Goal: Task Accomplishment & Management: Manage account settings

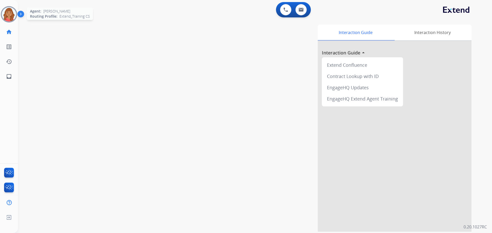
click at [12, 14] on img at bounding box center [9, 14] width 14 height 14
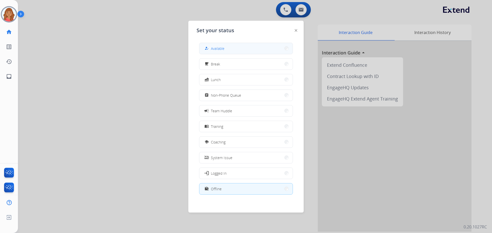
click at [244, 48] on button "how_to_reg Available" at bounding box center [245, 48] width 93 height 11
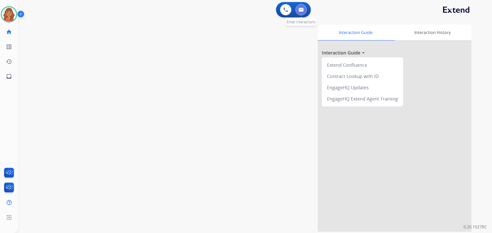
click at [302, 10] on img at bounding box center [301, 10] width 5 height 4
select select "**********"
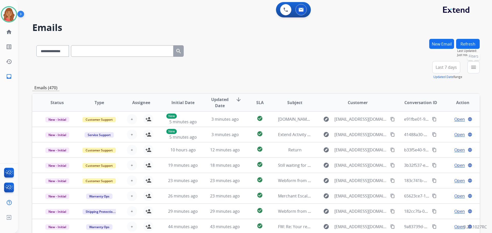
click at [474, 69] on mat-icon "menu" at bounding box center [473, 67] width 6 height 6
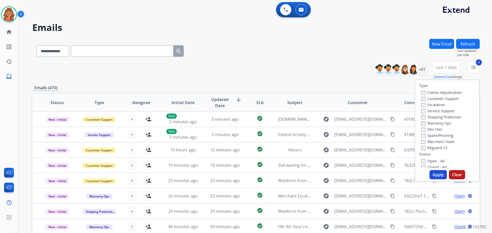
click at [435, 179] on button "Apply" at bounding box center [437, 174] width 17 height 9
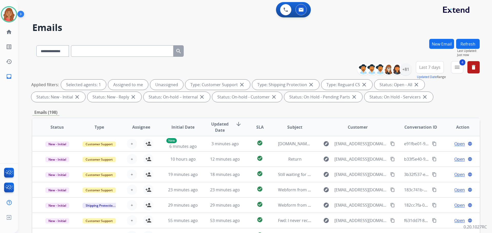
click at [437, 74] on div "Last 7 days Updated Date Range Custom Recent Last 7 days Last 14 days Last 30 d…" at bounding box center [431, 70] width 31 height 18
click at [429, 68] on span "Last 7 days" at bounding box center [429, 67] width 21 height 2
click at [424, 87] on div "Custom" at bounding box center [428, 86] width 28 height 8
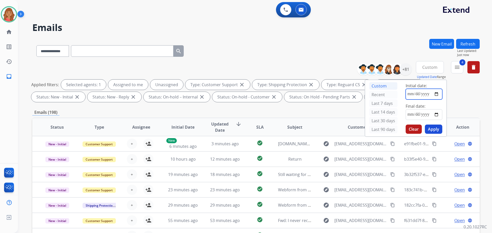
drag, startPoint x: 437, startPoint y: 94, endPoint x: 430, endPoint y: 94, distance: 6.9
click at [437, 94] on input "date" at bounding box center [424, 94] width 37 height 11
click at [436, 93] on input "date" at bounding box center [424, 94] width 37 height 11
click at [460, 66] on button "4 menu Filters" at bounding box center [457, 67] width 12 height 12
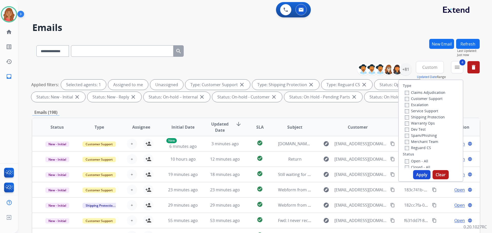
click at [383, 101] on div "Applied filters: Selected agents: 1 Assigned to me Unassigned Type: Customer Su…" at bounding box center [254, 91] width 447 height 23
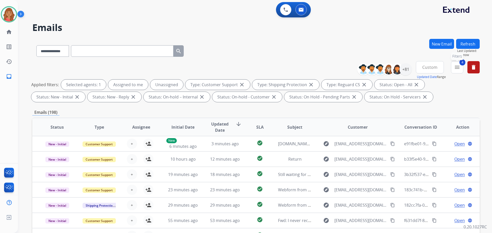
click at [460, 67] on button "4 menu Filters" at bounding box center [457, 67] width 12 height 12
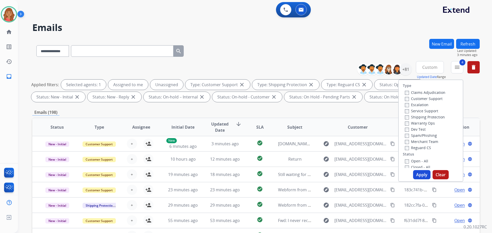
click at [420, 174] on button "Apply" at bounding box center [421, 174] width 17 height 9
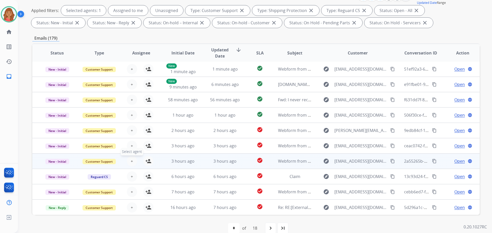
scroll to position [83, 0]
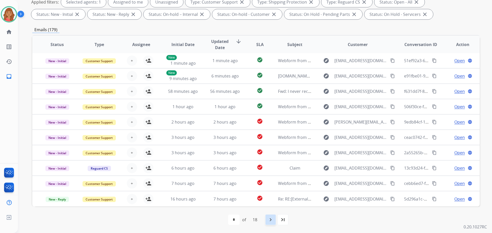
click at [272, 222] on mat-icon "navigate_next" at bounding box center [271, 220] width 6 height 6
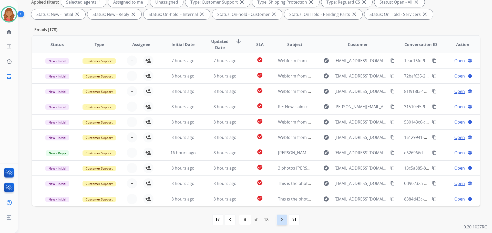
click at [281, 221] on mat-icon "navigate_next" at bounding box center [282, 220] width 6 height 6
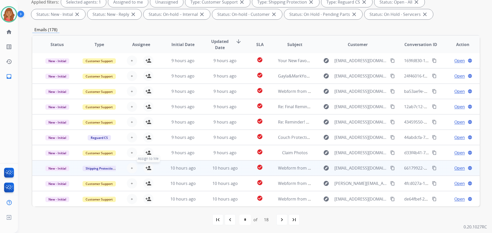
click at [146, 170] on mat-icon "person_add" at bounding box center [148, 168] width 6 height 6
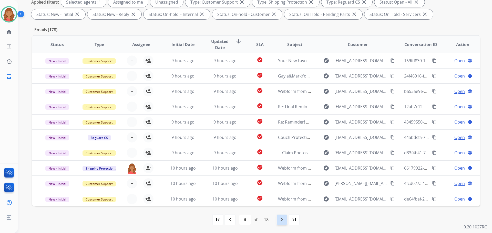
click at [281, 219] on mat-icon "navigate_next" at bounding box center [282, 220] width 6 height 6
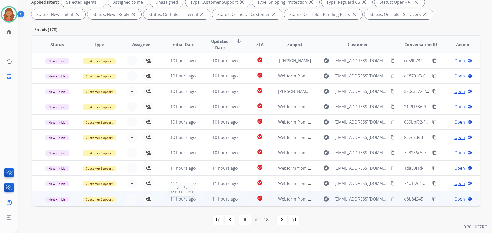
click at [166, 198] on div "11 hours ago" at bounding box center [183, 199] width 34 height 6
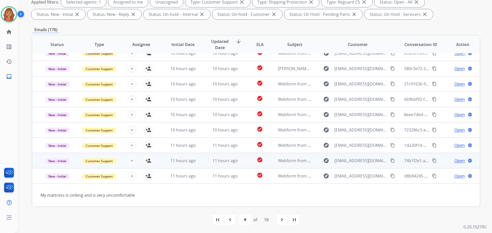
click at [162, 159] on td "11 hours ago" at bounding box center [179, 160] width 42 height 15
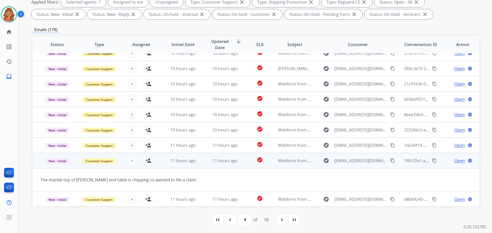
scroll to position [24, 0]
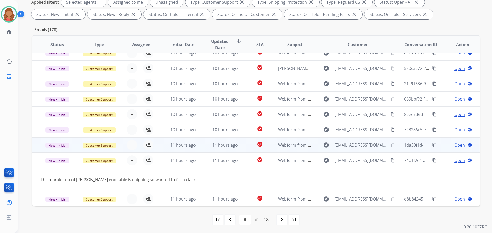
click at [163, 147] on td "11 hours ago" at bounding box center [179, 145] width 42 height 15
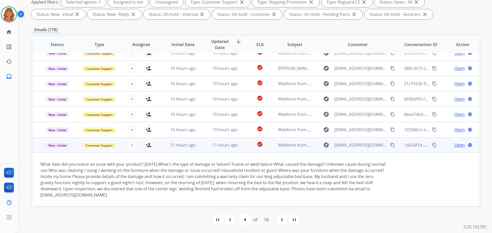
scroll to position [54, 0]
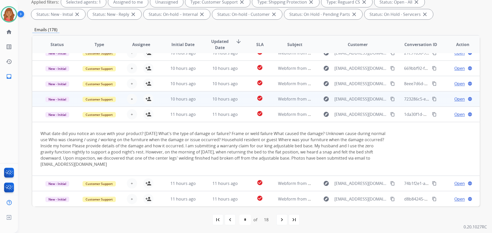
click at [158, 98] on td "10 hours ago" at bounding box center [179, 98] width 42 height 15
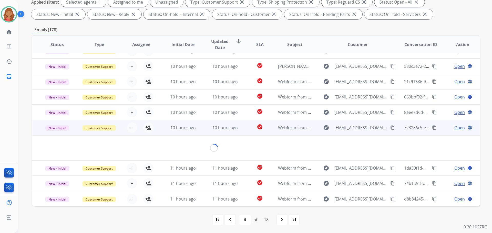
scroll to position [24, 0]
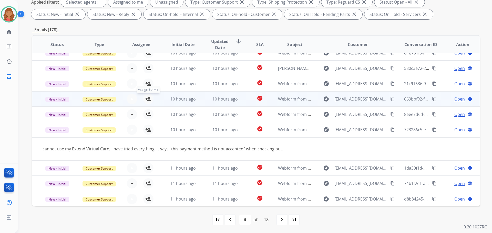
click at [145, 99] on mat-icon "person_add" at bounding box center [148, 99] width 6 height 6
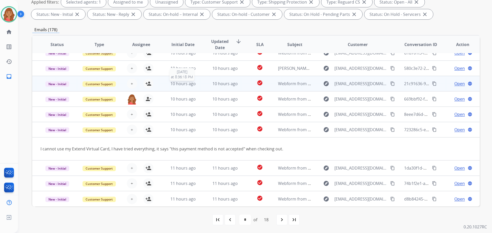
click at [172, 84] on span "10 hours ago" at bounding box center [182, 84] width 25 height 6
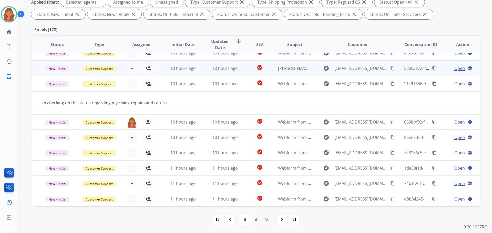
click at [156, 71] on div "+ Select agent person_add Assign to Me" at bounding box center [137, 68] width 42 height 14
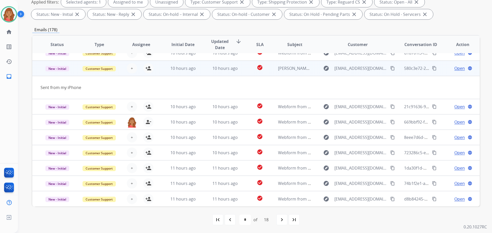
scroll to position [0, 0]
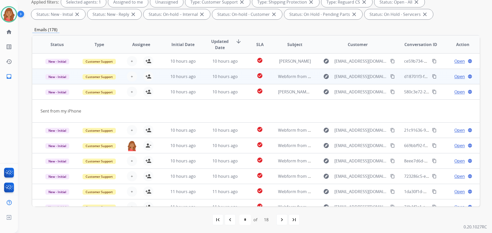
click at [153, 81] on div "+ Select agent person_add Assign to Me" at bounding box center [137, 76] width 42 height 14
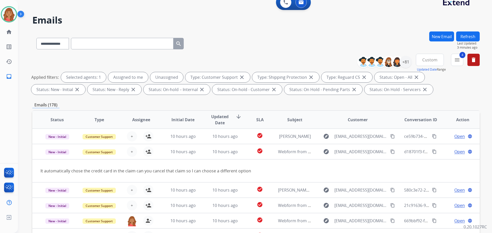
scroll to position [6, 0]
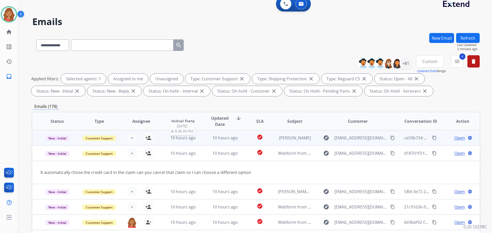
click at [171, 138] on span "10 hours ago" at bounding box center [182, 138] width 25 height 6
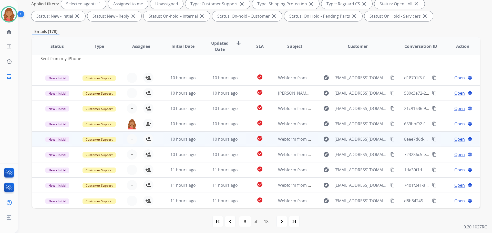
scroll to position [83, 0]
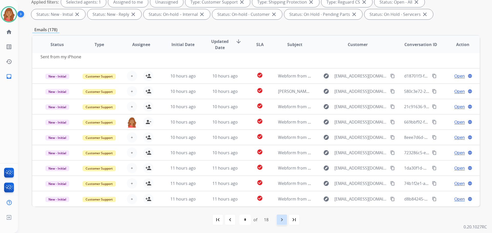
click at [281, 225] on div "navigate_next" at bounding box center [281, 219] width 11 height 11
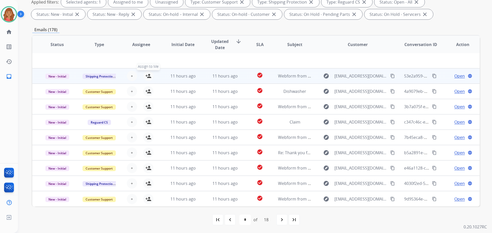
click at [145, 77] on mat-icon "person_add" at bounding box center [148, 76] width 6 height 6
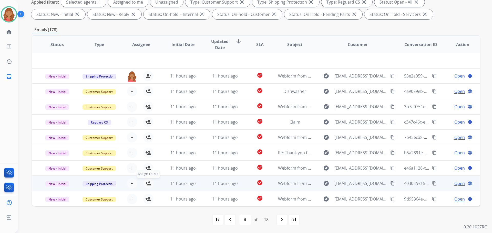
click at [149, 185] on mat-icon "person_add" at bounding box center [148, 184] width 6 height 6
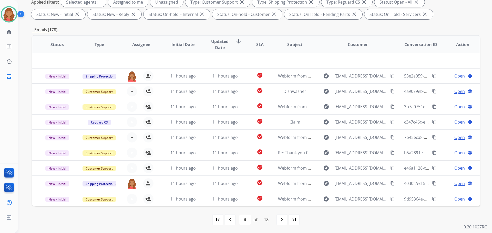
drag, startPoint x: 282, startPoint y: 221, endPoint x: 277, endPoint y: 221, distance: 5.2
click at [282, 221] on mat-icon "navigate_next" at bounding box center [282, 220] width 6 height 6
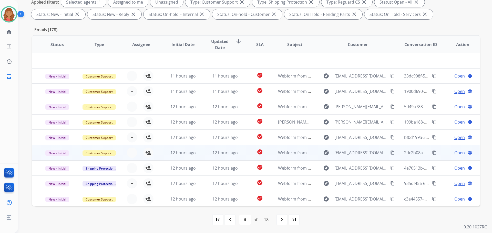
click at [158, 152] on td "12 hours ago" at bounding box center [179, 152] width 42 height 15
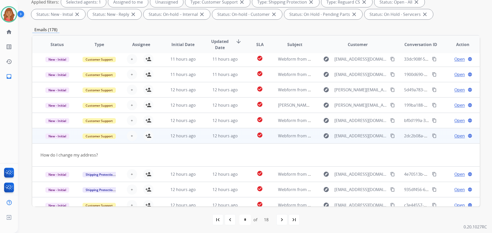
scroll to position [24, 0]
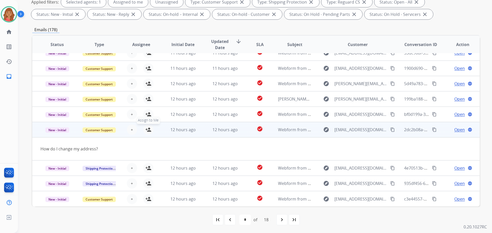
click at [146, 133] on button "person_add Assign to Me" at bounding box center [148, 130] width 10 height 10
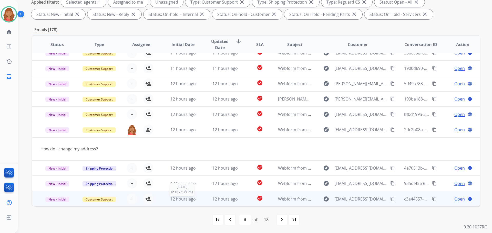
click at [170, 200] on span "12 hours ago" at bounding box center [182, 200] width 25 height 6
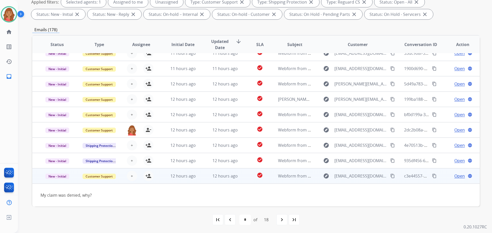
scroll to position [23, 0]
click at [149, 177] on mat-icon "person_add" at bounding box center [148, 176] width 6 height 6
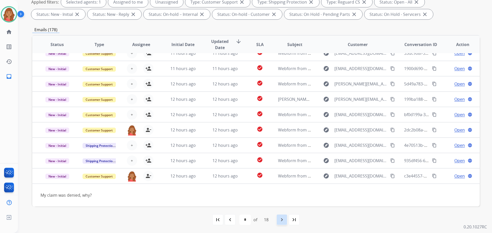
click at [277, 221] on div "navigate_next" at bounding box center [281, 219] width 11 height 11
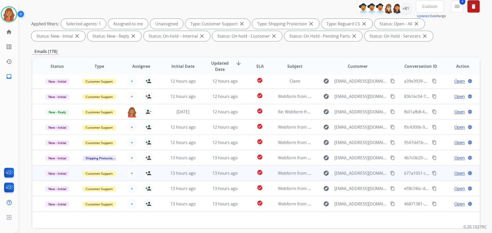
scroll to position [77, 0]
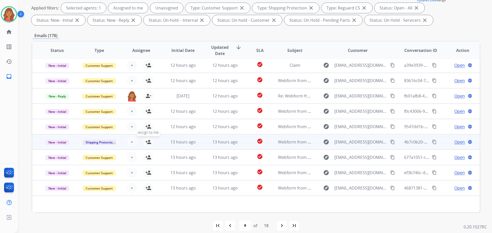
click at [147, 143] on mat-icon "person_add" at bounding box center [148, 142] width 6 height 6
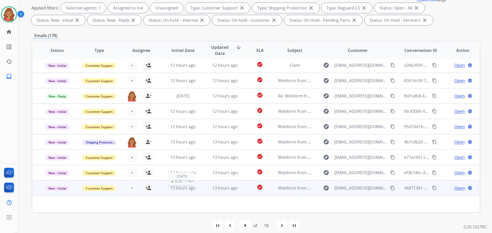
click at [185, 188] on span "13 hours ago" at bounding box center [182, 189] width 25 height 6
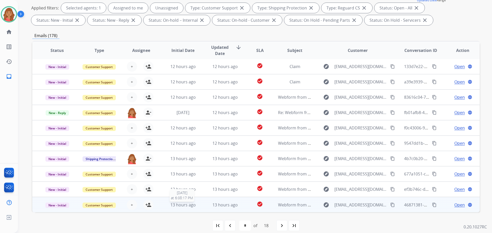
click at [176, 202] on span "13 hours ago" at bounding box center [182, 205] width 25 height 6
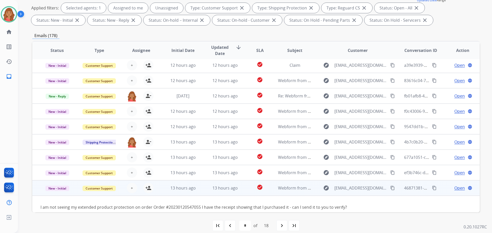
scroll to position [23, 0]
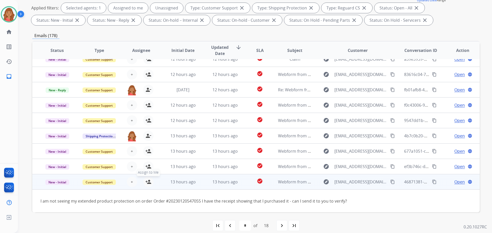
click at [148, 183] on mat-icon "person_add" at bounding box center [148, 182] width 6 height 6
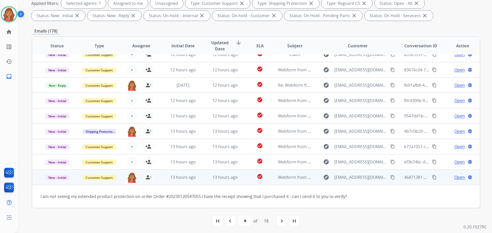
scroll to position [83, 0]
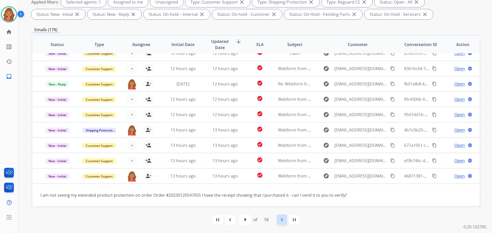
click at [282, 221] on mat-icon "navigate_next" at bounding box center [282, 220] width 6 height 6
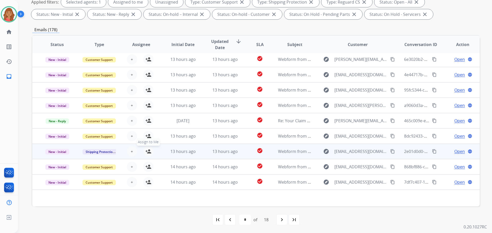
click at [148, 155] on mat-icon "person_add" at bounding box center [148, 152] width 6 height 6
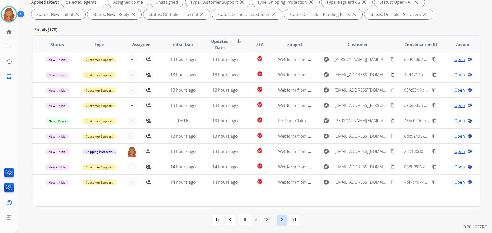
click at [279, 219] on div "navigate_next" at bounding box center [281, 219] width 11 height 11
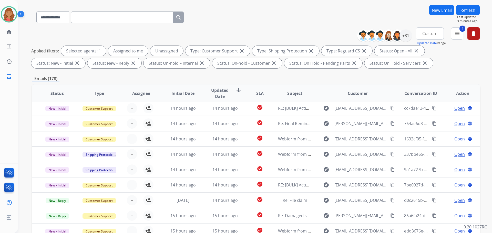
scroll to position [0, 0]
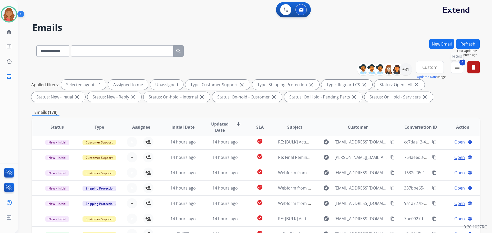
click at [455, 66] on mat-icon "menu" at bounding box center [457, 67] width 6 height 6
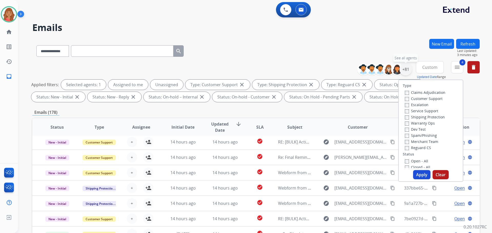
click at [404, 71] on div "+81" at bounding box center [405, 69] width 12 height 12
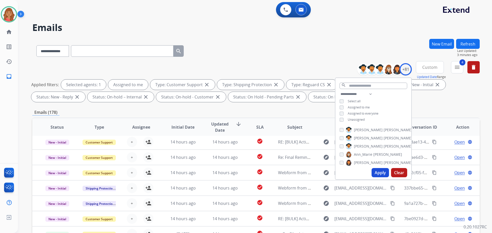
click at [378, 172] on button "Apply" at bounding box center [380, 172] width 17 height 9
select select "*"
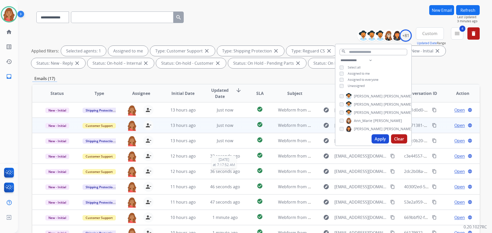
scroll to position [32, 0]
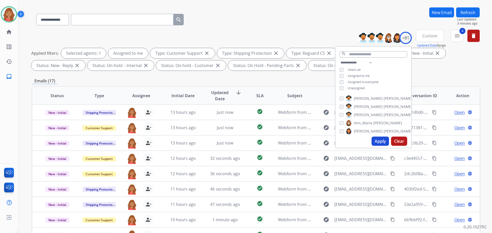
click at [421, 72] on div "**********" at bounding box center [255, 51] width 447 height 43
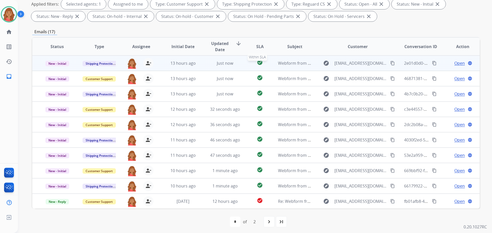
scroll to position [83, 0]
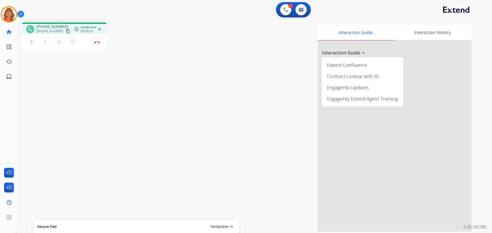
click at [66, 30] on mat-icon "content_copy" at bounding box center [68, 31] width 5 height 5
click at [66, 32] on mat-icon "content_copy" at bounding box center [68, 31] width 5 height 5
click at [74, 43] on mat-icon "dialpad" at bounding box center [73, 42] width 6 height 6
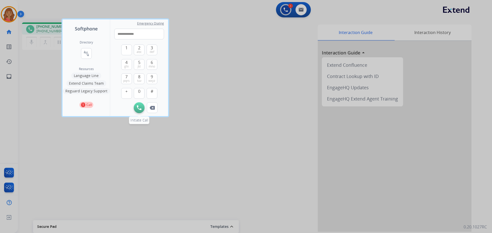
type input "**********"
click at [138, 109] on img at bounding box center [139, 108] width 5 height 5
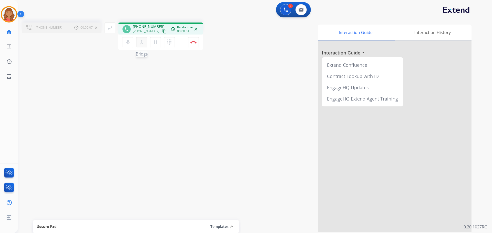
click at [142, 43] on mat-icon "merge_type" at bounding box center [142, 42] width 6 height 6
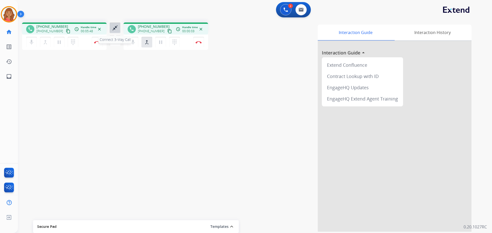
click at [114, 27] on mat-icon "close_fullscreen" at bounding box center [115, 28] width 6 height 6
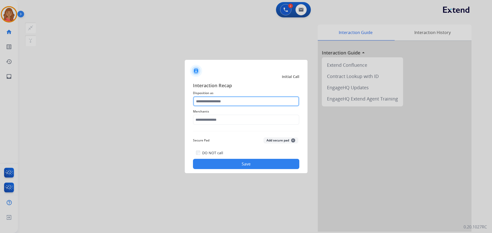
click at [222, 102] on input "text" at bounding box center [246, 101] width 106 height 10
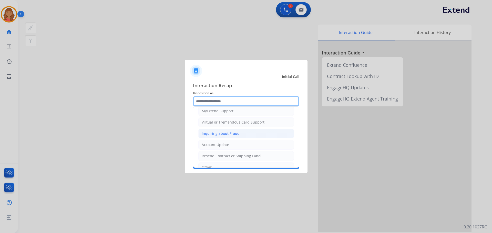
scroll to position [77, 0]
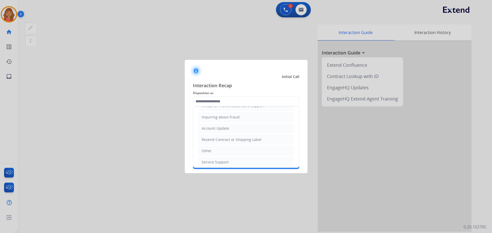
click at [211, 150] on div "Other" at bounding box center [207, 151] width 10 height 5
type input "*****"
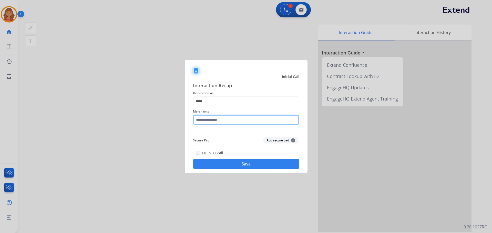
click at [210, 117] on input "text" at bounding box center [246, 120] width 106 height 10
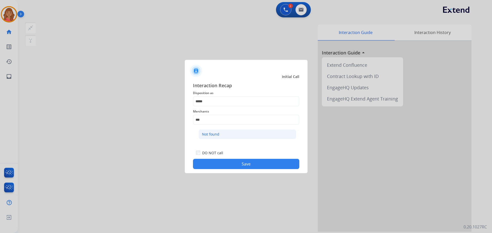
click at [216, 137] on div "Not found" at bounding box center [210, 134] width 17 height 5
type input "*********"
click at [228, 169] on button "Save" at bounding box center [246, 164] width 106 height 10
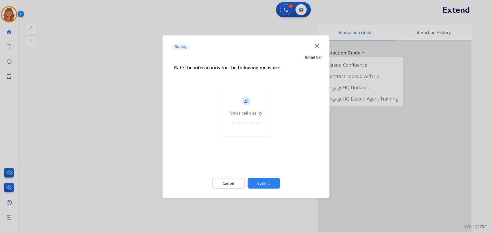
click at [259, 121] on mat-icon "star" at bounding box center [258, 123] width 6 height 6
click at [268, 190] on div "Cancel Submit" at bounding box center [246, 183] width 144 height 23
click at [263, 184] on button "Submit" at bounding box center [264, 183] width 32 height 11
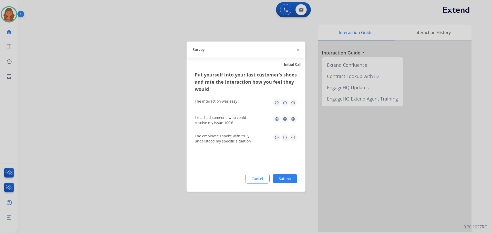
click at [291, 103] on img at bounding box center [293, 103] width 8 height 8
click at [291, 117] on img at bounding box center [293, 119] width 8 height 8
click at [292, 139] on img at bounding box center [293, 137] width 8 height 8
click at [284, 180] on button "Submit" at bounding box center [285, 178] width 25 height 9
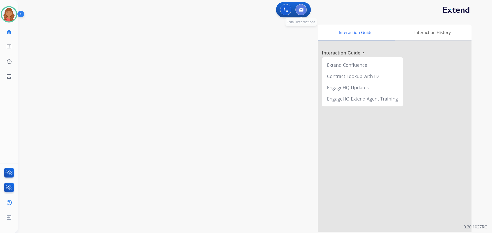
click at [303, 13] on button at bounding box center [300, 9] width 11 height 11
select select "**********"
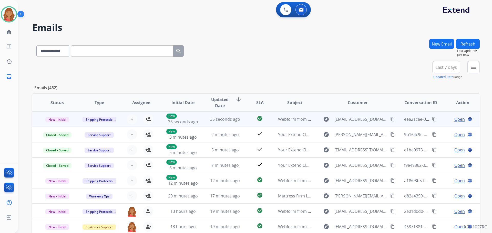
scroll to position [1, 0]
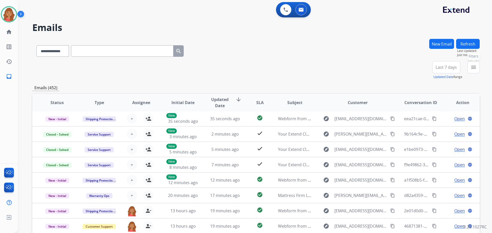
click at [470, 70] on mat-icon "menu" at bounding box center [473, 67] width 6 height 6
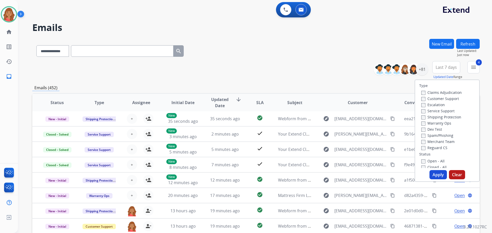
click at [433, 173] on button "Apply" at bounding box center [437, 174] width 17 height 9
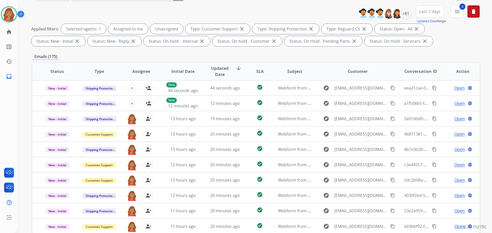
scroll to position [0, 0]
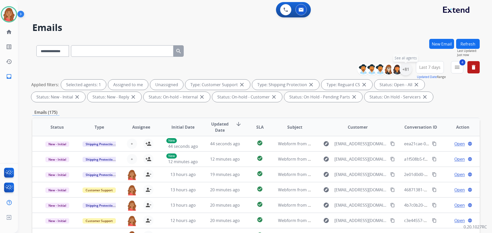
click at [408, 73] on div "+81" at bounding box center [405, 69] width 12 height 12
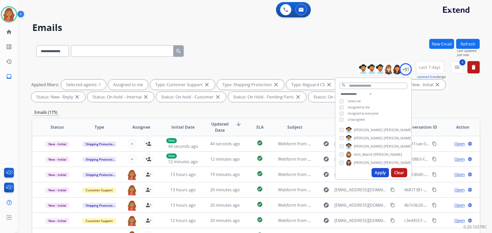
click at [378, 174] on button "Apply" at bounding box center [380, 172] width 17 height 9
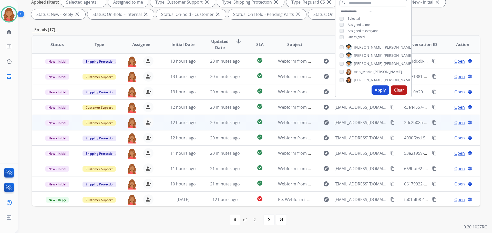
scroll to position [1, 0]
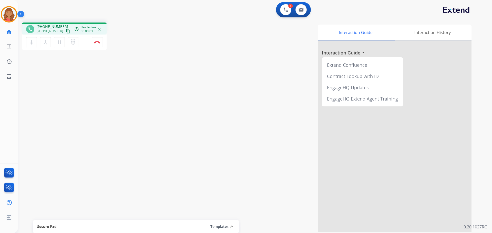
click at [66, 32] on mat-icon "content_copy" at bounding box center [68, 31] width 5 height 5
click at [74, 43] on mat-icon "dialpad" at bounding box center [73, 42] width 6 height 6
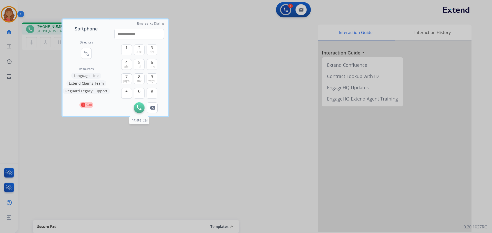
type input "**********"
click at [140, 108] on img at bounding box center [139, 108] width 5 height 5
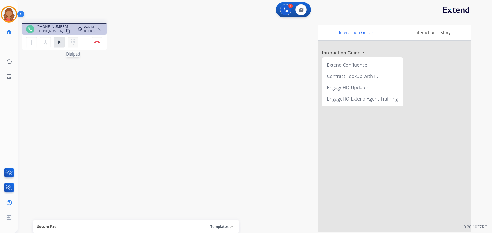
click at [72, 42] on mat-icon "dialpad" at bounding box center [73, 42] width 6 height 6
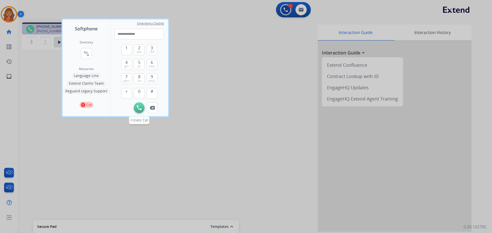
type input "**********"
click at [138, 108] on img at bounding box center [139, 108] width 5 height 5
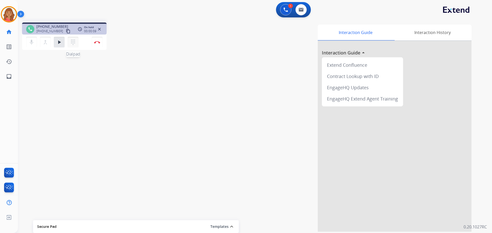
click at [76, 44] on mat-icon "dialpad" at bounding box center [73, 42] width 6 height 6
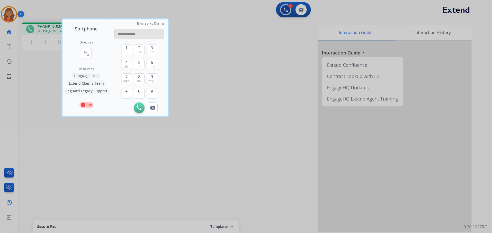
click at [119, 35] on input "**********" at bounding box center [139, 34] width 50 height 11
type input "**********"
click at [140, 110] on img at bounding box center [139, 108] width 5 height 5
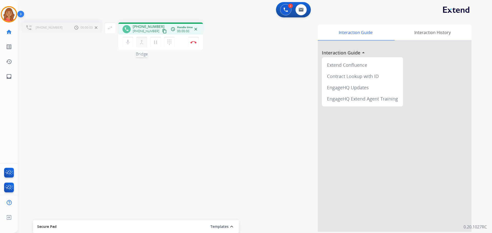
click at [141, 41] on mat-icon "merge_type" at bounding box center [142, 42] width 6 height 6
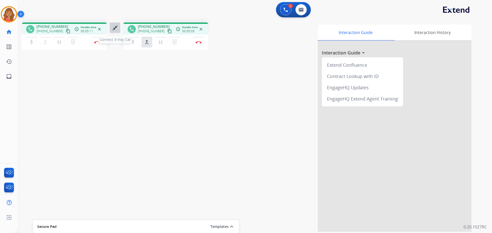
click at [114, 30] on mat-icon "close_fullscreen" at bounding box center [115, 28] width 6 height 6
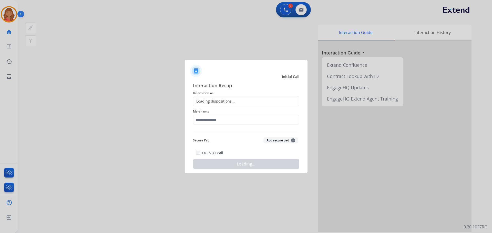
drag, startPoint x: 205, startPoint y: 100, endPoint x: 204, endPoint y: 104, distance: 3.7
click at [205, 100] on div "Loading dispositions..." at bounding box center [214, 101] width 42 height 5
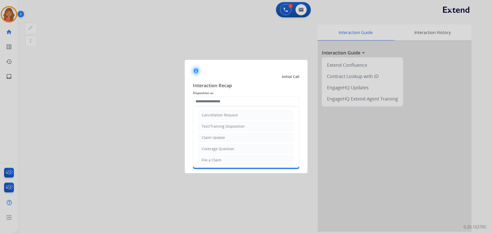
click at [203, 104] on input "text" at bounding box center [246, 101] width 106 height 10
drag, startPoint x: 209, startPoint y: 147, endPoint x: 209, endPoint y: 135, distance: 11.8
click at [209, 147] on div "Other" at bounding box center [207, 148] width 10 height 5
type input "*****"
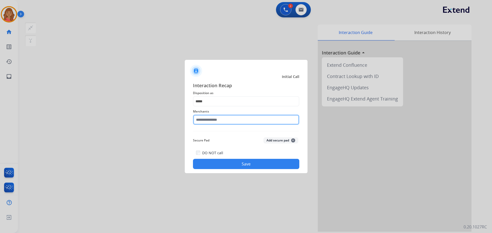
click at [208, 122] on input "text" at bounding box center [246, 120] width 106 height 10
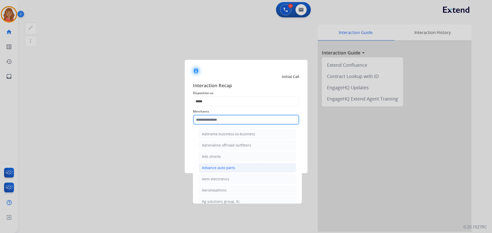
scroll to position [179, 0]
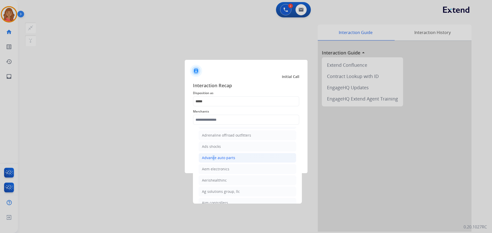
click at [211, 160] on div "Advance auto parts" at bounding box center [218, 158] width 33 height 5
type input "**********"
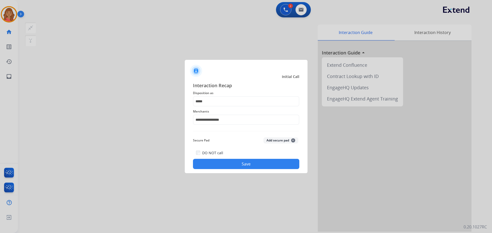
click at [229, 167] on button "Save" at bounding box center [246, 164] width 106 height 10
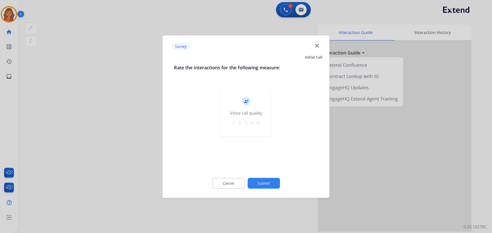
drag, startPoint x: 260, startPoint y: 120, endPoint x: 260, endPoint y: 135, distance: 14.6
click at [260, 121] on mat-icon "star" at bounding box center [258, 123] width 6 height 6
click at [263, 183] on button "Submit" at bounding box center [264, 183] width 32 height 11
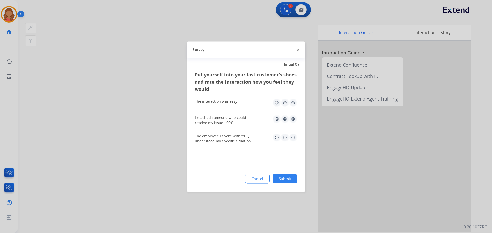
drag, startPoint x: 292, startPoint y: 103, endPoint x: 292, endPoint y: 112, distance: 9.0
click at [293, 104] on img at bounding box center [293, 103] width 8 height 8
click at [293, 123] on img at bounding box center [293, 119] width 8 height 8
click at [292, 139] on img at bounding box center [293, 137] width 8 height 8
click at [285, 180] on button "Submit" at bounding box center [285, 178] width 25 height 9
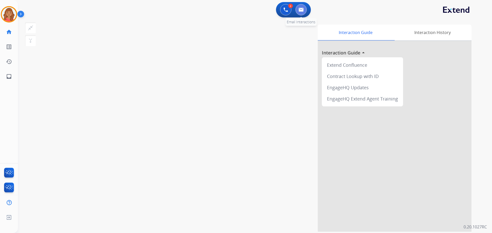
click at [303, 11] on img at bounding box center [301, 10] width 5 height 4
select select "**********"
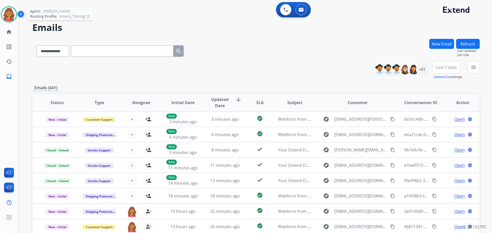
click at [7, 14] on img at bounding box center [9, 14] width 14 height 14
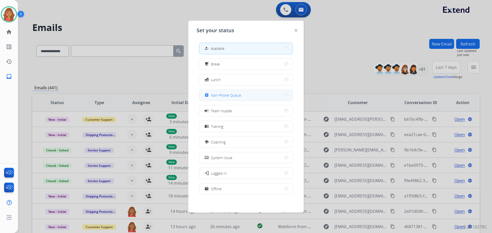
click at [225, 97] on span "Non-Phone Queue" at bounding box center [226, 95] width 30 height 5
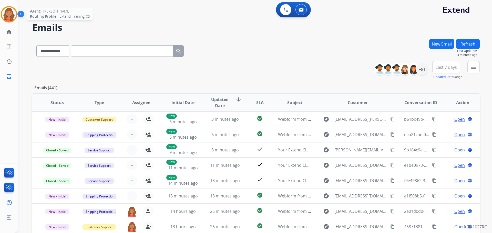
click at [12, 12] on img at bounding box center [9, 14] width 14 height 14
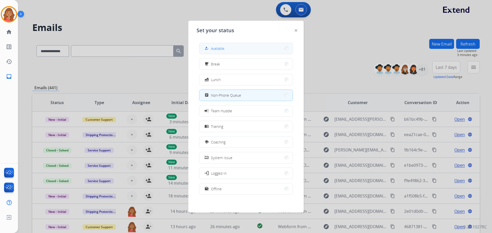
drag, startPoint x: 224, startPoint y: 48, endPoint x: 227, endPoint y: 52, distance: 4.6
click at [227, 52] on button "how_to_reg Available" at bounding box center [245, 48] width 93 height 11
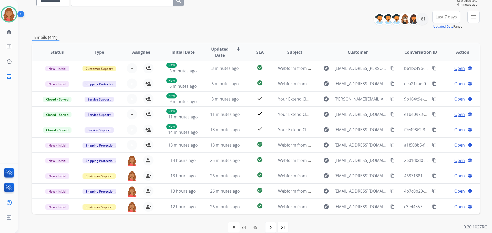
scroll to position [51, 0]
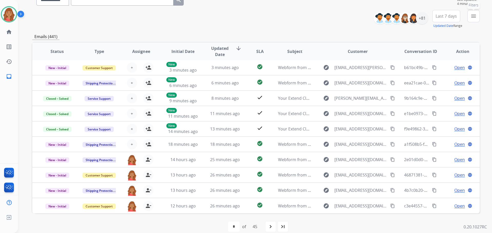
click at [471, 18] on mat-icon "menu" at bounding box center [473, 16] width 6 height 6
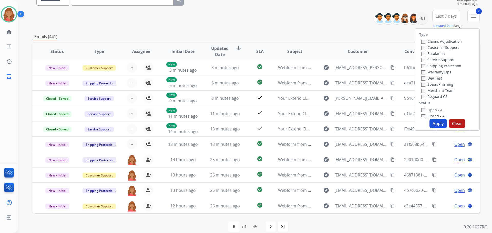
click at [421, 95] on label "Reguard CS" at bounding box center [434, 96] width 26 height 5
click at [435, 125] on button "Apply" at bounding box center [437, 123] width 17 height 9
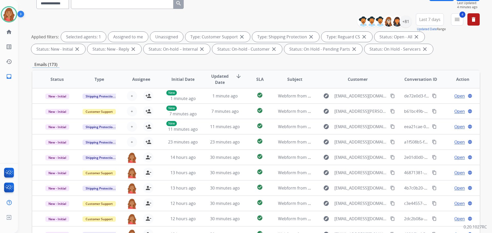
scroll to position [0, 0]
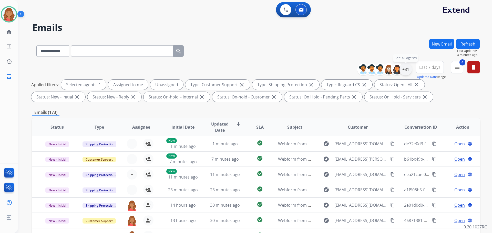
drag, startPoint x: 406, startPoint y: 68, endPoint x: 409, endPoint y: 70, distance: 3.1
click at [406, 68] on div "+81" at bounding box center [405, 69] width 12 height 12
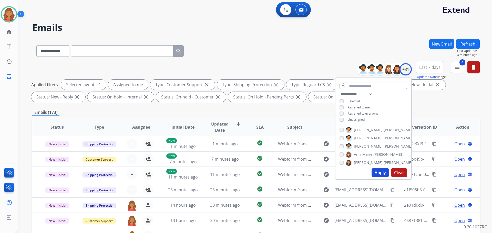
click at [379, 174] on button "Apply" at bounding box center [380, 172] width 17 height 9
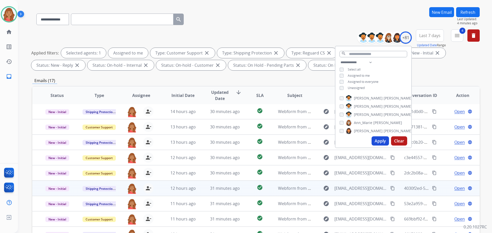
scroll to position [83, 0]
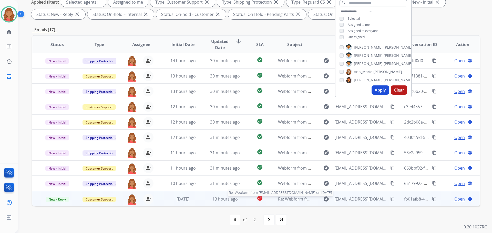
click at [286, 201] on span "Re: Webform from [EMAIL_ADDRESS][DOMAIN_NAME] on [DATE]" at bounding box center [339, 200] width 123 height 6
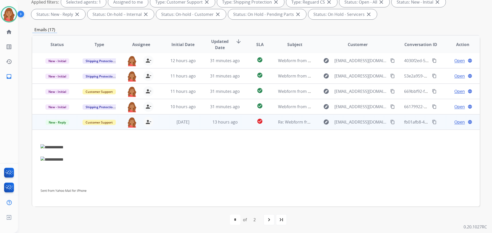
scroll to position [79, 0]
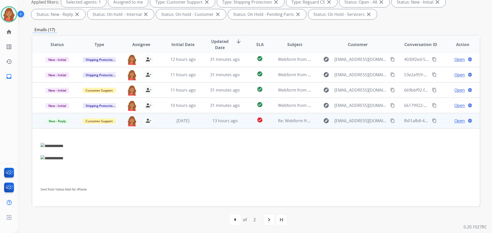
click at [454, 121] on span "Open" at bounding box center [459, 121] width 11 height 6
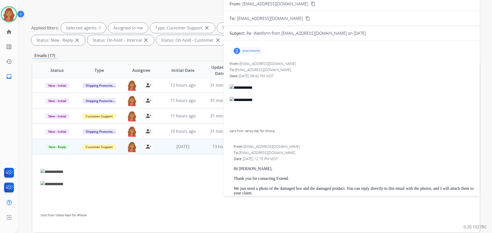
scroll to position [6, 0]
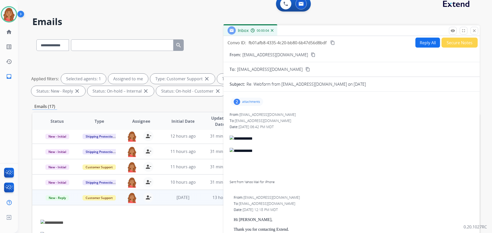
click at [334, 40] on button "content_copy" at bounding box center [333, 43] width 6 height 6
drag, startPoint x: 284, startPoint y: 55, endPoint x: 286, endPoint y: 55, distance: 2.6
click at [287, 55] on div "From: [EMAIL_ADDRESS][DOMAIN_NAME] content_copy" at bounding box center [351, 55] width 256 height 6
click at [311, 55] on mat-icon "content_copy" at bounding box center [313, 55] width 5 height 5
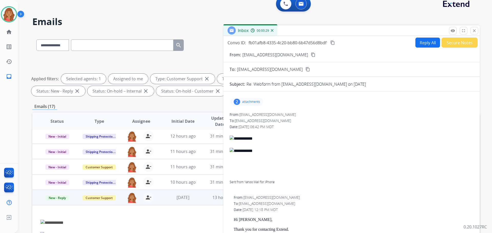
drag, startPoint x: 251, startPoint y: 101, endPoint x: 249, endPoint y: 105, distance: 4.9
click at [251, 101] on p "attachments" at bounding box center [251, 102] width 18 height 4
click at [295, 116] on mat-icon "download" at bounding box center [295, 115] width 5 height 5
click at [295, 131] on mat-icon "download" at bounding box center [295, 133] width 5 height 5
click at [249, 135] on div at bounding box center [248, 133] width 26 height 18
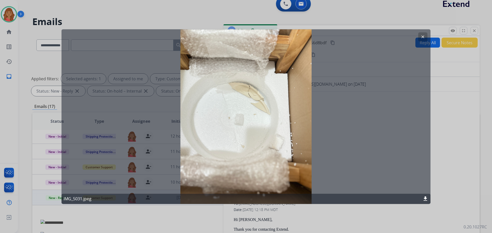
click at [421, 37] on mat-icon "clear" at bounding box center [422, 37] width 5 height 5
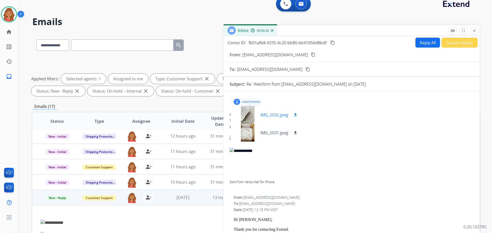
click at [245, 115] on div at bounding box center [248, 115] width 26 height 18
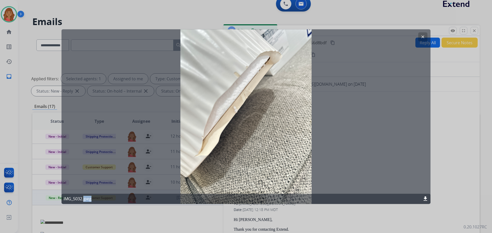
click at [245, 115] on div "clear IMG_5032.jpeg download" at bounding box center [245, 116] width 369 height 175
click at [423, 36] on mat-icon "clear" at bounding box center [422, 37] width 5 height 5
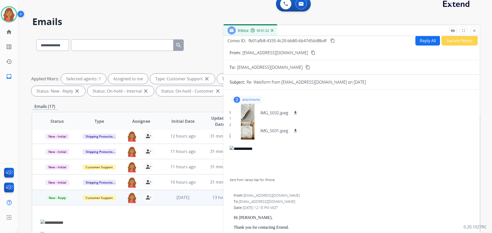
scroll to position [0, 0]
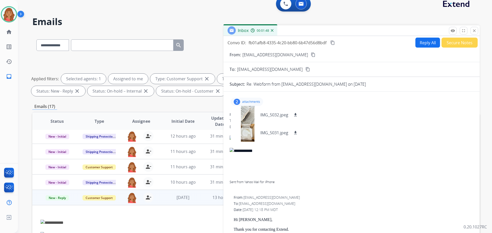
click at [420, 41] on button "Reply All" at bounding box center [427, 43] width 25 height 10
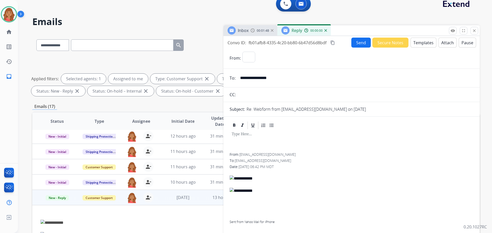
select select "**********"
click at [419, 46] on button "Templates" at bounding box center [423, 43] width 26 height 10
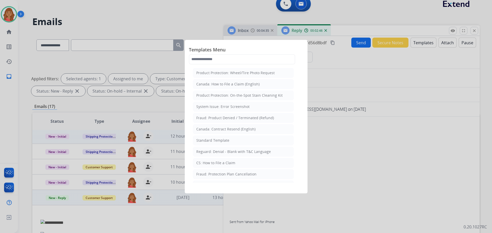
click at [212, 142] on div "Standard Template" at bounding box center [212, 140] width 33 height 5
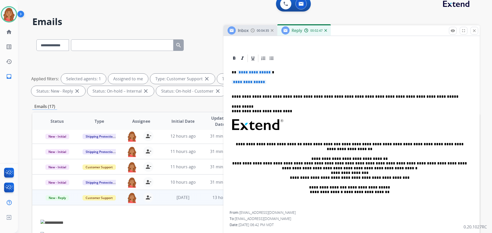
scroll to position [102, 0]
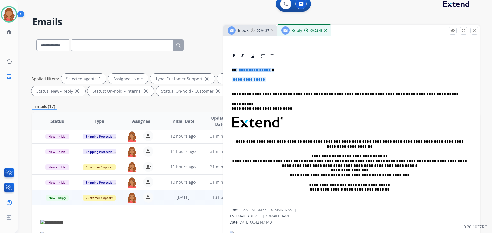
drag, startPoint x: 271, startPoint y: 81, endPoint x: 236, endPoint y: 71, distance: 36.4
click at [232, 68] on div "**********" at bounding box center [352, 134] width 244 height 148
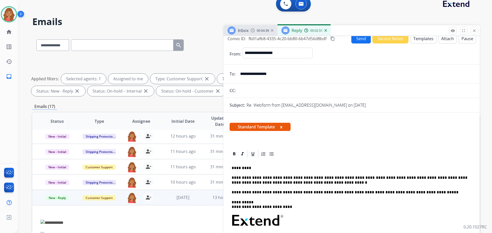
scroll to position [0, 0]
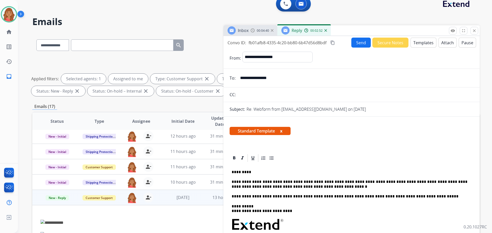
click at [332, 43] on mat-icon "content_copy" at bounding box center [332, 42] width 5 height 5
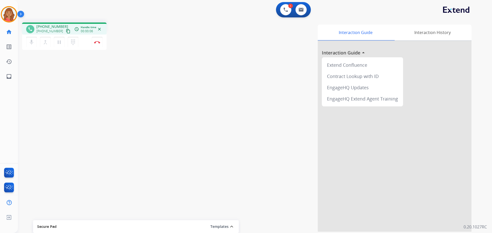
click at [66, 32] on mat-icon "content_copy" at bounding box center [68, 31] width 5 height 5
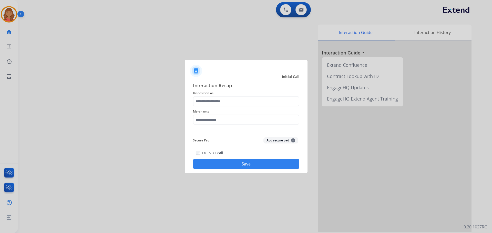
click at [200, 108] on div "Merchants" at bounding box center [246, 117] width 106 height 20
click at [203, 107] on div "Merchants" at bounding box center [246, 117] width 106 height 20
click at [203, 102] on input "text" at bounding box center [246, 101] width 106 height 10
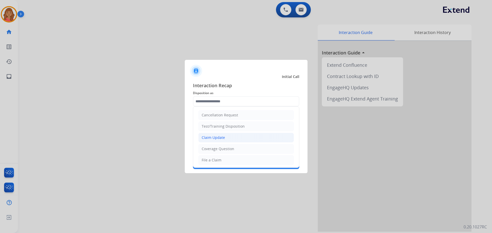
click at [209, 140] on div "Claim Update" at bounding box center [213, 137] width 23 height 5
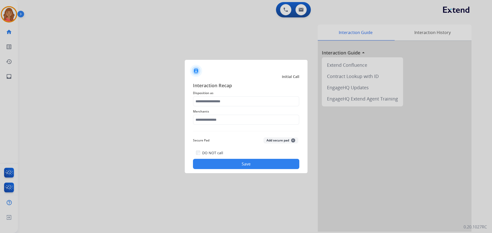
type input "**********"
click at [211, 119] on input "text" at bounding box center [246, 120] width 106 height 10
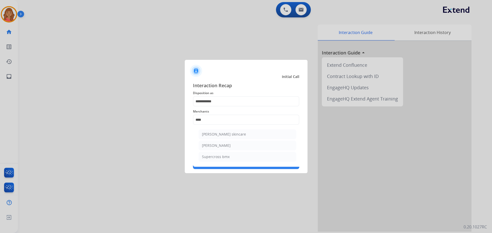
click at [212, 146] on div "[PERSON_NAME]" at bounding box center [216, 145] width 29 height 5
type input "**********"
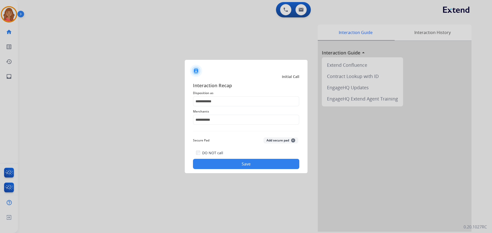
click at [226, 158] on div "DO NOT call Save" at bounding box center [246, 159] width 106 height 19
click at [225, 163] on button "Save" at bounding box center [246, 164] width 106 height 10
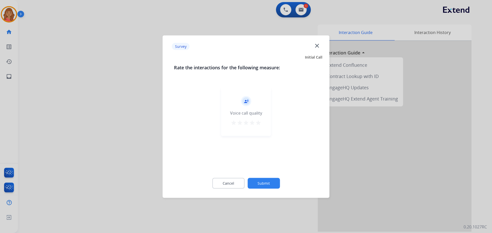
click at [259, 123] on mat-icon "star" at bounding box center [258, 123] width 6 height 6
click at [261, 182] on button "Submit" at bounding box center [264, 183] width 32 height 11
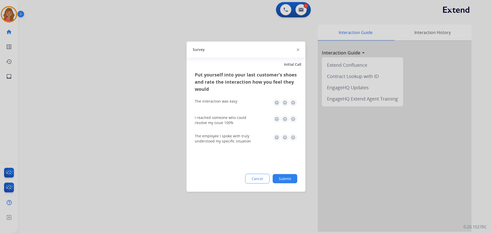
click at [293, 105] on img at bounding box center [293, 103] width 8 height 8
click at [293, 117] on img at bounding box center [293, 119] width 8 height 8
drag, startPoint x: 293, startPoint y: 136, endPoint x: 293, endPoint y: 141, distance: 5.4
click at [293, 136] on img at bounding box center [293, 137] width 8 height 8
drag, startPoint x: 286, startPoint y: 174, endPoint x: 282, endPoint y: 187, distance: 14.0
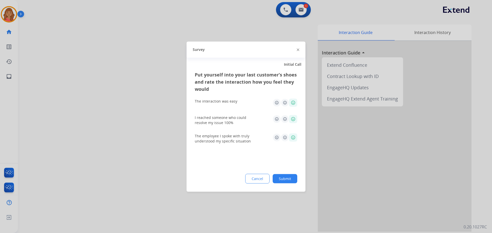
click at [285, 176] on div "Cancel Submit" at bounding box center [246, 179] width 102 height 10
drag, startPoint x: 283, startPoint y: 175, endPoint x: 285, endPoint y: 210, distance: 34.4
click at [283, 176] on button "Submit" at bounding box center [285, 178] width 25 height 9
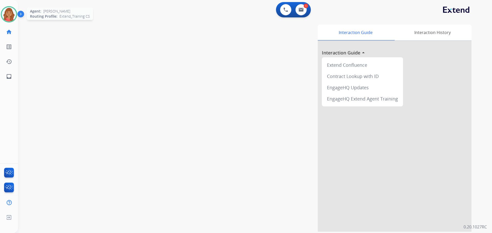
drag, startPoint x: 12, startPoint y: 16, endPoint x: 13, endPoint y: 19, distance: 2.6
click at [12, 16] on img at bounding box center [9, 14] width 14 height 14
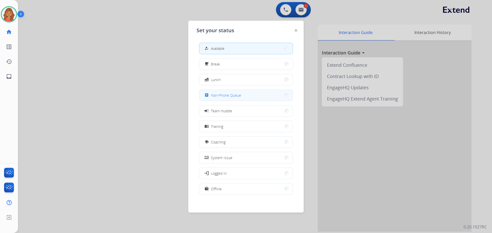
click at [221, 98] on span "Non-Phone Queue" at bounding box center [226, 95] width 30 height 5
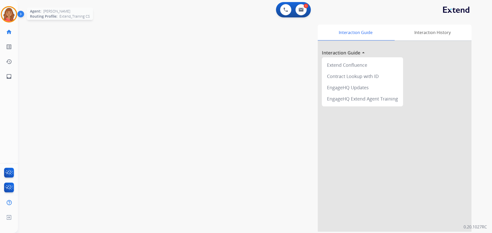
click at [13, 15] on img at bounding box center [9, 14] width 14 height 14
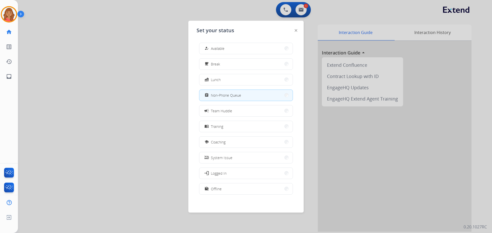
click at [355, 11] on div at bounding box center [246, 116] width 492 height 233
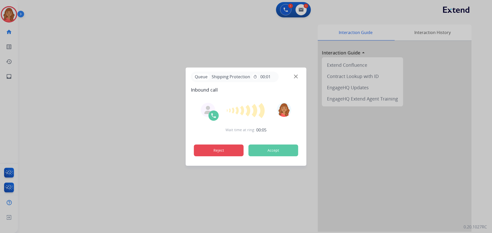
click at [225, 155] on button "Reject" at bounding box center [219, 151] width 50 height 12
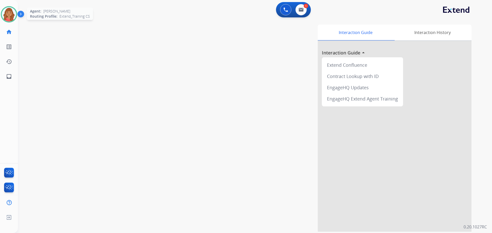
click at [7, 12] on img at bounding box center [9, 14] width 14 height 14
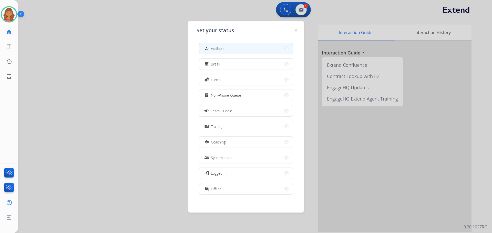
drag, startPoint x: 219, startPoint y: 95, endPoint x: 223, endPoint y: 101, distance: 7.0
click at [220, 96] on span "Non-Phone Queue" at bounding box center [226, 95] width 30 height 5
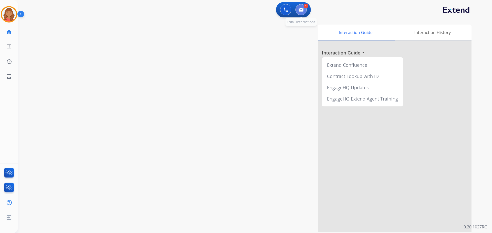
click at [303, 6] on button at bounding box center [300, 9] width 11 height 11
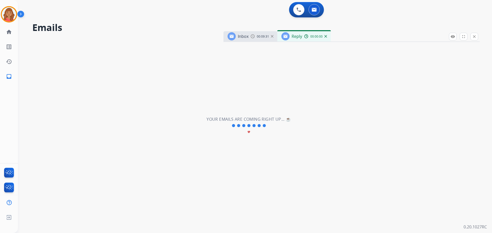
select select "**********"
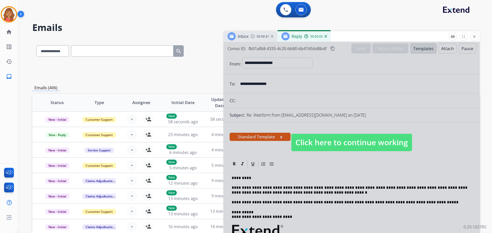
drag, startPoint x: 334, startPoint y: 146, endPoint x: 314, endPoint y: 152, distance: 20.9
click at [333, 146] on span "Click here to continue working" at bounding box center [351, 142] width 121 height 17
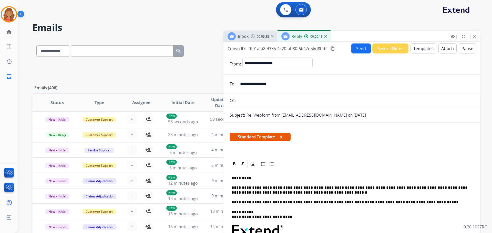
click at [356, 47] on button "Send" at bounding box center [360, 49] width 19 height 10
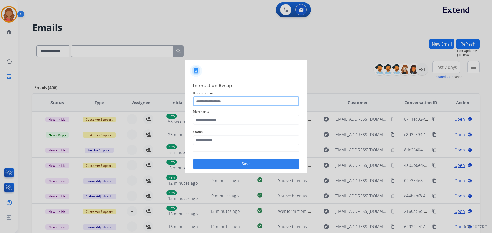
click at [220, 100] on input "text" at bounding box center [246, 101] width 106 height 10
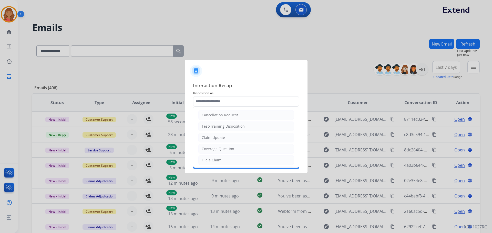
click at [211, 138] on div "Claim Update" at bounding box center [213, 137] width 23 height 5
type input "**********"
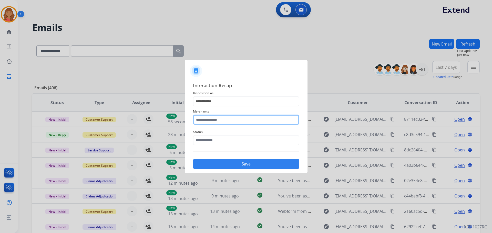
click at [210, 117] on input "text" at bounding box center [246, 120] width 106 height 10
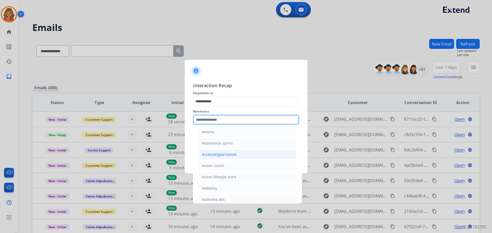
scroll to position [102, 0]
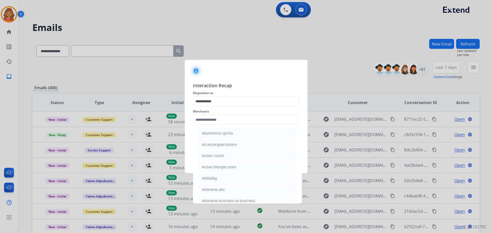
drag, startPoint x: 212, startPoint y: 169, endPoint x: 209, endPoint y: 145, distance: 24.5
click at [212, 169] on div "Active lifestyle store" at bounding box center [219, 167] width 34 height 5
type input "**********"
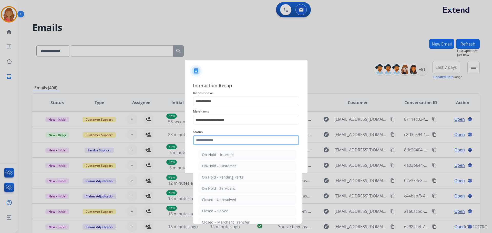
drag, startPoint x: 210, startPoint y: 140, endPoint x: 211, endPoint y: 145, distance: 4.4
click at [211, 142] on input "text" at bounding box center [246, 140] width 106 height 10
click at [221, 212] on div "Closed – Solved" at bounding box center [215, 211] width 27 height 5
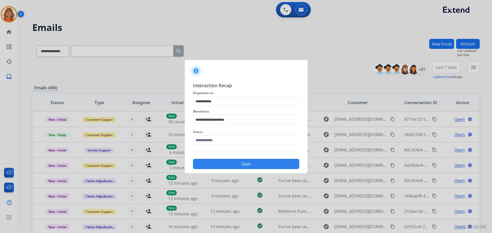
type input "**********"
click at [220, 166] on button "Save" at bounding box center [246, 164] width 106 height 10
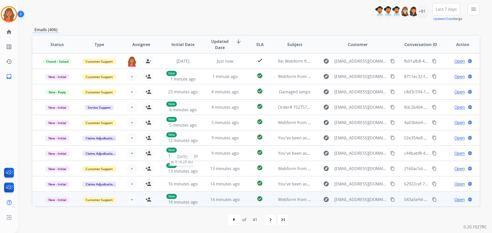
scroll to position [1, 0]
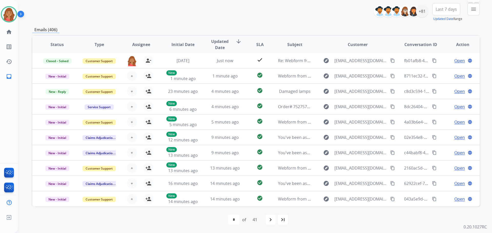
click at [473, 9] on mat-icon "menu" at bounding box center [473, 9] width 6 height 6
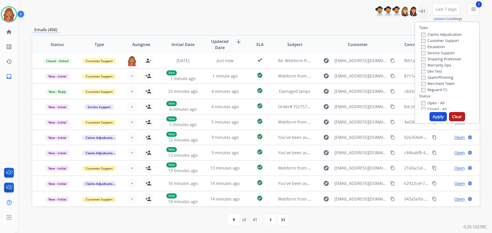
click at [421, 56] on div "Service Support" at bounding box center [441, 53] width 40 height 6
click at [422, 90] on label "Reguard CS" at bounding box center [434, 89] width 26 height 5
click at [434, 114] on button "Apply" at bounding box center [437, 116] width 17 height 9
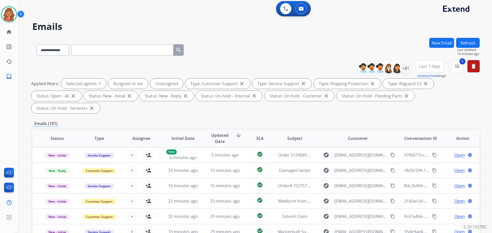
scroll to position [0, 0]
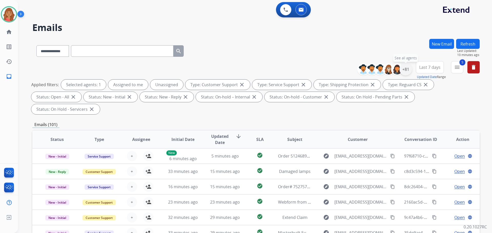
click at [407, 71] on div "+81" at bounding box center [405, 69] width 12 height 12
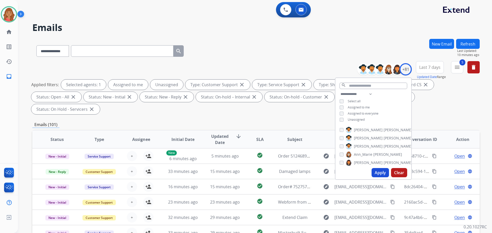
click at [344, 119] on div "Unassigned" at bounding box center [352, 120] width 25 height 4
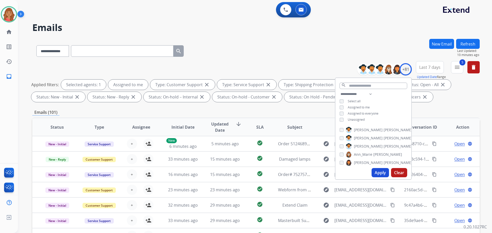
click at [380, 175] on button "Apply" at bounding box center [380, 172] width 17 height 9
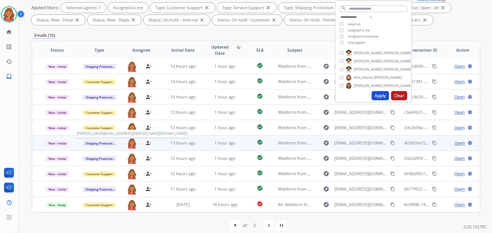
scroll to position [83, 0]
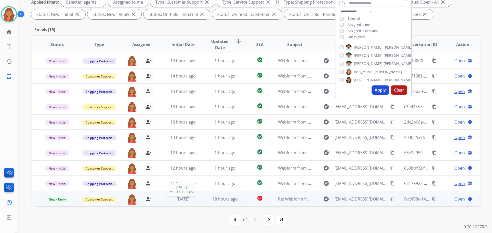
click at [197, 202] on div "[DATE]" at bounding box center [183, 199] width 34 height 6
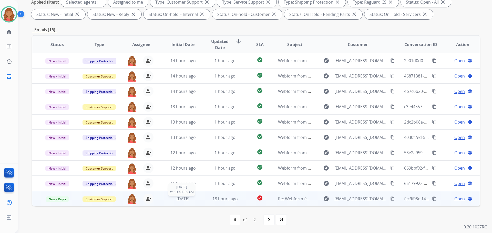
scroll to position [54, 0]
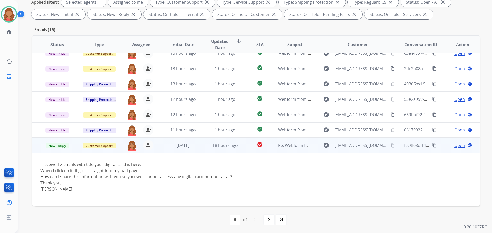
drag, startPoint x: 384, startPoint y: 147, endPoint x: 364, endPoint y: 146, distance: 20.5
click at [390, 146] on mat-icon "content_copy" at bounding box center [392, 145] width 5 height 5
click at [460, 146] on span "Open" at bounding box center [459, 145] width 11 height 6
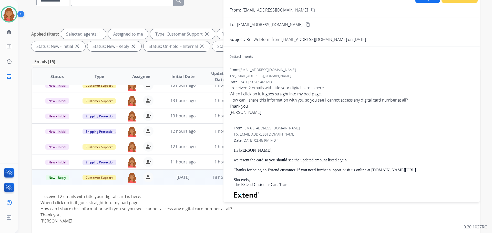
scroll to position [0, 0]
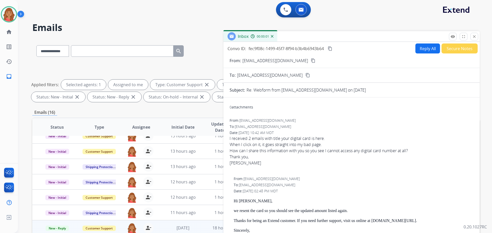
click at [426, 48] on button "Reply All" at bounding box center [427, 49] width 25 height 10
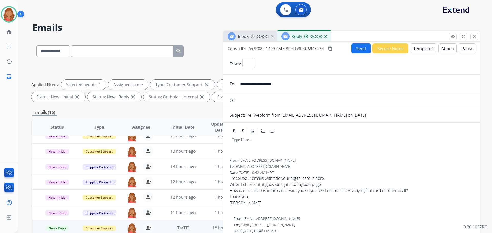
select select "**********"
click at [418, 48] on button "Templates" at bounding box center [423, 49] width 26 height 10
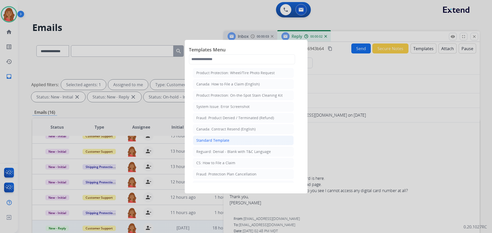
click at [213, 141] on div "Standard Template" at bounding box center [212, 140] width 33 height 5
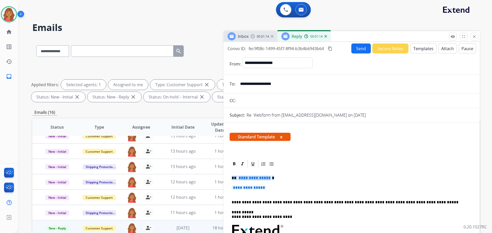
drag, startPoint x: 265, startPoint y: 189, endPoint x: 231, endPoint y: 173, distance: 37.2
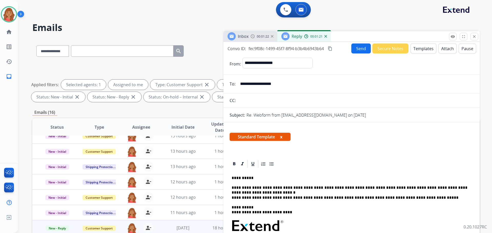
drag, startPoint x: 330, startPoint y: 50, endPoint x: 333, endPoint y: 50, distance: 3.1
click at [331, 50] on mat-icon "content_copy" at bounding box center [330, 48] width 5 height 5
click at [355, 46] on button "Send" at bounding box center [360, 49] width 19 height 10
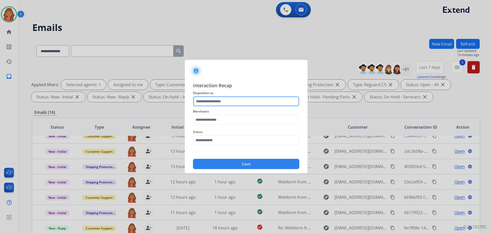
drag, startPoint x: 238, startPoint y: 102, endPoint x: 233, endPoint y: 105, distance: 4.6
click at [237, 102] on input "text" at bounding box center [246, 101] width 106 height 10
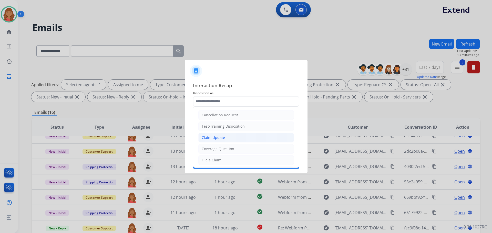
click at [213, 138] on div "Claim Update" at bounding box center [213, 137] width 23 height 5
type input "**********"
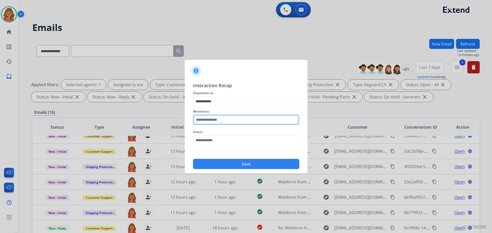
click at [211, 118] on input "text" at bounding box center [246, 120] width 106 height 10
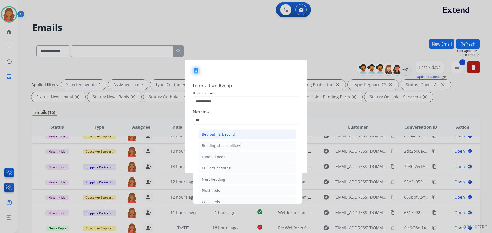
click at [219, 136] on div "Bed bath & beyond" at bounding box center [218, 134] width 33 height 5
type input "**********"
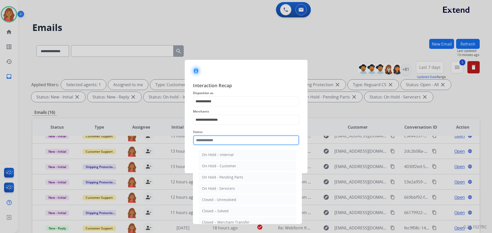
click at [218, 144] on input "text" at bounding box center [246, 140] width 106 height 10
click at [211, 208] on li "Closed – Solved" at bounding box center [248, 212] width 98 height 10
type input "**********"
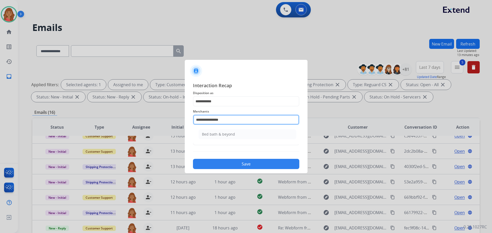
drag, startPoint x: 237, startPoint y: 116, endPoint x: 195, endPoint y: 118, distance: 41.6
click at [195, 118] on input "**********" at bounding box center [246, 120] width 106 height 10
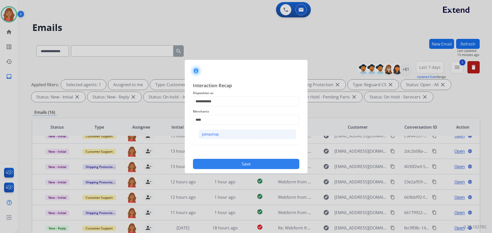
click at [223, 131] on li "Jomashop" at bounding box center [248, 135] width 98 height 10
type input "********"
drag, startPoint x: 227, startPoint y: 161, endPoint x: 232, endPoint y: 157, distance: 6.5
click at [228, 161] on button "Save" at bounding box center [246, 164] width 106 height 10
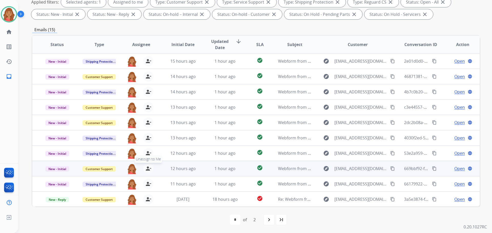
scroll to position [17, 0]
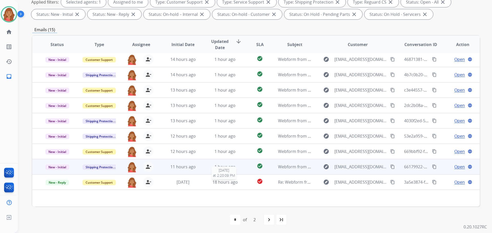
click at [215, 183] on span "18 hours ago" at bounding box center [224, 183] width 25 height 6
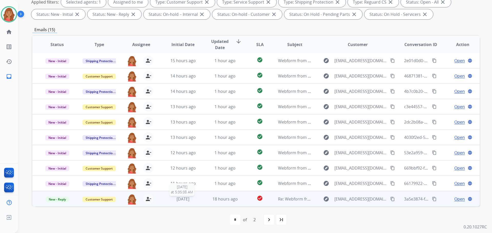
click at [197, 201] on div "[DATE]" at bounding box center [183, 199] width 34 height 6
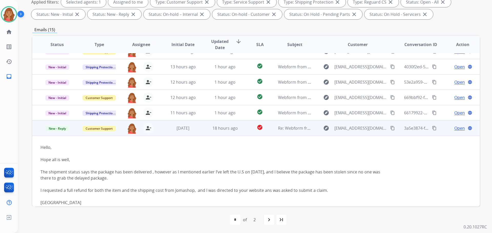
scroll to position [85, 0]
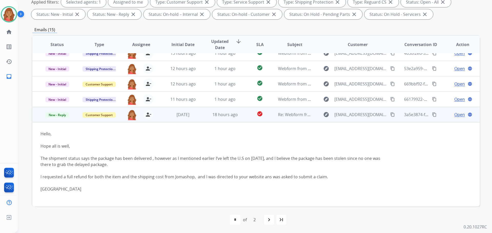
drag, startPoint x: 381, startPoint y: 114, endPoint x: 217, endPoint y: 149, distance: 167.1
click at [390, 114] on mat-icon "content_copy" at bounding box center [392, 114] width 5 height 5
click at [456, 116] on span "Open" at bounding box center [459, 115] width 11 height 6
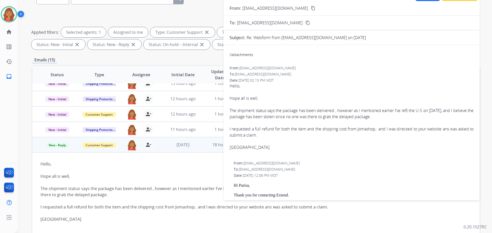
scroll to position [0, 0]
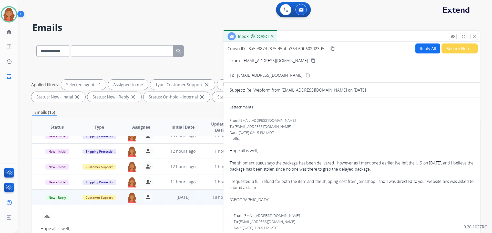
click at [420, 49] on button "Reply All" at bounding box center [427, 49] width 25 height 10
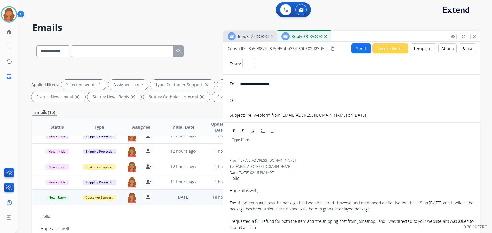
select select "**********"
click at [419, 51] on button "Templates" at bounding box center [423, 49] width 26 height 10
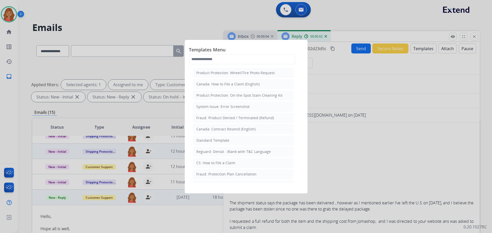
drag, startPoint x: 211, startPoint y: 140, endPoint x: 221, endPoint y: 150, distance: 14.0
click at [211, 141] on div "Standard Template" at bounding box center [212, 140] width 33 height 5
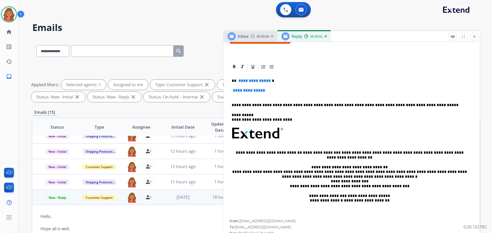
scroll to position [128, 0]
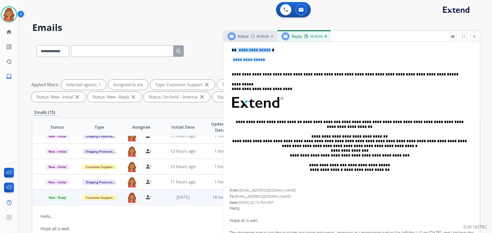
drag, startPoint x: 259, startPoint y: 59, endPoint x: 226, endPoint y: 48, distance: 34.6
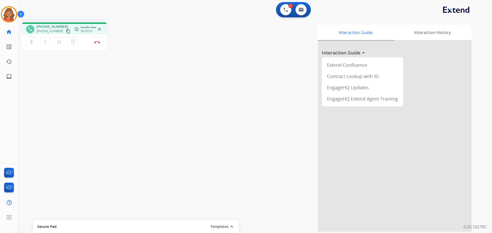
drag, startPoint x: 62, startPoint y: 31, endPoint x: 57, endPoint y: 35, distance: 6.8
click at [66, 31] on mat-icon "content_copy" at bounding box center [68, 31] width 5 height 5
click at [87, 118] on div "phone [PHONE_NUMBER] [PHONE_NUMBER] content_copy access_time Call metrics Queue…" at bounding box center [249, 125] width 462 height 214
click at [289, 10] on button at bounding box center [285, 9] width 11 height 11
click at [73, 40] on mat-icon "dialpad" at bounding box center [73, 42] width 6 height 6
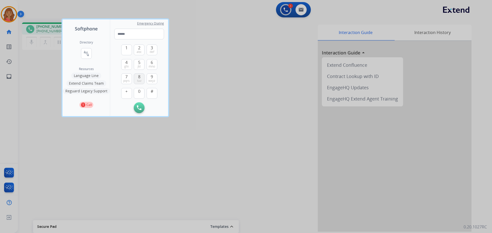
click at [139, 78] on span "8" at bounding box center [139, 77] width 2 height 6
click at [127, 79] on span "pqrs" at bounding box center [126, 81] width 6 height 4
click at [128, 79] on span "pqrs" at bounding box center [126, 81] width 6 height 4
drag, startPoint x: 137, startPoint y: 50, endPoint x: 141, endPoint y: 53, distance: 5.0
click at [138, 51] on span "abc" at bounding box center [139, 52] width 5 height 4
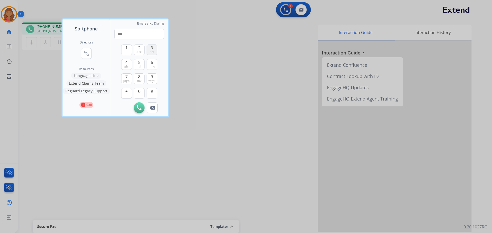
click at [152, 50] on span "def" at bounding box center [152, 52] width 5 height 4
click at [139, 79] on span "tuv" at bounding box center [139, 81] width 4 height 4
click at [139, 50] on span "abc" at bounding box center [139, 52] width 5 height 4
click at [150, 63] on button "6 mno" at bounding box center [152, 64] width 11 height 11
drag, startPoint x: 138, startPoint y: 50, endPoint x: 150, endPoint y: 50, distance: 12.0
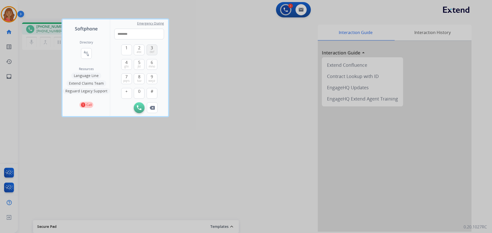
click at [140, 50] on span "abc" at bounding box center [139, 52] width 5 height 4
drag, startPoint x: 153, startPoint y: 50, endPoint x: 151, endPoint y: 58, distance: 8.0
click at [153, 50] on span "def" at bounding box center [152, 52] width 5 height 4
type input "**********"
click at [138, 107] on img at bounding box center [139, 108] width 5 height 5
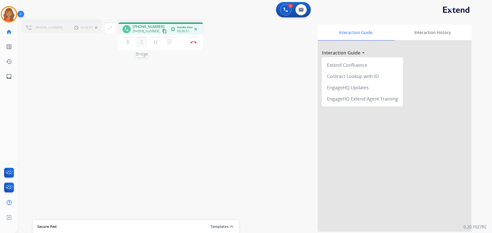
click at [138, 41] on button "merge_type Bridge" at bounding box center [141, 42] width 11 height 11
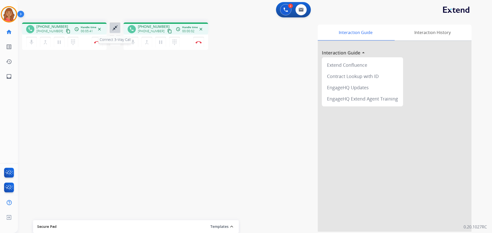
click at [112, 28] on mat-icon "close_fullscreen" at bounding box center [115, 28] width 6 height 6
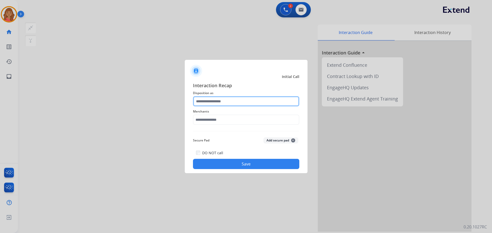
click at [237, 106] on input "text" at bounding box center [246, 101] width 106 height 10
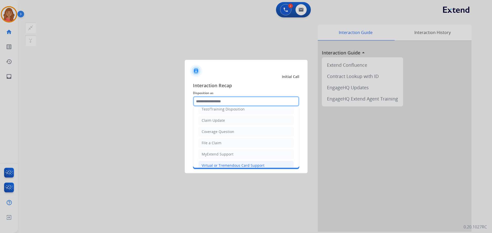
scroll to position [26, 0]
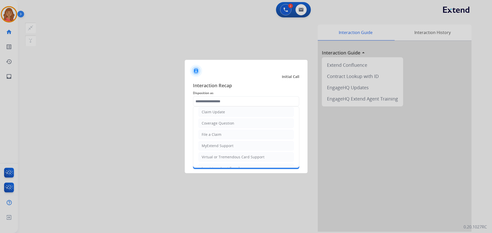
click at [207, 136] on div "File a Claim" at bounding box center [212, 134] width 20 height 5
type input "**********"
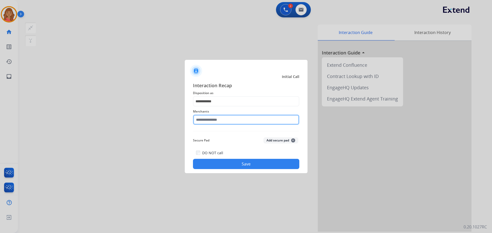
click at [210, 122] on input "text" at bounding box center [246, 120] width 106 height 10
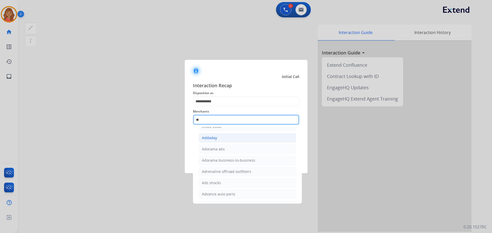
scroll to position [0, 0]
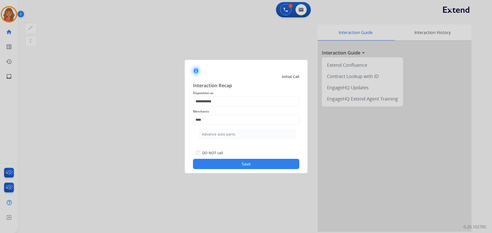
click at [210, 135] on div "Advance auto parts" at bounding box center [218, 134] width 33 height 5
type input "**********"
click at [230, 158] on div "DO NOT call Save" at bounding box center [246, 159] width 106 height 19
click at [249, 159] on div "DO NOT call Save" at bounding box center [246, 159] width 106 height 19
click at [241, 164] on button "Save" at bounding box center [246, 164] width 106 height 10
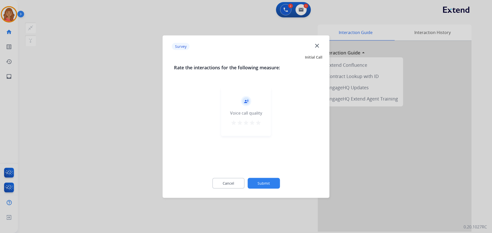
click at [253, 123] on mat-icon "star" at bounding box center [252, 123] width 6 height 6
click at [262, 123] on div "record_voice_over Voice call quality star star star star star" at bounding box center [246, 111] width 50 height 49
drag, startPoint x: 256, startPoint y: 123, endPoint x: 261, endPoint y: 133, distance: 11.3
click at [258, 124] on mat-icon "star" at bounding box center [258, 123] width 6 height 6
click at [262, 185] on button "Submit" at bounding box center [264, 183] width 32 height 11
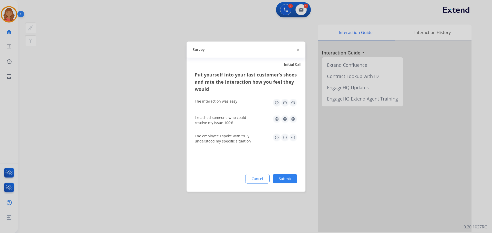
drag, startPoint x: 302, startPoint y: 49, endPoint x: 296, endPoint y: 49, distance: 5.9
click at [301, 49] on div "Survey" at bounding box center [246, 50] width 119 height 16
click at [295, 50] on div "Survey" at bounding box center [246, 50] width 119 height 16
click at [298, 50] on img at bounding box center [298, 50] width 3 height 3
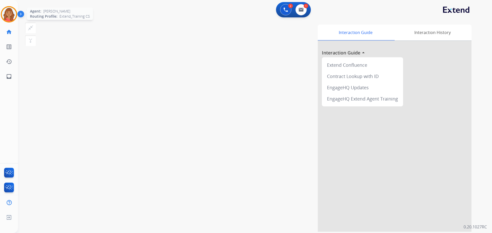
click at [9, 14] on img at bounding box center [9, 14] width 14 height 14
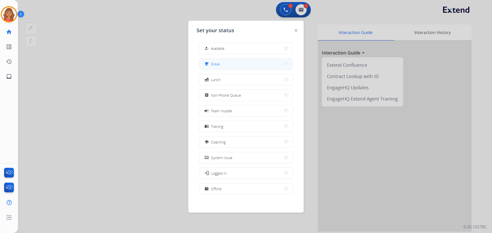
click at [215, 64] on span "Break" at bounding box center [215, 63] width 9 height 5
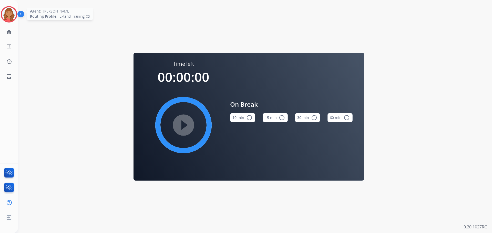
click at [14, 14] on img at bounding box center [9, 14] width 14 height 14
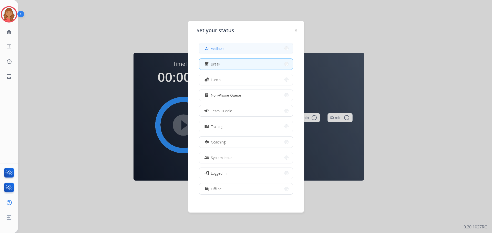
click at [224, 46] on span "Available" at bounding box center [218, 48] width 14 height 5
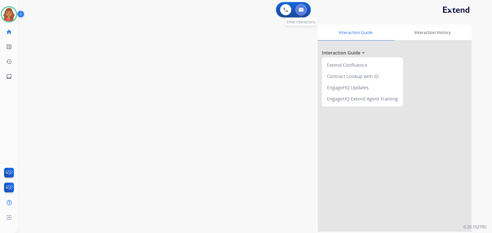
click at [304, 10] on button at bounding box center [300, 9] width 11 height 11
select select "**********"
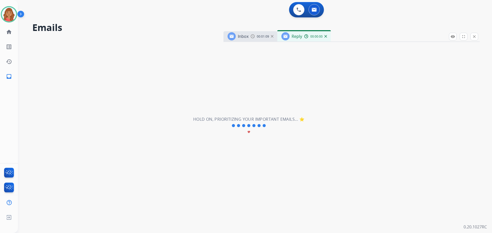
select select "**********"
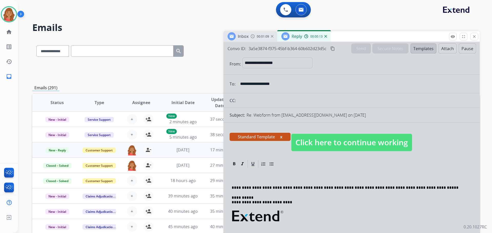
click at [327, 149] on span "Click here to continue working" at bounding box center [351, 142] width 121 height 17
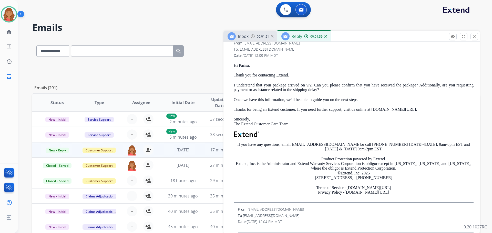
scroll to position [359, 0]
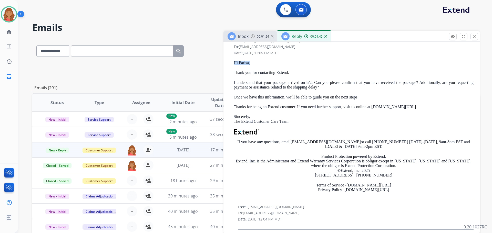
drag, startPoint x: 250, startPoint y: 62, endPoint x: 234, endPoint y: 63, distance: 16.2
click at [234, 63] on p "Hi Parisa," at bounding box center [354, 63] width 240 height 5
click at [242, 64] on p "Hi Parisa," at bounding box center [354, 63] width 240 height 5
drag, startPoint x: 248, startPoint y: 64, endPoint x: 240, endPoint y: 65, distance: 8.0
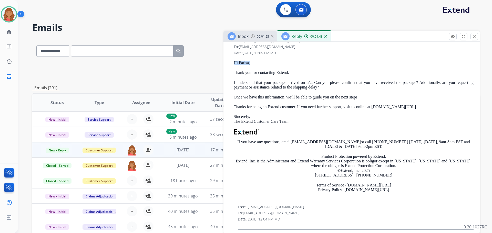
click at [225, 64] on div "**********" at bounding box center [351, 34] width 256 height 467
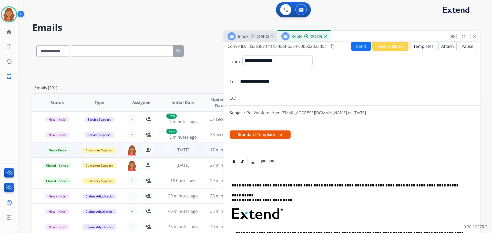
scroll to position [0, 0]
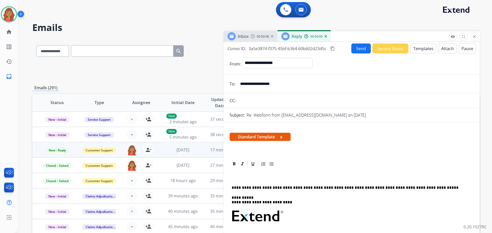
click at [237, 178] on p at bounding box center [352, 178] width 240 height 5
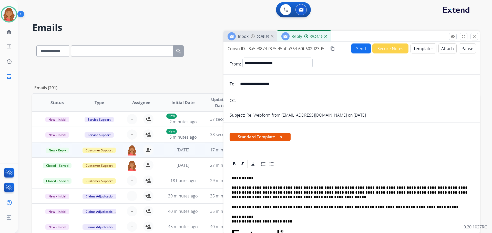
click at [332, 47] on mat-icon "content_copy" at bounding box center [332, 48] width 5 height 5
click at [353, 49] on button "Send" at bounding box center [360, 49] width 19 height 10
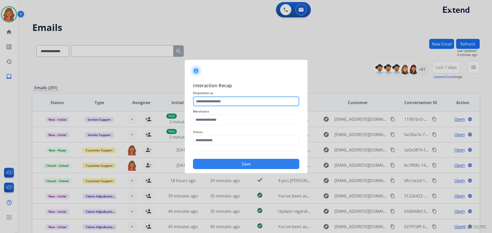
click at [221, 102] on input "text" at bounding box center [246, 101] width 106 height 10
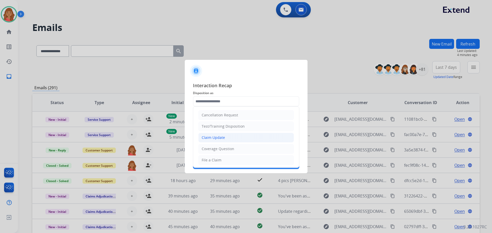
click at [212, 140] on div "Claim Update" at bounding box center [213, 137] width 23 height 5
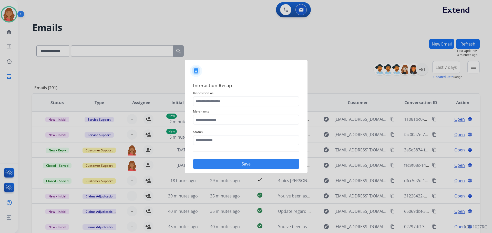
type input "**********"
click at [207, 121] on input "text" at bounding box center [246, 120] width 106 height 10
click at [215, 133] on div "Jomashop" at bounding box center [210, 134] width 17 height 5
type input "********"
drag, startPoint x: 203, startPoint y: 140, endPoint x: 207, endPoint y: 142, distance: 3.8
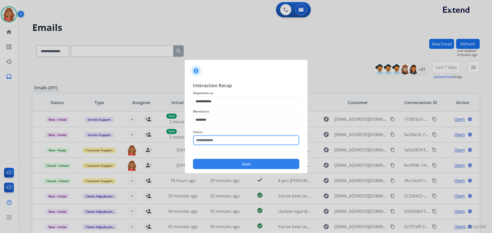
click at [205, 140] on input "text" at bounding box center [246, 140] width 106 height 10
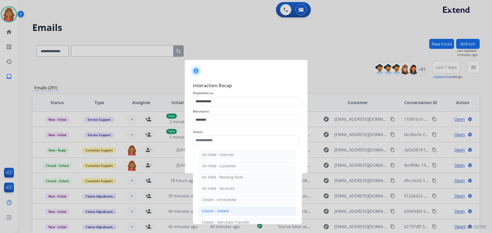
click at [212, 209] on div "Closed – Solved" at bounding box center [215, 211] width 27 height 5
type input "**********"
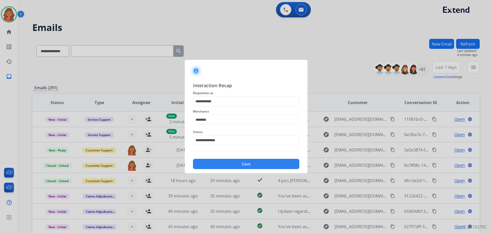
click at [218, 164] on button "Save" at bounding box center [246, 164] width 106 height 10
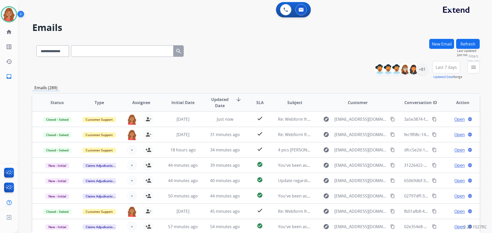
click at [469, 70] on button "menu Filters" at bounding box center [473, 67] width 12 height 12
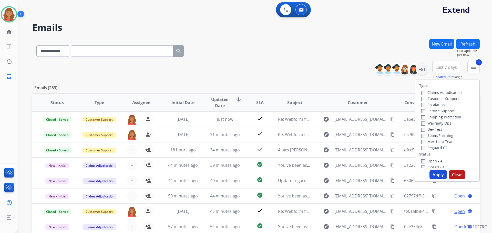
click at [430, 169] on div "Type Claims Adjudication Customer Support Escalation Service Support Shipping P…" at bounding box center [447, 131] width 65 height 102
click at [434, 173] on button "Apply" at bounding box center [437, 174] width 17 height 9
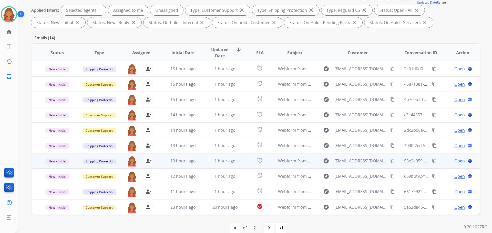
scroll to position [83, 0]
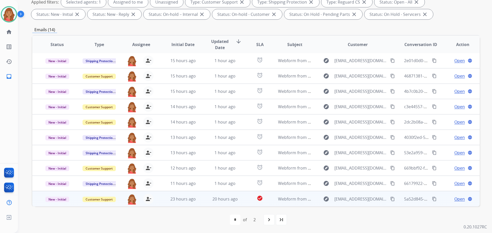
click at [196, 202] on div "23 hours ago" at bounding box center [183, 199] width 34 height 6
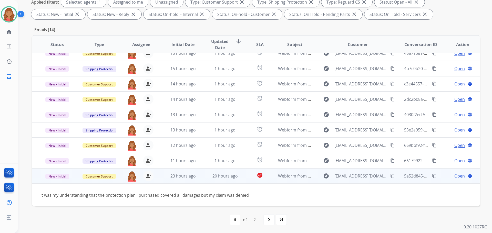
click at [390, 178] on mat-icon "content_copy" at bounding box center [392, 176] width 5 height 5
click at [390, 175] on mat-icon "content_copy" at bounding box center [392, 176] width 5 height 5
click at [390, 177] on mat-icon "content_copy" at bounding box center [392, 176] width 5 height 5
click at [390, 178] on mat-icon "content_copy" at bounding box center [392, 176] width 5 height 5
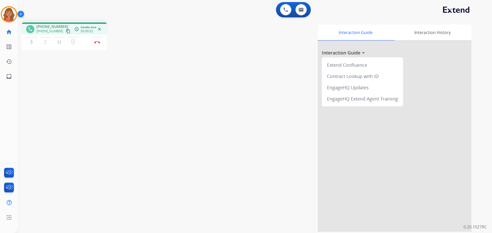
click at [66, 32] on mat-icon "content_copy" at bounding box center [68, 31] width 5 height 5
click at [98, 43] on img at bounding box center [97, 42] width 6 height 3
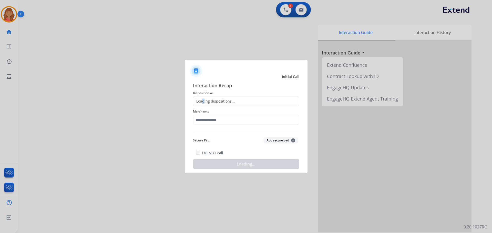
click at [203, 105] on div "Loading dispositions..." at bounding box center [246, 101] width 106 height 10
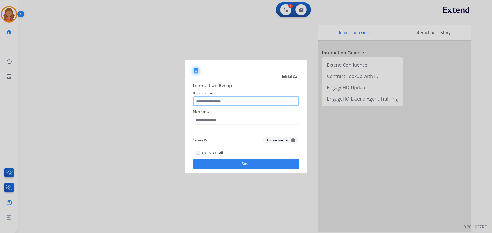
click at [213, 104] on input "text" at bounding box center [246, 101] width 106 height 10
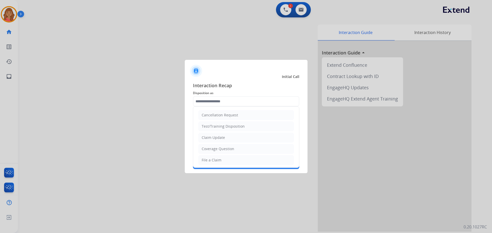
click at [211, 160] on div "File a Claim" at bounding box center [212, 160] width 20 height 5
type input "**********"
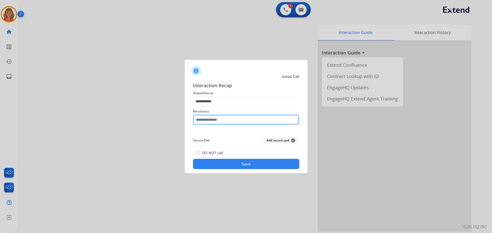
click at [215, 122] on input "text" at bounding box center [246, 120] width 106 height 10
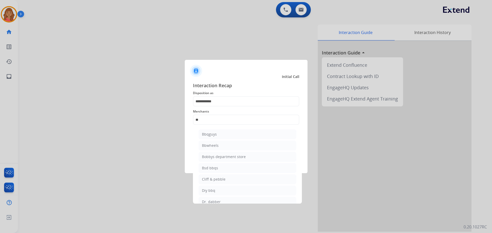
click at [213, 146] on div "Bbwheels" at bounding box center [210, 145] width 17 height 5
type input "********"
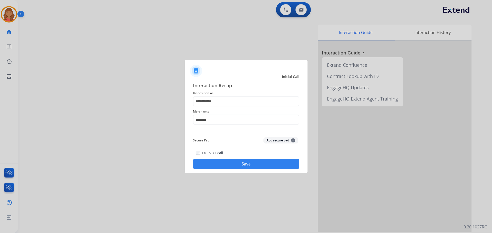
click at [234, 162] on button "Save" at bounding box center [246, 164] width 106 height 10
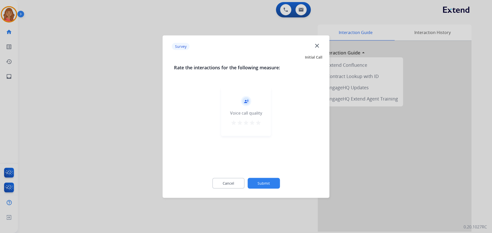
click at [258, 123] on mat-icon "star" at bounding box center [258, 123] width 6 height 6
click at [268, 182] on button "Submit" at bounding box center [264, 183] width 32 height 11
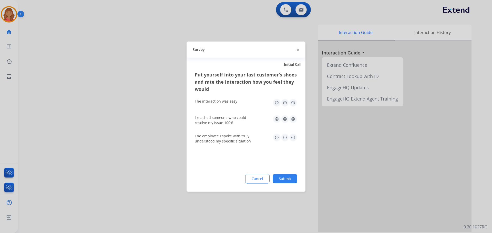
click at [295, 103] on img at bounding box center [293, 103] width 8 height 8
click at [294, 119] on img at bounding box center [293, 119] width 8 height 8
click at [294, 140] on img at bounding box center [293, 137] width 8 height 8
click at [292, 177] on button "Submit" at bounding box center [285, 178] width 25 height 9
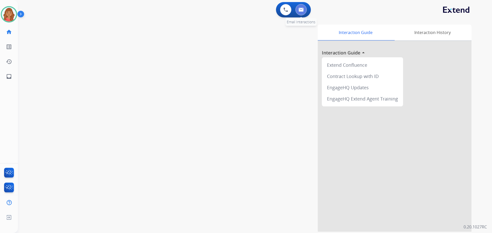
click at [300, 11] on img at bounding box center [301, 10] width 5 height 4
select select "**********"
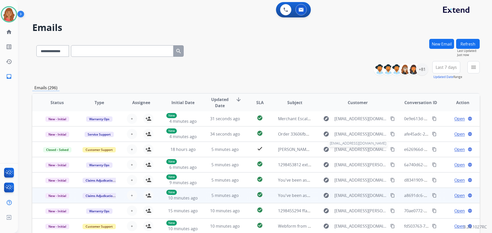
scroll to position [58, 0]
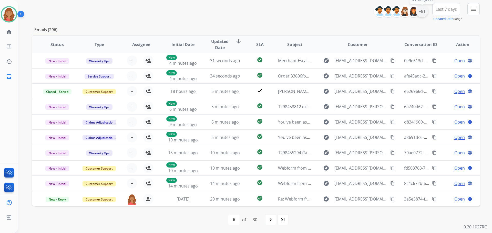
click at [421, 13] on div "+81" at bounding box center [422, 11] width 12 height 12
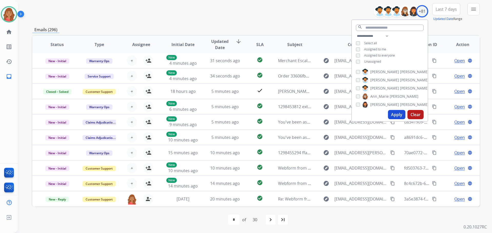
click at [392, 114] on button "Apply" at bounding box center [396, 114] width 17 height 9
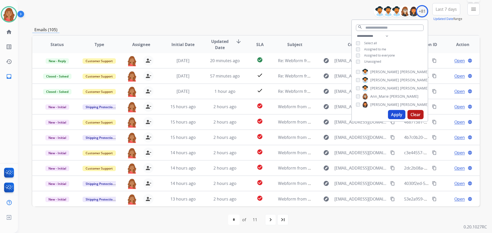
click at [476, 9] on mat-icon "menu" at bounding box center [473, 9] width 6 height 6
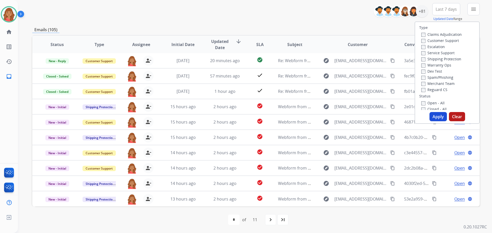
click at [423, 41] on label "Customer Support" at bounding box center [440, 40] width 38 height 5
click at [434, 115] on button "Apply" at bounding box center [437, 116] width 17 height 9
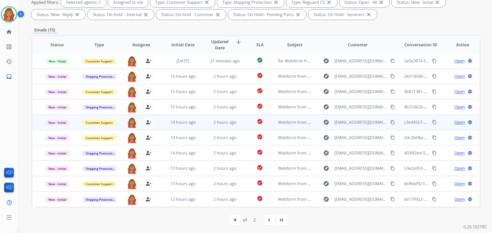
scroll to position [83, 0]
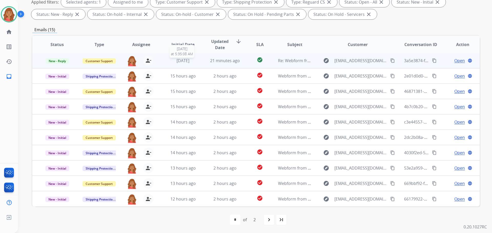
click at [170, 63] on div "[DATE]" at bounding box center [183, 61] width 34 height 6
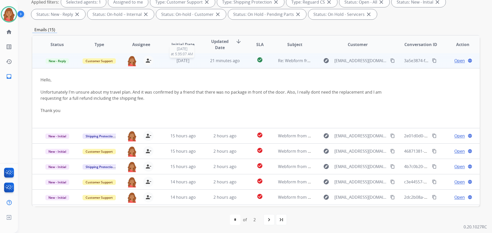
scroll to position [0, 0]
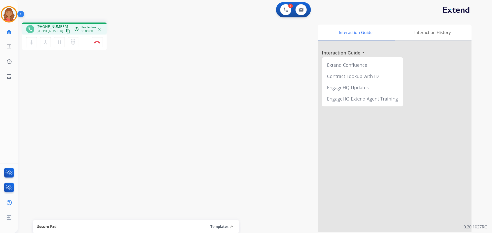
drag, startPoint x: 64, startPoint y: 30, endPoint x: 33, endPoint y: 24, distance: 30.7
click at [66, 29] on mat-icon "content_copy" at bounding box center [68, 31] width 5 height 5
click at [301, 9] on img at bounding box center [301, 10] width 5 height 4
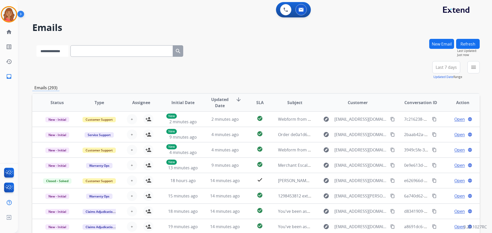
click at [64, 53] on select "**********" at bounding box center [52, 51] width 32 height 12
select select "**********"
click at [36, 45] on select "**********" at bounding box center [52, 51] width 32 height 12
paste input "**********"
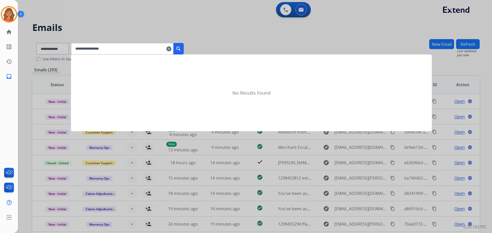
type input "**********"
click at [182, 50] on mat-icon "search" at bounding box center [179, 49] width 6 height 6
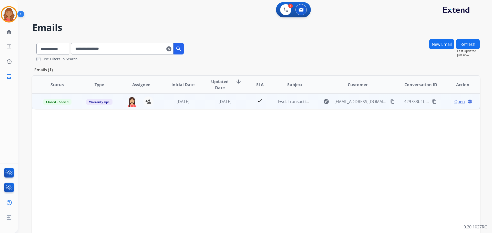
click at [289, 106] on td "Fwd: Transaction 0521907863" at bounding box center [291, 101] width 42 height 15
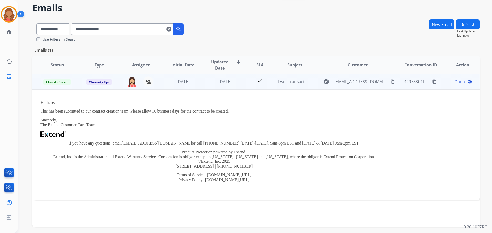
scroll to position [40, 0]
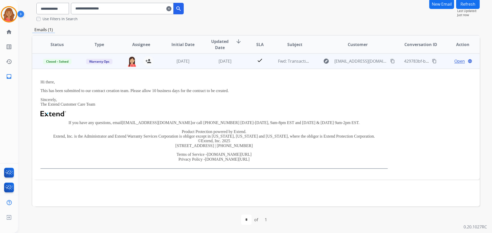
click at [456, 62] on span "Open" at bounding box center [459, 61] width 11 height 6
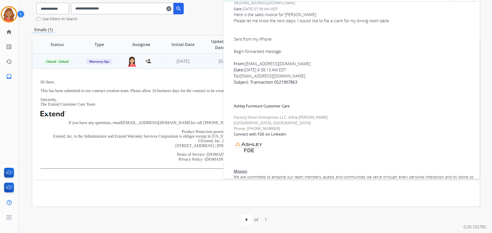
scroll to position [257, 0]
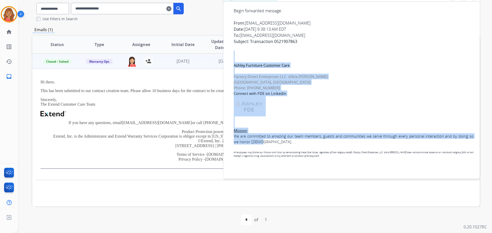
drag, startPoint x: 256, startPoint y: 143, endPoint x: 243, endPoint y: 55, distance: 89.0
click at [243, 55] on div "﻿ Document Ashley Furniture Customer Care Factory Direct Enterprises LLC. d/b/a…" at bounding box center [354, 111] width 240 height 120
click at [281, 94] on link "Connect with FDE on Linkedin" at bounding box center [260, 93] width 53 height 5
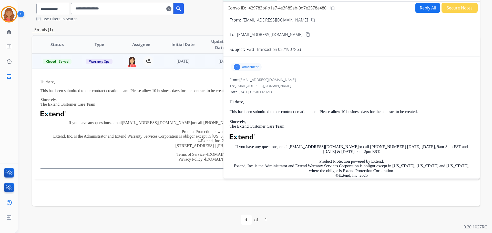
scroll to position [0, 0]
click at [161, 81] on p "Hi there," at bounding box center [213, 82] width 347 height 5
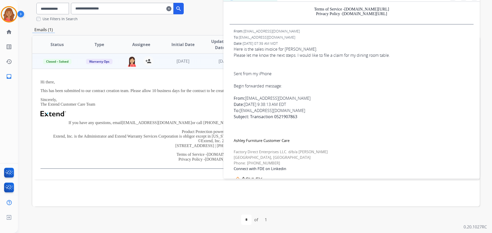
scroll to position [180, 0]
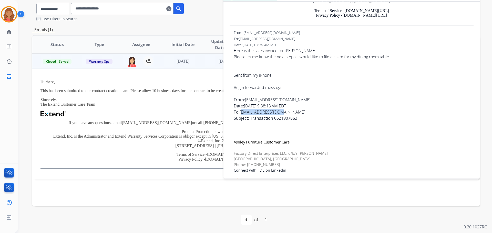
drag, startPoint x: 285, startPoint y: 112, endPoint x: 241, endPoint y: 115, distance: 44.4
click at [241, 115] on div "From: [EMAIL_ADDRESS][DOMAIN_NAME] Date: [DATE] 9:38:13 AM EDT To: [EMAIL_ADDRE…" at bounding box center [354, 112] width 240 height 31
click at [254, 109] on div "From: [EMAIL_ADDRESS][DOMAIN_NAME] Date: [DATE] 9:38:13 AM EDT To: [EMAIL_ADDRE…" at bounding box center [354, 112] width 240 height 31
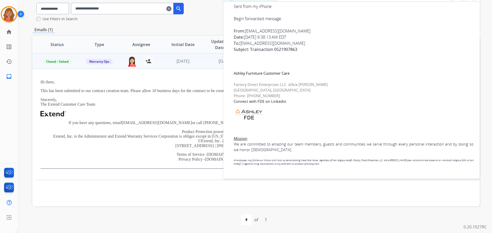
scroll to position [257, 0]
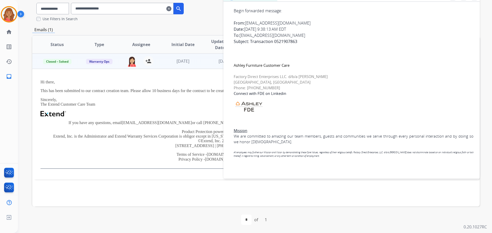
click at [248, 88] on font "Phone: [PHONE_NUMBER]" at bounding box center [257, 87] width 46 height 5
drag, startPoint x: 250, startPoint y: 76, endPoint x: 310, endPoint y: 78, distance: 60.8
click at [310, 78] on div "Ashley Furniture Customer Care Factory Direct Enterprises LLC. d/b/a [PERSON_NA…" at bounding box center [354, 101] width 240 height 88
click at [293, 83] on div "Ashley Furniture Customer Care Factory Direct Enterprises LLC. d/b/a [PERSON_NA…" at bounding box center [354, 101] width 240 height 88
drag, startPoint x: 276, startPoint y: 86, endPoint x: 247, endPoint y: 88, distance: 29.8
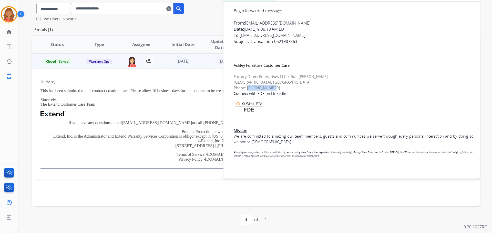
click at [247, 88] on div "Ashley Furniture Customer Care Factory Direct Enterprises LLC. d/b/a [PERSON_NA…" at bounding box center [354, 101] width 240 height 88
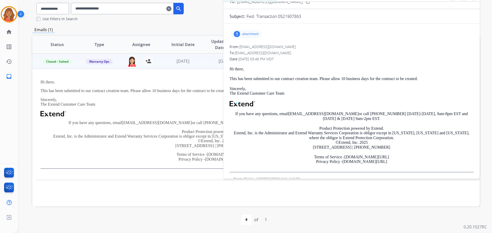
scroll to position [26, 0]
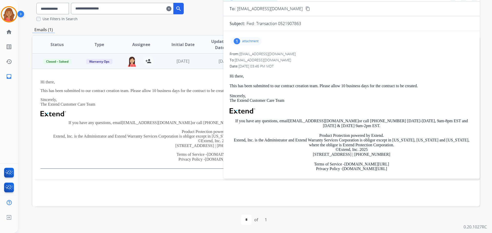
click at [250, 42] on p "attachment" at bounding box center [250, 41] width 16 height 4
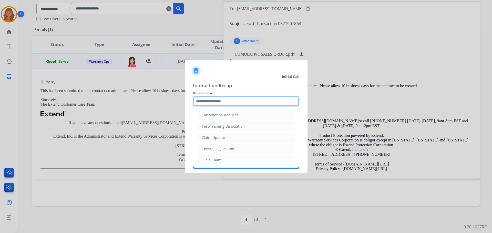
drag, startPoint x: 222, startPoint y: 101, endPoint x: 210, endPoint y: 102, distance: 12.6
click at [211, 102] on input "text" at bounding box center [246, 101] width 106 height 10
click at [214, 161] on div "File a Claim" at bounding box center [212, 160] width 20 height 5
type input "**********"
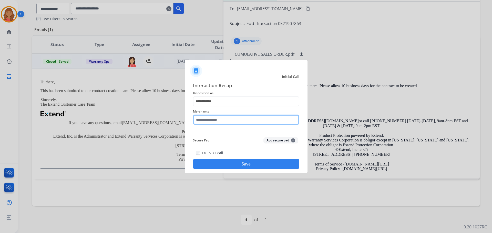
click at [214, 122] on input "text" at bounding box center [246, 120] width 106 height 10
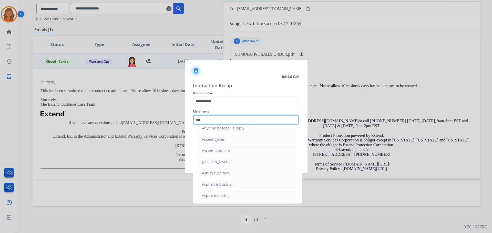
scroll to position [8, 0]
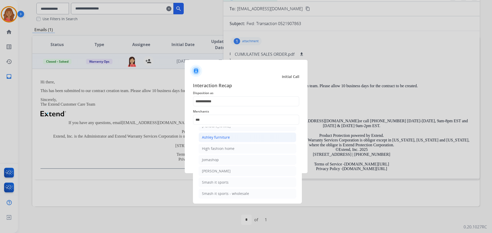
click at [217, 137] on div "Ashley furniture" at bounding box center [216, 137] width 28 height 5
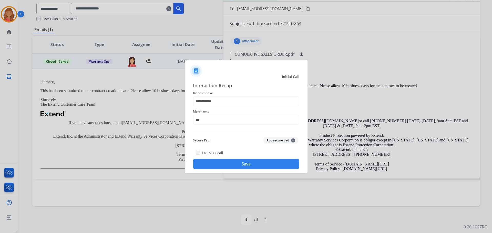
type input "**********"
click at [235, 166] on button "Save" at bounding box center [246, 164] width 106 height 10
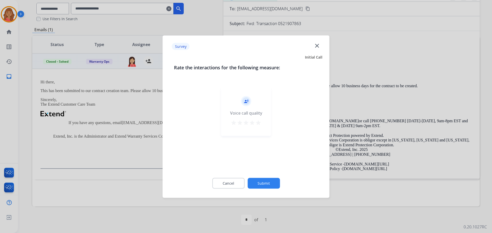
drag, startPoint x: 319, startPoint y: 47, endPoint x: 315, endPoint y: 53, distance: 7.3
click at [319, 47] on mat-icon "close" at bounding box center [317, 45] width 7 height 7
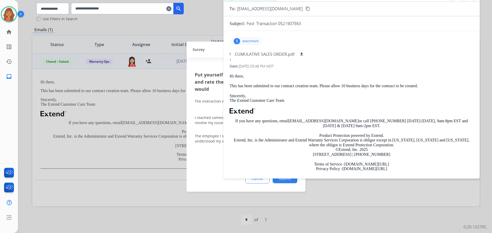
click at [212, 52] on div "Survey" at bounding box center [246, 50] width 119 height 16
click at [287, 182] on button "Submit" at bounding box center [285, 178] width 25 height 9
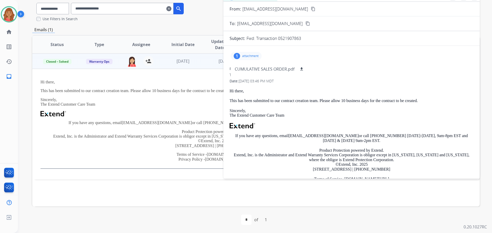
scroll to position [0, 0]
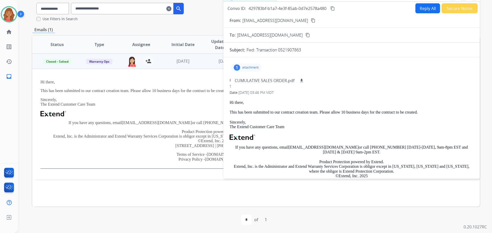
click at [343, 83] on div "From: [EMAIL_ADDRESS][DOMAIN_NAME]" at bounding box center [352, 80] width 244 height 5
click at [244, 68] on p "attachment" at bounding box center [250, 68] width 16 height 4
click at [255, 83] on p "CUMULATIVE SALES ORDER.pdf" at bounding box center [265, 81] width 60 height 6
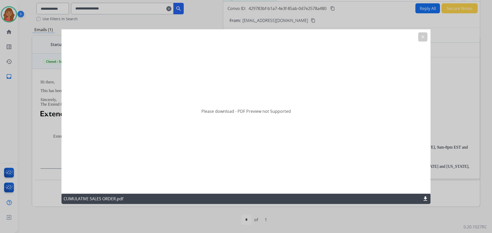
drag, startPoint x: 424, startPoint y: 39, endPoint x: 423, endPoint y: 42, distance: 3.6
click at [423, 39] on mat-icon "clear" at bounding box center [422, 37] width 5 height 5
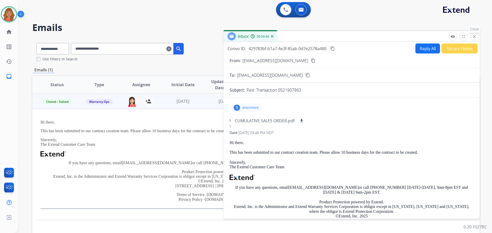
click at [475, 37] on mat-icon "close" at bounding box center [474, 36] width 5 height 5
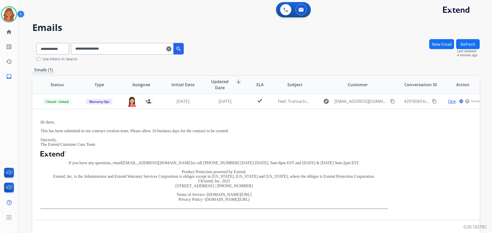
click at [171, 50] on mat-icon "clear" at bounding box center [168, 49] width 5 height 6
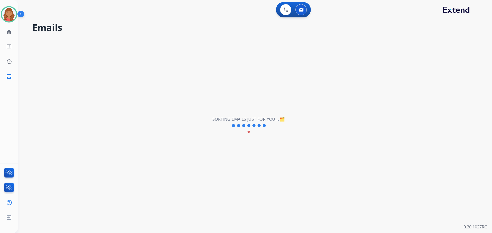
select select "**********"
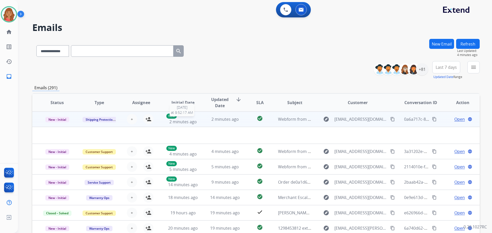
click at [190, 118] on div "New 2 minutes ago" at bounding box center [183, 119] width 34 height 11
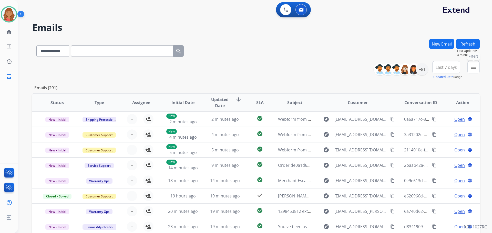
click at [475, 70] on mat-icon "menu" at bounding box center [473, 67] width 6 height 6
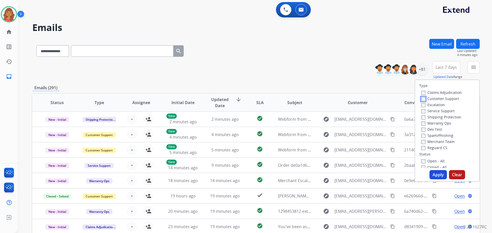
click at [422, 100] on label "Customer Support" at bounding box center [440, 98] width 38 height 5
drag, startPoint x: 433, startPoint y: 170, endPoint x: 430, endPoint y: 175, distance: 5.5
click at [433, 171] on button "Apply" at bounding box center [437, 174] width 17 height 9
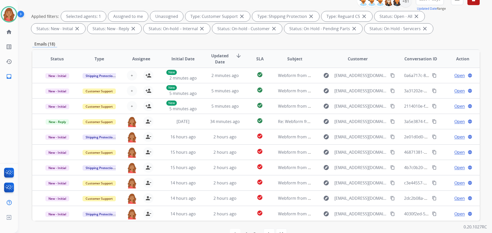
scroll to position [57, 0]
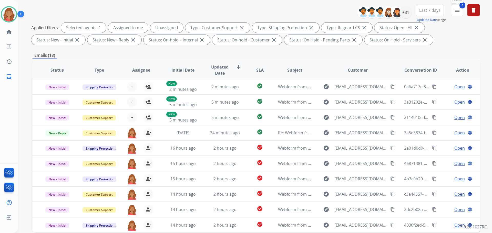
click at [458, 13] on button "4 menu Filters" at bounding box center [457, 10] width 12 height 12
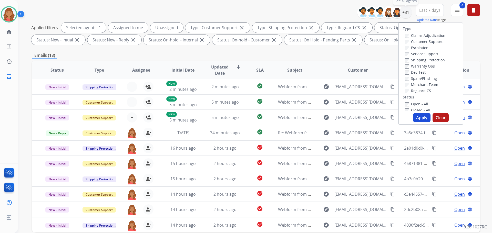
drag, startPoint x: 406, startPoint y: 12, endPoint x: 400, endPoint y: 20, distance: 9.9
click at [406, 12] on div "+81" at bounding box center [405, 12] width 12 height 12
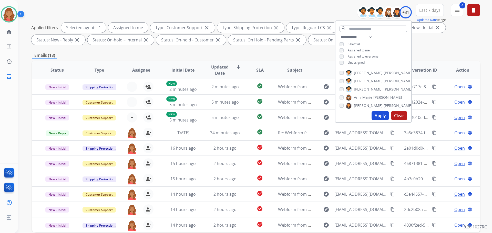
click at [380, 116] on button "Apply" at bounding box center [380, 115] width 17 height 9
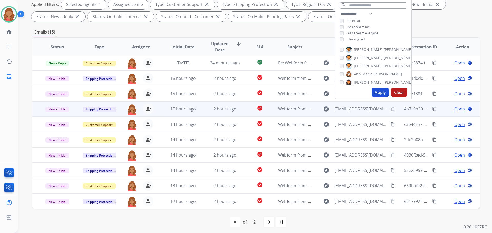
scroll to position [83, 0]
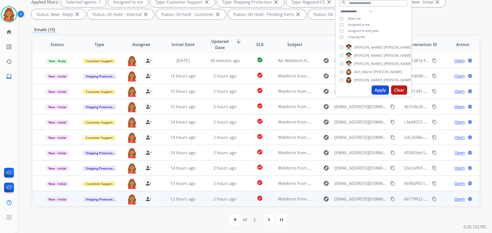
click at [202, 201] on td "2 hours ago" at bounding box center [221, 198] width 42 height 15
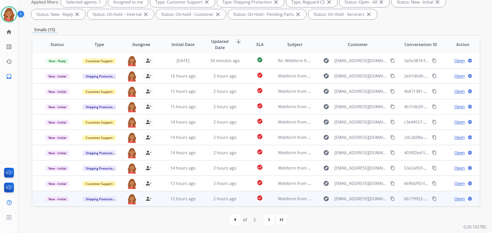
click at [206, 198] on tbody "New - Initial Shipping Protection [PERSON_NAME][EMAIL_ADDRESS][PERSON_NAME][DOM…" at bounding box center [255, 211] width 447 height 40
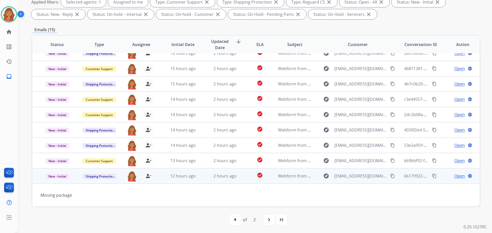
click at [391, 178] on mat-icon "content_copy" at bounding box center [392, 176] width 5 height 5
click at [457, 178] on span "Open" at bounding box center [459, 176] width 11 height 6
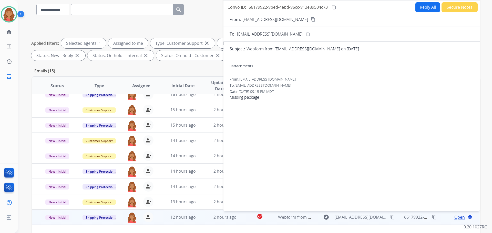
scroll to position [0, 0]
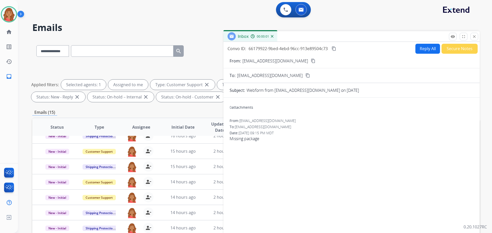
click at [424, 49] on button "Reply All" at bounding box center [427, 49] width 25 height 10
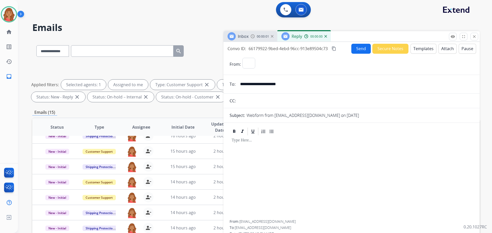
select select "**********"
click at [420, 49] on button "Templates" at bounding box center [423, 49] width 26 height 10
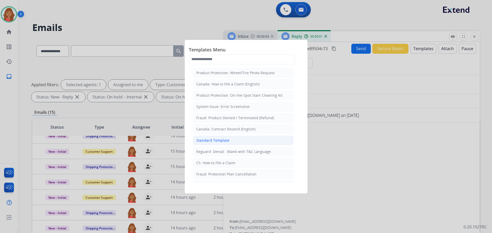
drag, startPoint x: 205, startPoint y: 139, endPoint x: 214, endPoint y: 152, distance: 16.1
click at [206, 139] on div "Standard Template" at bounding box center [212, 140] width 33 height 5
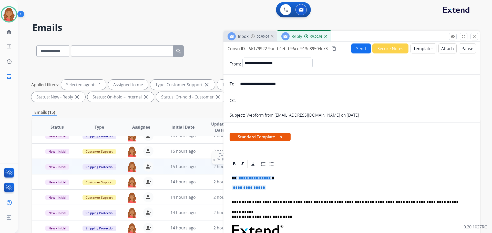
drag, startPoint x: 269, startPoint y: 190, endPoint x: 209, endPoint y: 168, distance: 63.9
click at [208, 168] on div "**********" at bounding box center [255, 177] width 447 height 277
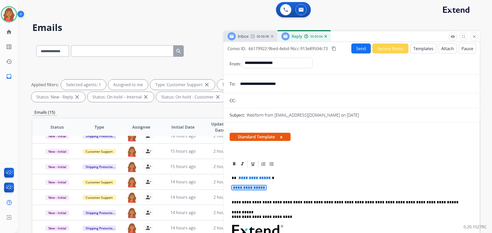
drag, startPoint x: 249, startPoint y: 185, endPoint x: 271, endPoint y: 190, distance: 22.8
click at [276, 190] on p "**********" at bounding box center [352, 190] width 240 height 9
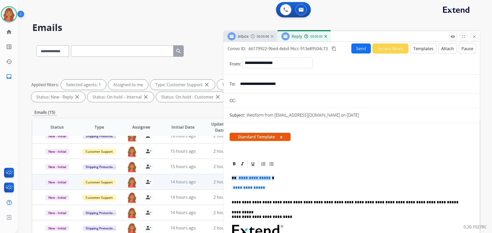
drag, startPoint x: 269, startPoint y: 190, endPoint x: 216, endPoint y: 175, distance: 55.0
click at [215, 175] on div "**********" at bounding box center [255, 177] width 447 height 277
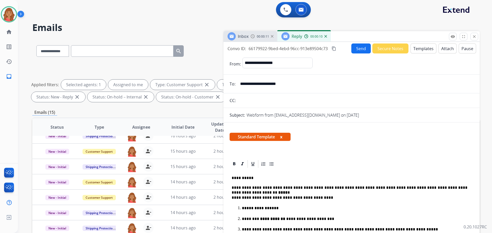
click at [333, 47] on mat-icon "content_copy" at bounding box center [334, 48] width 5 height 5
click at [355, 50] on button "Send" at bounding box center [361, 49] width 19 height 10
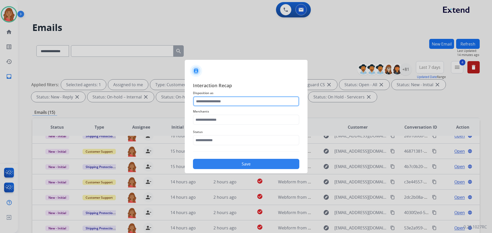
drag, startPoint x: 211, startPoint y: 101, endPoint x: 212, endPoint y: 104, distance: 2.8
click at [211, 101] on input "text" at bounding box center [246, 101] width 106 height 10
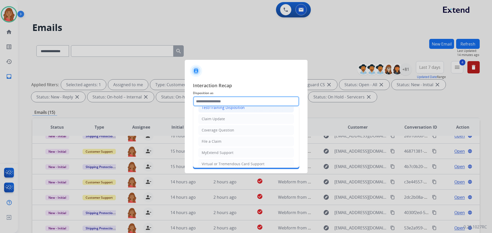
scroll to position [3, 0]
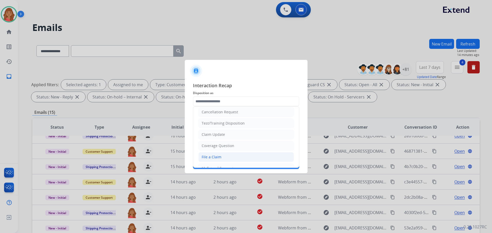
click at [213, 158] on div "File a Claim" at bounding box center [212, 157] width 20 height 5
type input "**********"
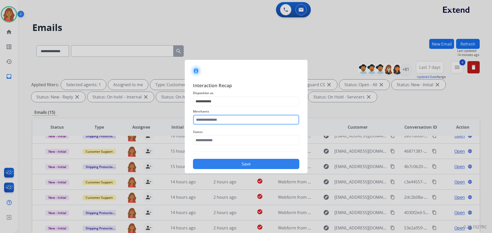
click at [207, 124] on input "text" at bounding box center [246, 120] width 106 height 10
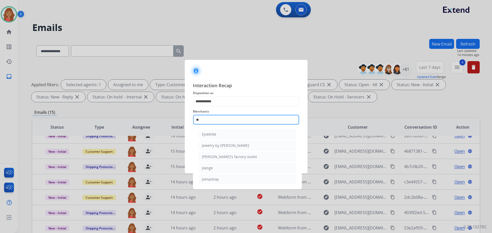
scroll to position [0, 0]
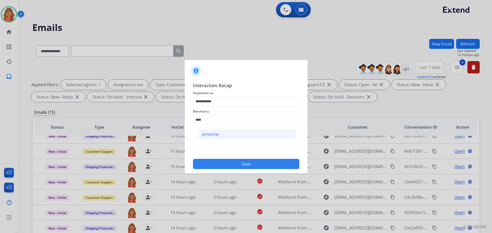
drag, startPoint x: 209, startPoint y: 133, endPoint x: 211, endPoint y: 141, distance: 7.9
click at [209, 134] on div "Jomashop" at bounding box center [210, 134] width 17 height 5
type input "********"
drag, startPoint x: 211, startPoint y: 141, endPoint x: 210, endPoint y: 143, distance: 3.1
click at [211, 140] on input "text" at bounding box center [246, 140] width 106 height 10
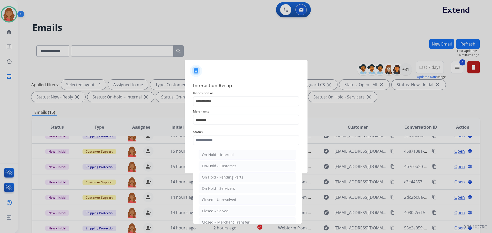
drag, startPoint x: 212, startPoint y: 210, endPoint x: 214, endPoint y: 199, distance: 10.6
click at [212, 210] on div "Closed – Solved" at bounding box center [215, 211] width 27 height 5
type input "**********"
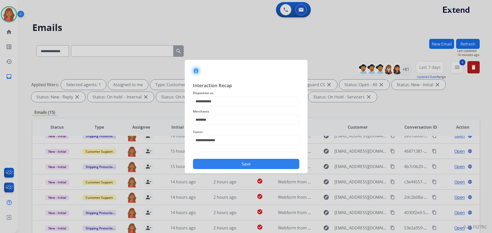
drag, startPoint x: 221, startPoint y: 158, endPoint x: 224, endPoint y: 168, distance: 11.4
click at [221, 157] on div "Save" at bounding box center [246, 162] width 106 height 13
click at [219, 163] on button "Save" at bounding box center [246, 164] width 106 height 10
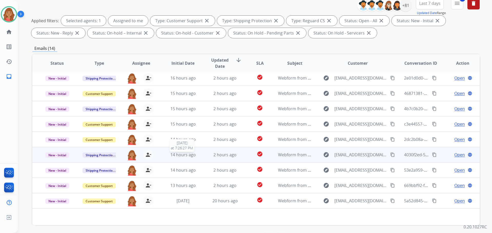
scroll to position [83, 0]
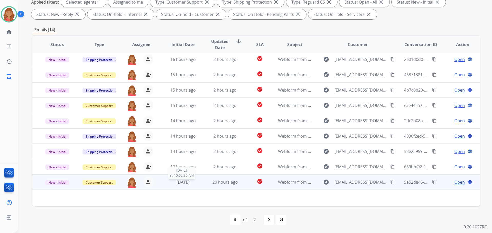
click at [196, 180] on div "[DATE]" at bounding box center [183, 182] width 34 height 6
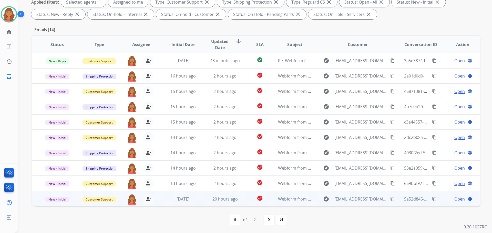
scroll to position [1, 0]
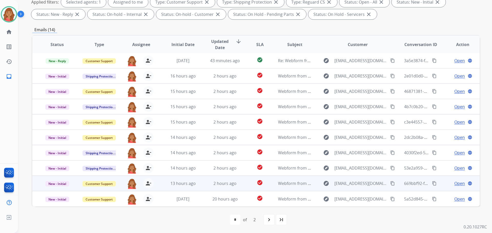
click at [192, 191] on td "13 hours ago" at bounding box center [179, 183] width 42 height 15
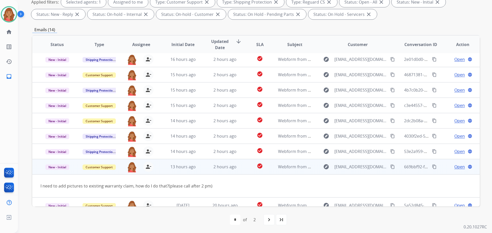
scroll to position [24, 0]
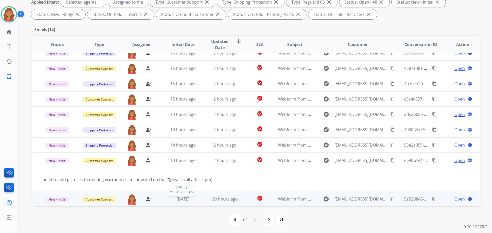
click at [194, 200] on div "[DATE]" at bounding box center [183, 199] width 34 height 6
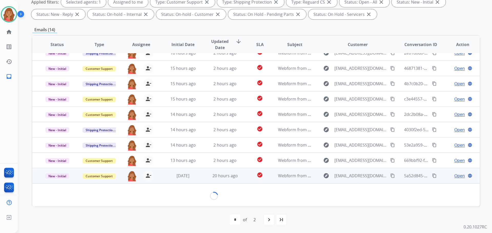
scroll to position [23, 0]
click at [390, 176] on mat-icon "content_copy" at bounding box center [392, 176] width 5 height 5
drag, startPoint x: 457, startPoint y: 177, endPoint x: 425, endPoint y: 179, distance: 32.1
click at [457, 177] on span "Open" at bounding box center [459, 176] width 11 height 6
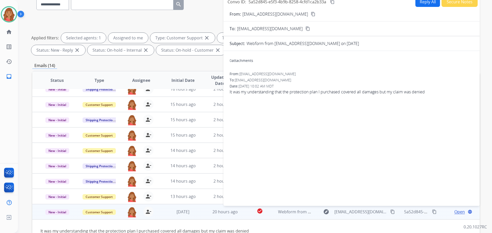
scroll to position [0, 0]
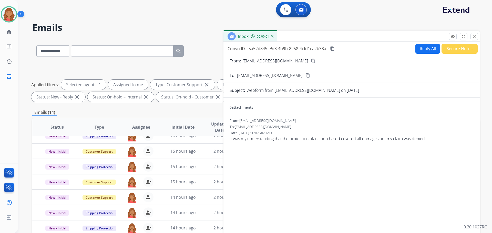
click at [419, 48] on button "Reply All" at bounding box center [427, 49] width 25 height 10
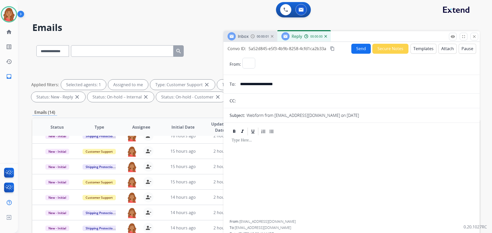
select select "**********"
click at [418, 52] on button "Templates" at bounding box center [423, 49] width 26 height 10
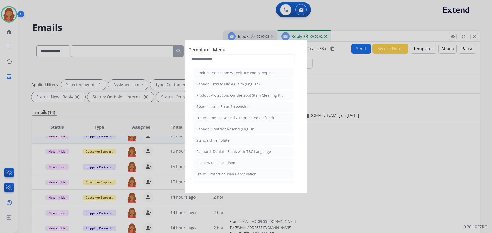
click at [221, 139] on div "Standard Template" at bounding box center [212, 140] width 33 height 5
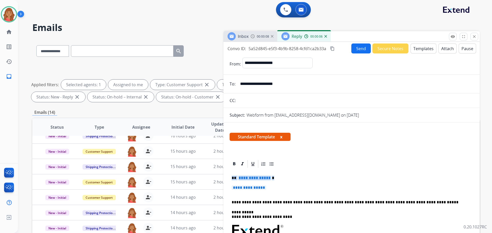
drag, startPoint x: 269, startPoint y: 189, endPoint x: 227, endPoint y: 179, distance: 43.4
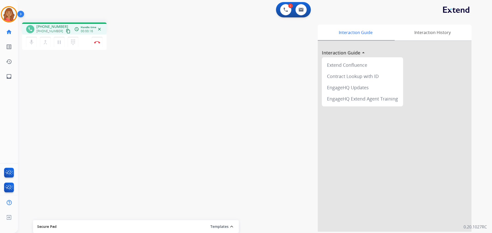
click at [66, 32] on mat-icon "content_copy" at bounding box center [68, 31] width 5 height 5
click at [72, 44] on mat-icon "dialpad" at bounding box center [73, 42] width 6 height 6
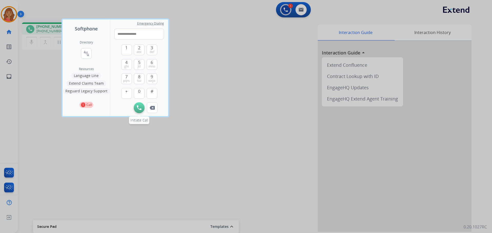
type input "**********"
click at [139, 107] on img at bounding box center [139, 108] width 5 height 5
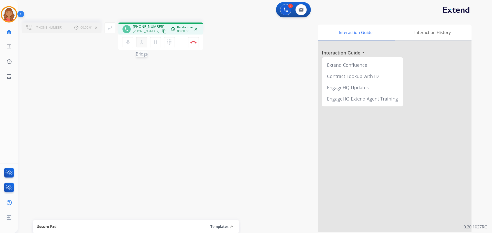
click at [139, 45] on mat-icon "merge_type" at bounding box center [142, 42] width 6 height 6
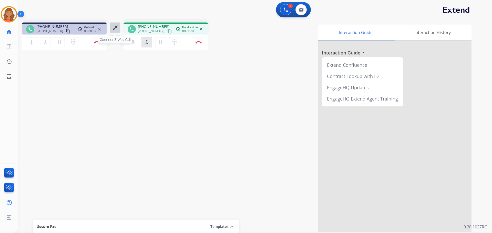
click at [114, 26] on mat-icon "close_fullscreen" at bounding box center [115, 28] width 6 height 6
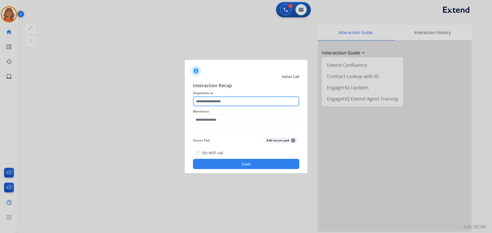
click at [209, 105] on input "text" at bounding box center [246, 101] width 106 height 10
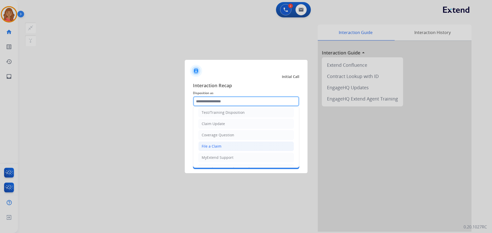
scroll to position [26, 0]
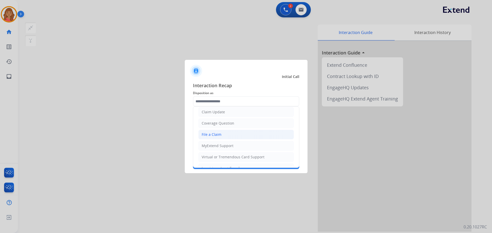
click at [207, 137] on div "File a Claim" at bounding box center [212, 134] width 20 height 5
type input "**********"
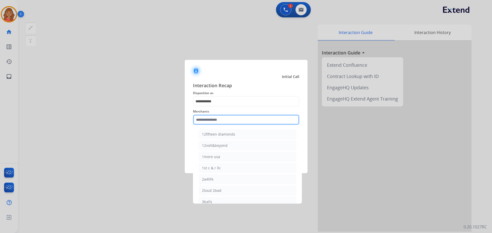
click at [206, 120] on input "text" at bounding box center [246, 120] width 106 height 10
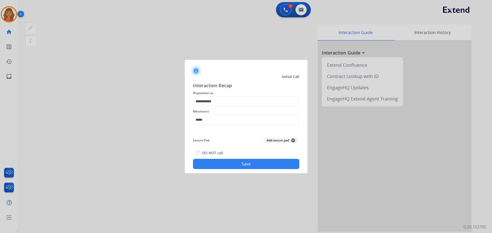
click at [226, 161] on button "Save" at bounding box center [246, 164] width 106 height 10
click at [205, 168] on button "Save" at bounding box center [246, 164] width 106 height 10
click at [207, 121] on input "*****" at bounding box center [246, 120] width 106 height 10
click at [210, 162] on button "Save" at bounding box center [246, 164] width 106 height 10
click at [214, 124] on input "******" at bounding box center [246, 120] width 106 height 10
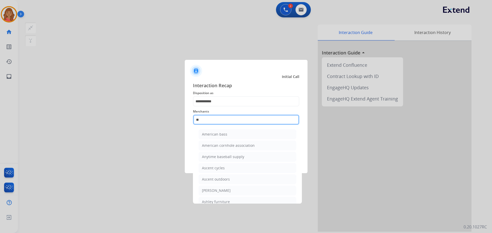
type input "*"
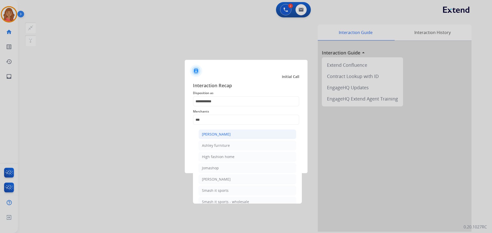
click at [209, 136] on div "[PERSON_NAME]" at bounding box center [216, 134] width 29 height 5
type input "**********"
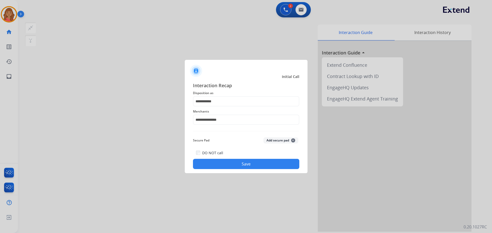
click at [226, 162] on button "Save" at bounding box center [246, 164] width 106 height 10
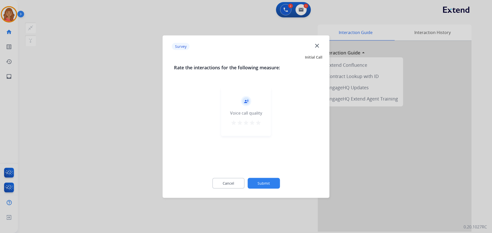
drag, startPoint x: 257, startPoint y: 124, endPoint x: 256, endPoint y: 128, distance: 3.8
click at [256, 125] on mat-icon "star" at bounding box center [258, 123] width 6 height 6
click at [263, 186] on button "Submit" at bounding box center [264, 183] width 32 height 11
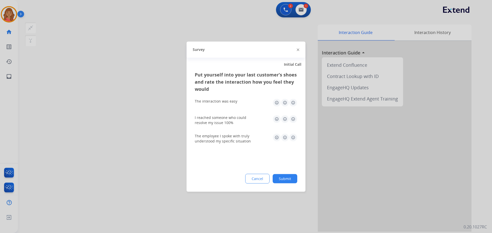
click at [292, 102] on img at bounding box center [293, 103] width 8 height 8
click at [294, 121] on img at bounding box center [293, 119] width 8 height 8
click at [297, 141] on div "Put yourself into your last customer’s shoes and rate the interaction how you f…" at bounding box center [246, 131] width 119 height 121
click at [294, 138] on img at bounding box center [293, 137] width 8 height 8
click at [291, 180] on button "Submit" at bounding box center [285, 178] width 25 height 9
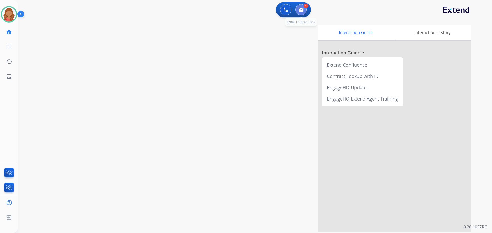
click at [301, 11] on img at bounding box center [301, 10] width 5 height 4
select select "**********"
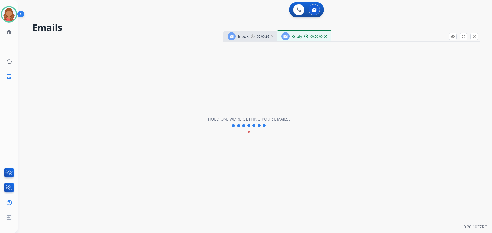
select select "**********"
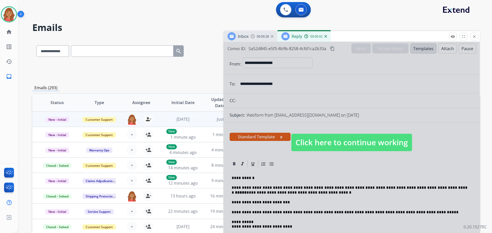
drag, startPoint x: 326, startPoint y: 144, endPoint x: 315, endPoint y: 147, distance: 10.9
click at [326, 144] on span "Click here to continue working" at bounding box center [351, 142] width 121 height 17
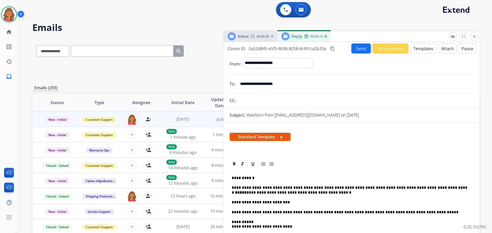
click at [333, 48] on mat-icon "content_copy" at bounding box center [332, 48] width 5 height 5
click at [4, 14] on img at bounding box center [9, 14] width 14 height 14
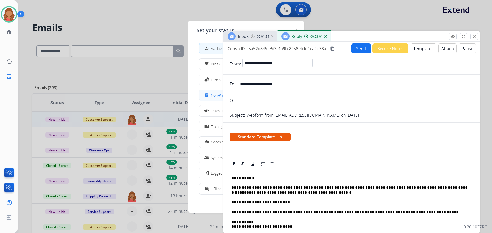
click at [210, 96] on div "assignment" at bounding box center [206, 95] width 7 height 6
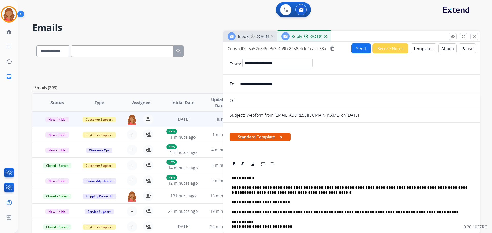
drag, startPoint x: 12, startPoint y: 13, endPoint x: 17, endPoint y: 21, distance: 10.0
click at [11, 13] on img at bounding box center [9, 14] width 14 height 14
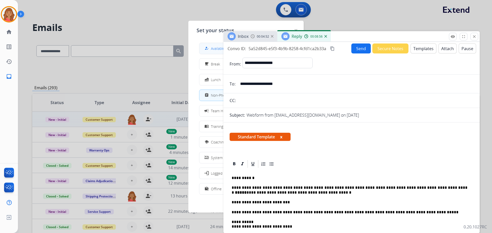
click at [211, 50] on div "how_to_reg Available" at bounding box center [213, 48] width 21 height 6
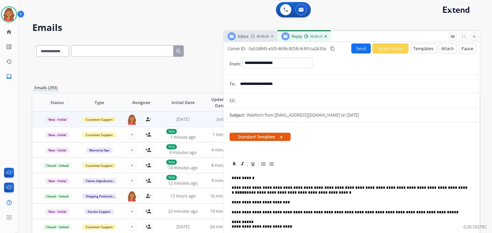
click at [351, 49] on button "Send" at bounding box center [360, 49] width 19 height 10
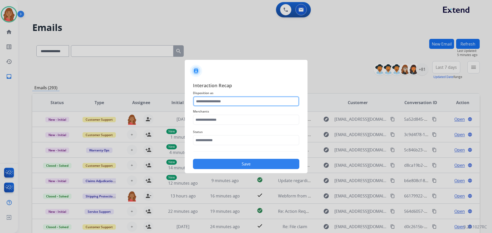
click at [210, 100] on input "text" at bounding box center [246, 101] width 106 height 10
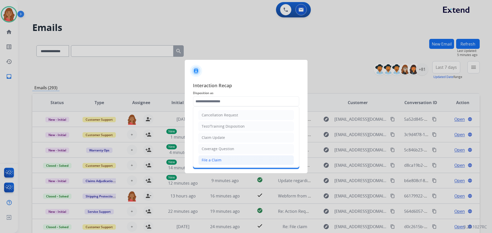
click at [210, 159] on div "File a Claim" at bounding box center [212, 160] width 20 height 5
type input "**********"
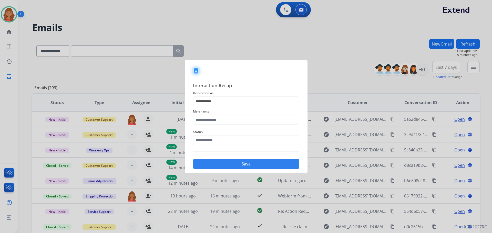
click at [204, 115] on div "Merchants" at bounding box center [246, 117] width 106 height 20
click at [203, 123] on input "text" at bounding box center [246, 120] width 106 height 10
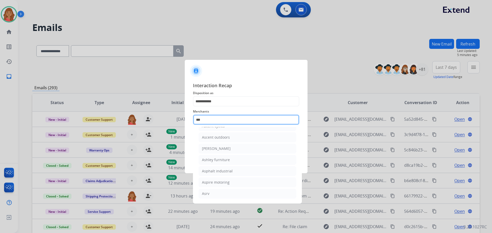
scroll to position [8, 0]
click at [212, 136] on div "Ashley furniture" at bounding box center [216, 137] width 28 height 5
type input "**********"
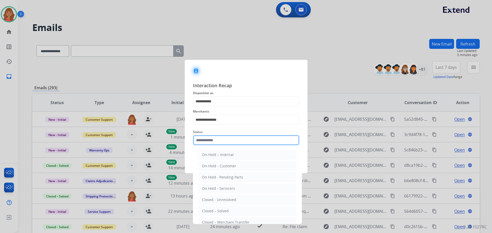
click at [208, 141] on input "text" at bounding box center [246, 140] width 106 height 10
drag, startPoint x: 210, startPoint y: 211, endPoint x: 211, endPoint y: 205, distance: 6.3
click at [210, 211] on div "Closed – Solved" at bounding box center [215, 211] width 27 height 5
type input "**********"
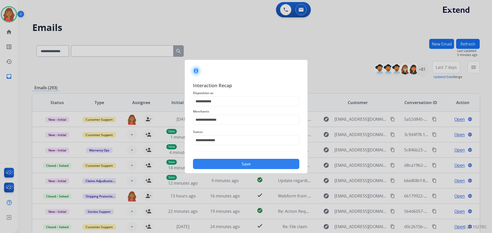
click at [211, 168] on button "Save" at bounding box center [246, 164] width 106 height 10
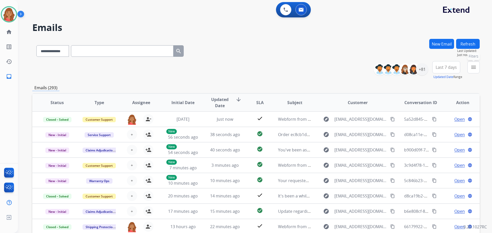
drag, startPoint x: 473, startPoint y: 73, endPoint x: 462, endPoint y: 83, distance: 15.0
click at [473, 73] on button "menu Filters" at bounding box center [473, 67] width 12 height 12
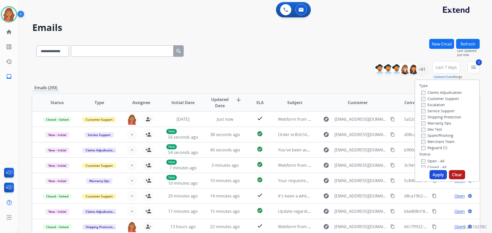
click at [419, 163] on div "Open - All Closed - All New - Initial New - Reply On-hold – Internal On-hold - …" at bounding box center [447, 192] width 56 height 68
click at [433, 173] on button "Apply" at bounding box center [437, 174] width 17 height 9
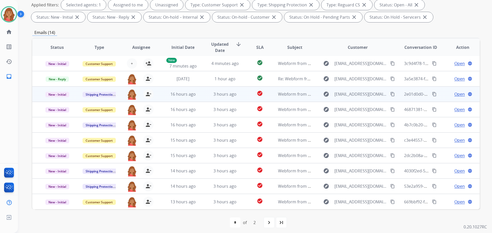
scroll to position [83, 0]
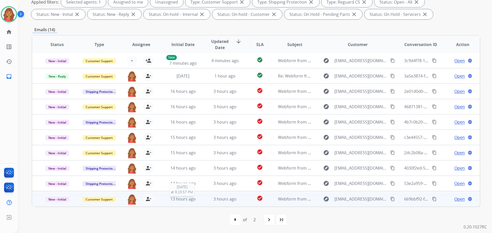
click at [166, 201] on div "13 hours ago" at bounding box center [183, 199] width 34 height 6
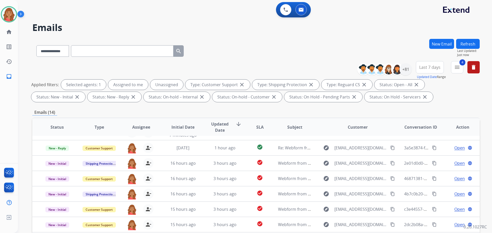
scroll to position [0, 0]
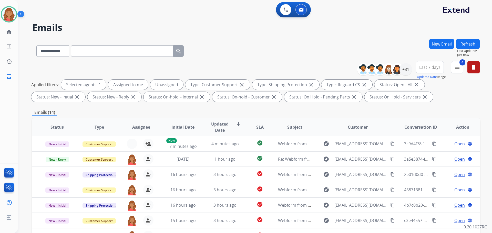
click at [459, 67] on mat-icon "menu" at bounding box center [457, 67] width 6 height 6
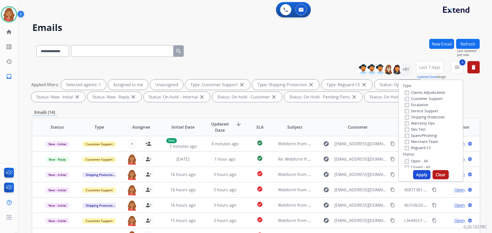
click at [415, 171] on button "Apply" at bounding box center [421, 174] width 17 height 9
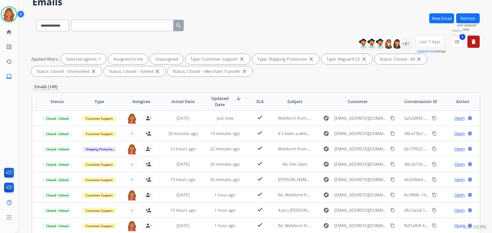
drag, startPoint x: 459, startPoint y: 44, endPoint x: 409, endPoint y: 80, distance: 61.5
click at [458, 45] on button "4 menu Filters" at bounding box center [457, 42] width 12 height 12
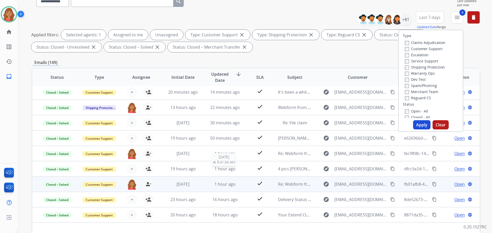
scroll to position [51, 0]
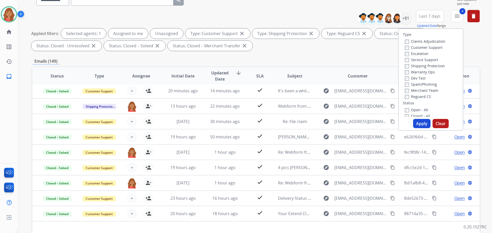
click at [418, 125] on button "Apply" at bounding box center [421, 123] width 17 height 9
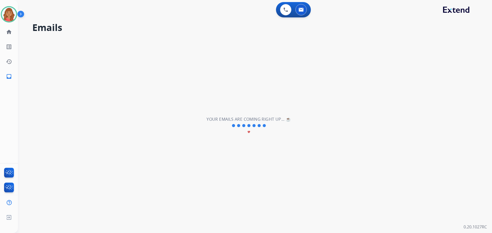
scroll to position [0, 0]
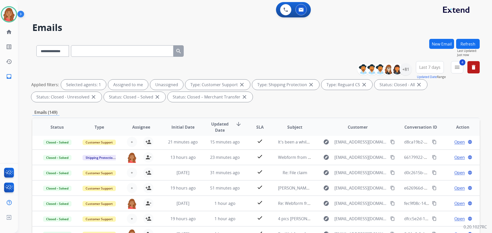
click at [450, 71] on div "**********" at bounding box center [420, 70] width 119 height 18
click at [457, 70] on mat-icon "menu" at bounding box center [457, 67] width 6 height 6
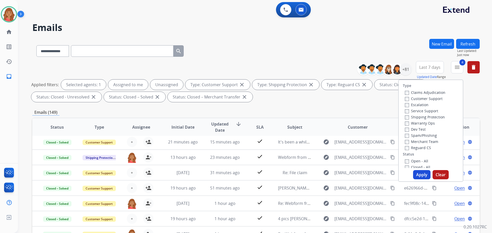
click at [422, 172] on button "Apply" at bounding box center [421, 174] width 17 height 9
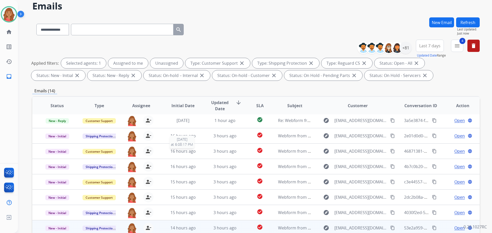
scroll to position [83, 0]
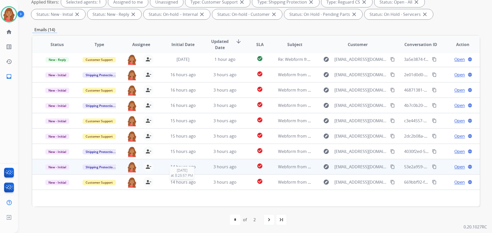
click at [176, 185] on div "14 hours ago" at bounding box center [183, 182] width 34 height 6
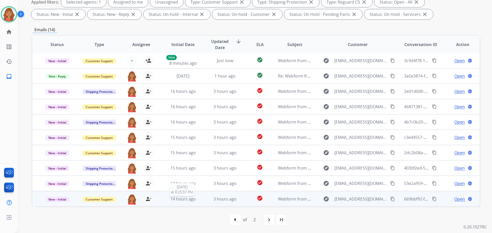
click at [173, 202] on div "14 hours ago" at bounding box center [183, 199] width 34 height 6
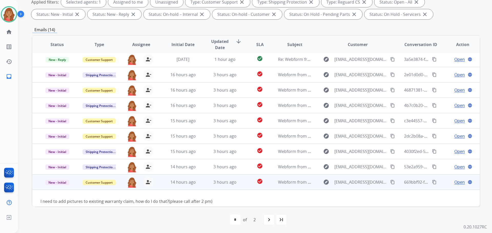
scroll to position [23, 0]
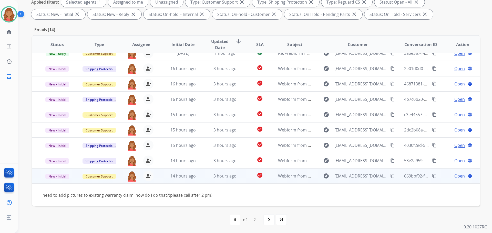
click at [454, 178] on span "Open" at bounding box center [459, 176] width 11 height 6
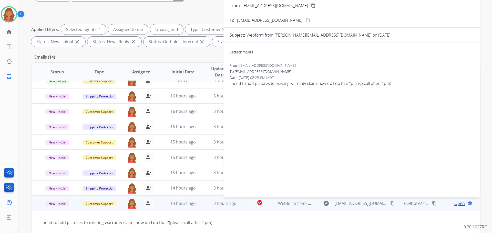
scroll to position [0, 0]
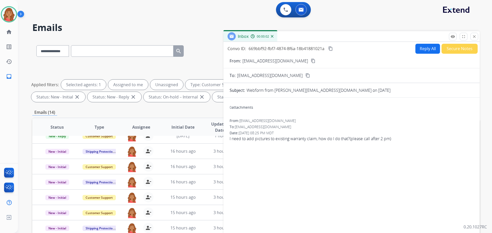
drag, startPoint x: 286, startPoint y: 58, endPoint x: 287, endPoint y: 65, distance: 7.0
click at [310, 59] on button "content_copy" at bounding box center [313, 61] width 6 height 6
click at [427, 51] on button "Reply All" at bounding box center [427, 49] width 25 height 10
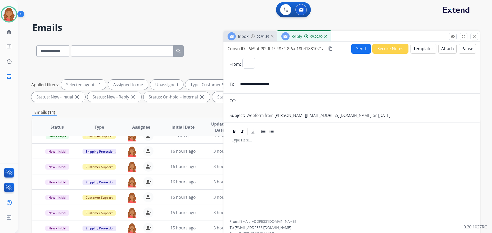
select select "**********"
click at [422, 51] on button "Templates" at bounding box center [423, 49] width 26 height 10
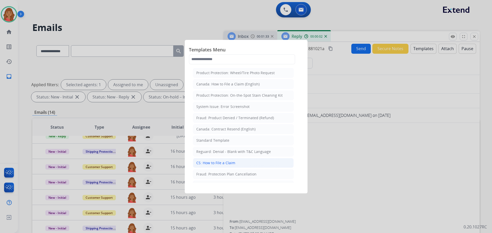
click at [224, 161] on div "CS: How to File a Claim" at bounding box center [215, 163] width 39 height 5
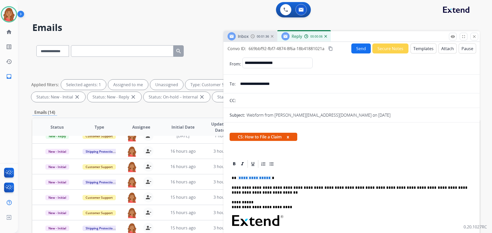
click at [418, 47] on button "Templates" at bounding box center [423, 49] width 26 height 10
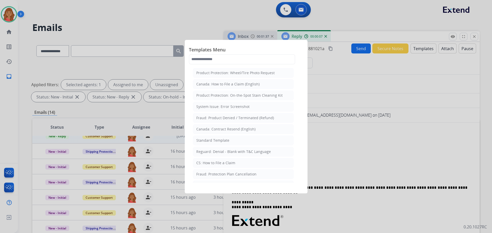
click at [211, 140] on div "Standard Template" at bounding box center [212, 140] width 33 height 5
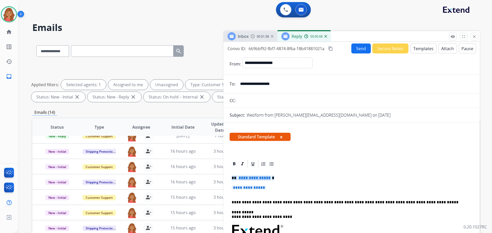
drag, startPoint x: 269, startPoint y: 191, endPoint x: 225, endPoint y: 171, distance: 47.5
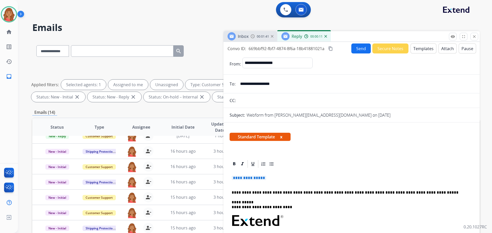
drag, startPoint x: 280, startPoint y: 180, endPoint x: 239, endPoint y: 175, distance: 41.0
drag, startPoint x: 240, startPoint y: 178, endPoint x: 280, endPoint y: 182, distance: 40.2
click at [285, 179] on p "**********" at bounding box center [350, 180] width 236 height 9
drag, startPoint x: 250, startPoint y: 178, endPoint x: 234, endPoint y: 170, distance: 18.1
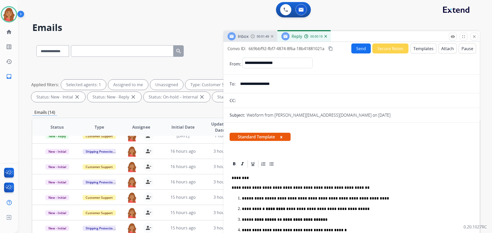
click at [328, 46] on div "Convo ID: 669bbf92-fbf7-4874-8f6a-18b41881021a content_copy" at bounding box center [281, 49] width 106 height 6
drag, startPoint x: 330, startPoint y: 48, endPoint x: 334, endPoint y: 49, distance: 4.1
click at [331, 48] on mat-icon "content_copy" at bounding box center [330, 48] width 5 height 5
click at [360, 47] on button "Send" at bounding box center [360, 49] width 19 height 10
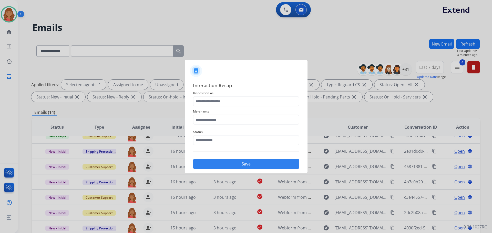
click at [227, 95] on span "Disposition as" at bounding box center [246, 93] width 106 height 6
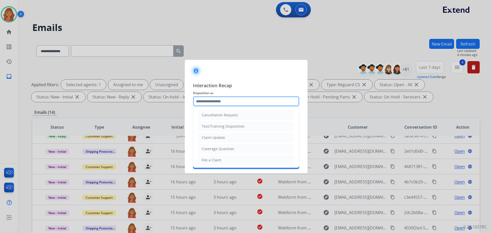
click at [227, 102] on input "text" at bounding box center [246, 101] width 106 height 10
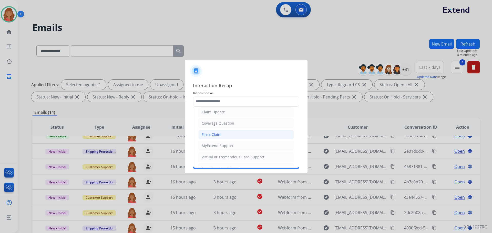
click at [218, 135] on div "File a Claim" at bounding box center [212, 134] width 20 height 5
type input "**********"
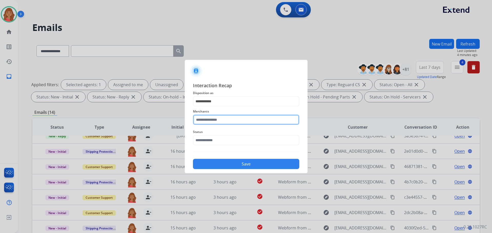
click at [208, 122] on input "text" at bounding box center [246, 120] width 106 height 10
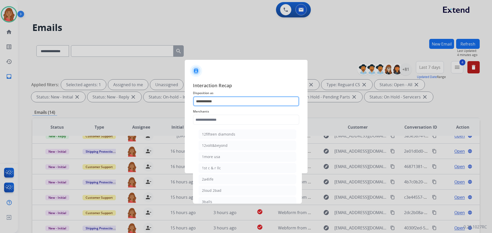
click at [210, 101] on input "**********" at bounding box center [246, 101] width 106 height 10
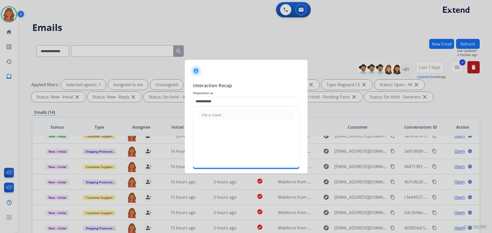
drag, startPoint x: 222, startPoint y: 114, endPoint x: 221, endPoint y: 119, distance: 5.0
click at [222, 114] on li "File a Claim" at bounding box center [246, 115] width 96 height 10
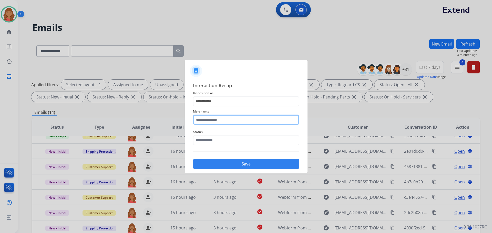
click at [213, 125] on input "text" at bounding box center [246, 120] width 106 height 10
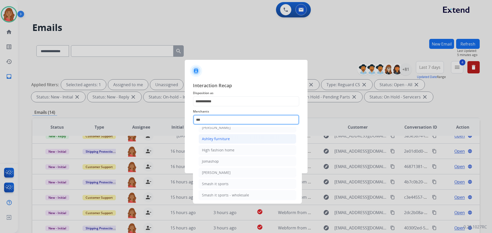
scroll to position [8, 0]
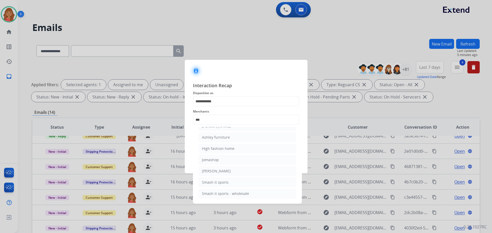
click at [211, 136] on div "Ashley furniture" at bounding box center [216, 137] width 28 height 5
type input "**********"
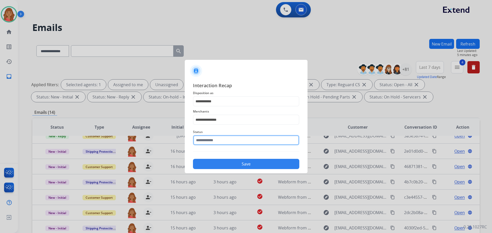
click at [208, 142] on input "text" at bounding box center [246, 140] width 106 height 10
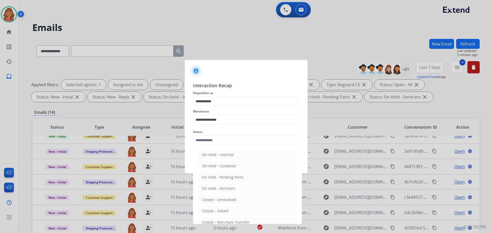
drag, startPoint x: 215, startPoint y: 211, endPoint x: 217, endPoint y: 208, distance: 3.6
click at [217, 210] on div "Closed – Solved" at bounding box center [215, 211] width 27 height 5
type input "**********"
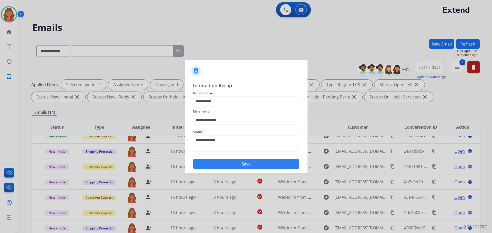
click at [219, 161] on button "Save" at bounding box center [246, 164] width 106 height 10
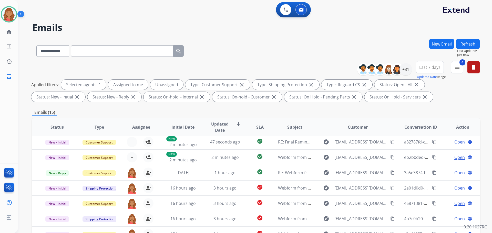
scroll to position [17, 0]
drag, startPoint x: 140, startPoint y: 180, endPoint x: 238, endPoint y: 68, distance: 148.9
click at [260, 57] on div "**********" at bounding box center [255, 50] width 447 height 22
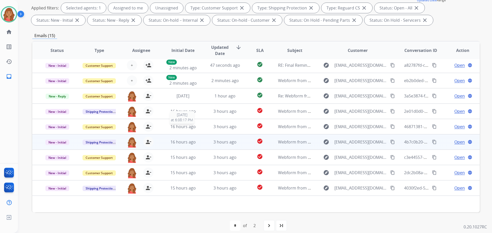
scroll to position [83, 0]
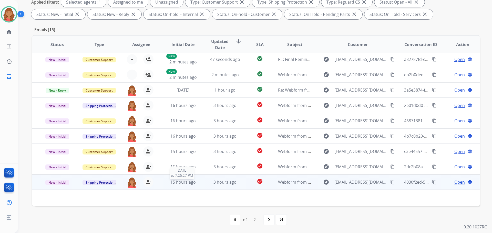
click at [180, 181] on span "15 hours ago" at bounding box center [182, 183] width 25 height 6
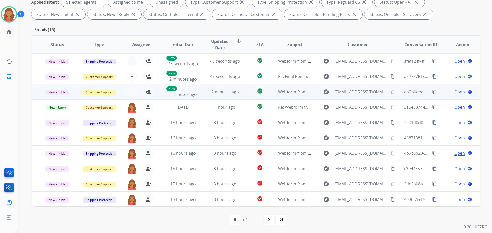
scroll to position [1, 0]
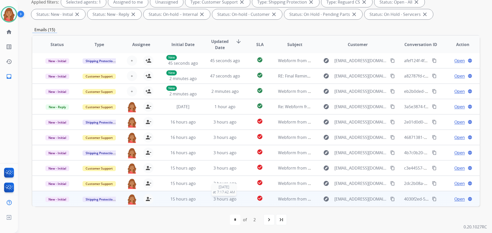
click at [210, 201] on div "3 hours ago" at bounding box center [225, 199] width 34 height 6
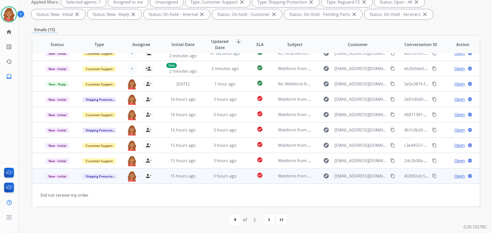
click at [390, 176] on mat-icon "content_copy" at bounding box center [392, 176] width 5 height 5
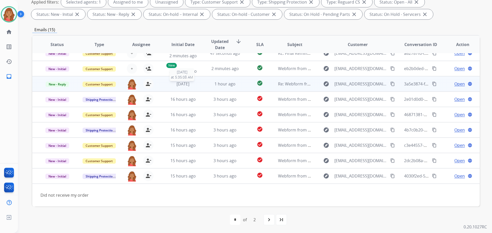
click at [188, 85] on span "[DATE]" at bounding box center [183, 84] width 13 height 6
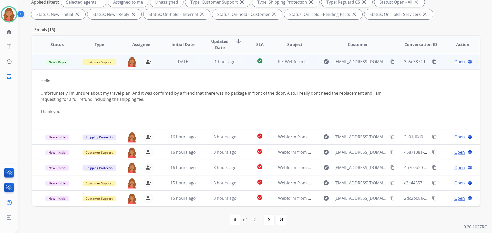
scroll to position [46, 0]
click at [209, 65] on td "1 hour ago" at bounding box center [221, 61] width 42 height 15
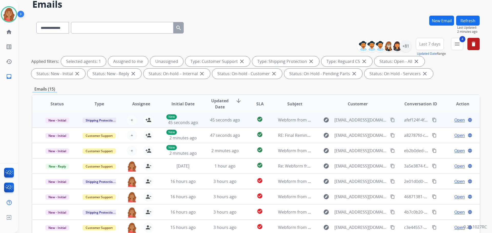
scroll to position [0, 0]
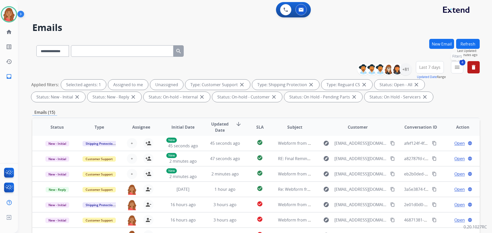
drag, startPoint x: 457, startPoint y: 67, endPoint x: 450, endPoint y: 73, distance: 9.0
click at [457, 69] on mat-icon "menu" at bounding box center [457, 67] width 6 height 6
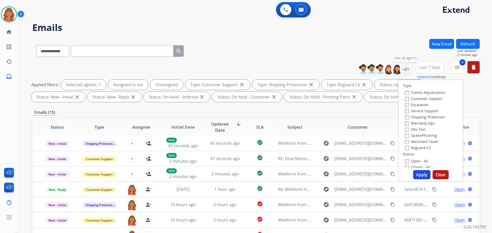
drag, startPoint x: 406, startPoint y: 73, endPoint x: 403, endPoint y: 76, distance: 4.3
click at [406, 73] on div "+81" at bounding box center [405, 69] width 12 height 12
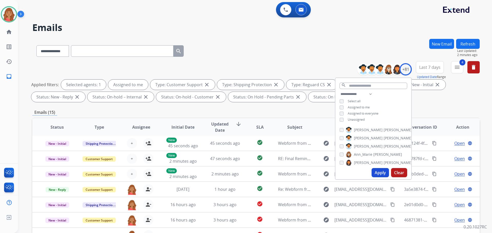
click at [377, 172] on button "Apply" at bounding box center [380, 172] width 17 height 9
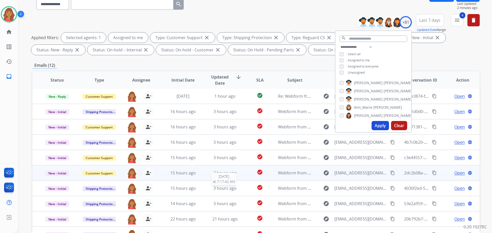
scroll to position [83, 0]
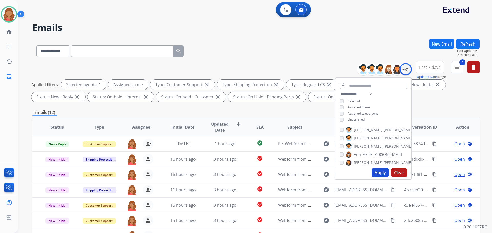
select select "**********"
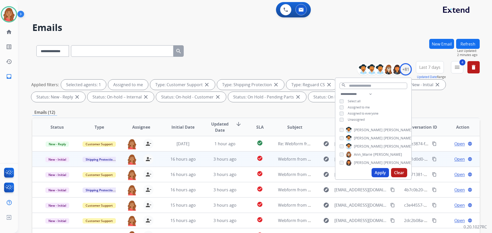
scroll to position [1, 0]
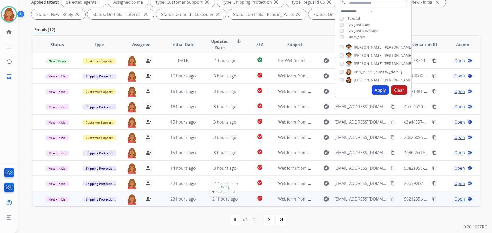
click at [223, 200] on span "21 hours ago" at bounding box center [224, 200] width 25 height 6
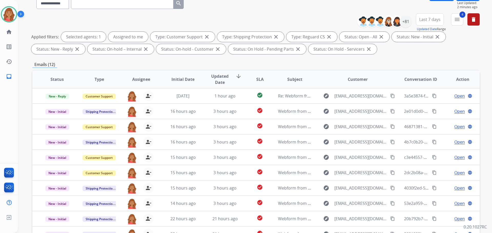
scroll to position [0, 0]
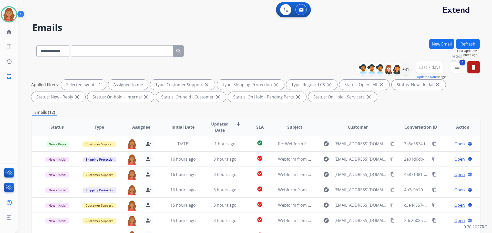
drag, startPoint x: 457, startPoint y: 69, endPoint x: 438, endPoint y: 87, distance: 26.6
click at [456, 70] on mat-icon "menu" at bounding box center [457, 67] width 6 height 6
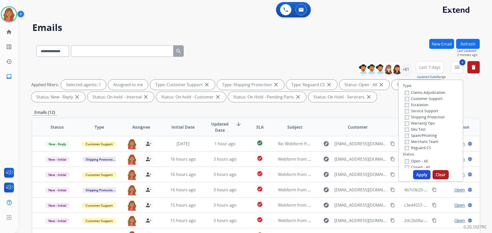
click at [416, 175] on button "Apply" at bounding box center [421, 174] width 17 height 9
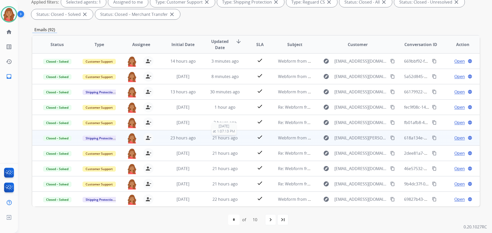
click at [230, 141] on div "21 hours ago" at bounding box center [225, 138] width 34 height 6
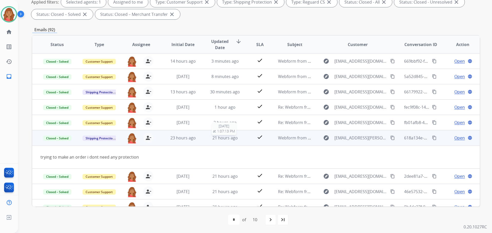
scroll to position [24, 0]
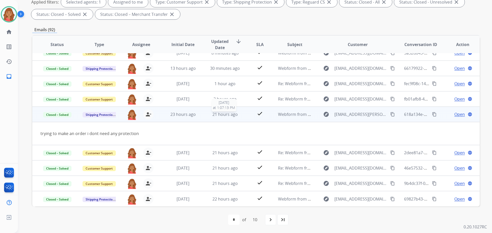
click at [221, 116] on span "21 hours ago" at bounding box center [224, 115] width 25 height 6
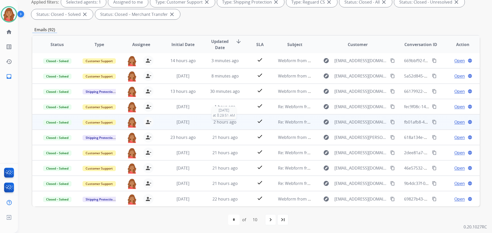
click at [225, 124] on span "2 hours ago" at bounding box center [224, 122] width 23 height 6
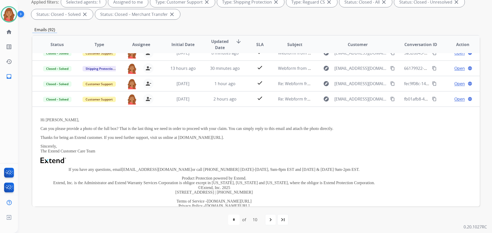
scroll to position [61, 0]
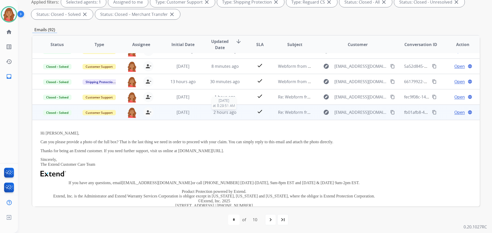
click at [225, 113] on span "2 hours ago" at bounding box center [224, 113] width 23 height 6
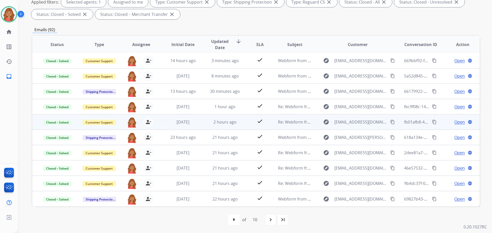
scroll to position [1, 0]
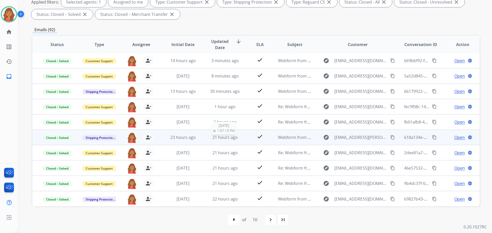
click at [226, 137] on span "21 hours ago" at bounding box center [224, 138] width 25 height 6
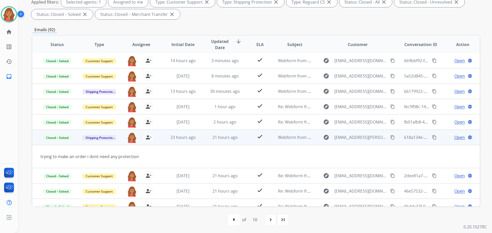
scroll to position [24, 0]
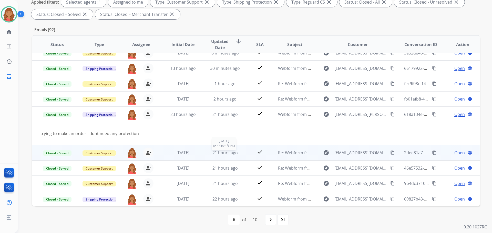
click at [227, 156] on div "21 hours ago" at bounding box center [225, 153] width 34 height 6
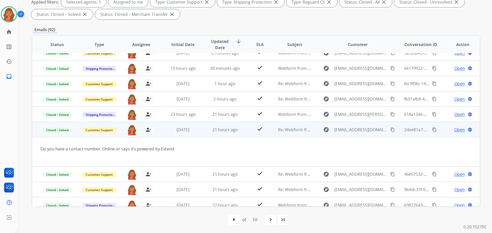
scroll to position [30, 0]
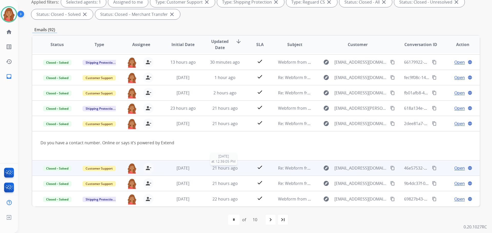
click at [224, 168] on span "21 hours ago" at bounding box center [224, 169] width 25 height 6
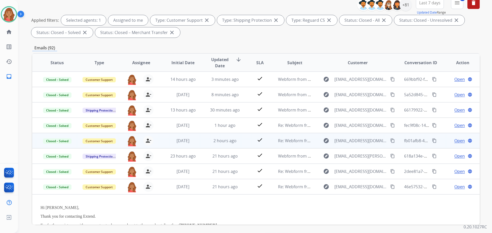
scroll to position [32, 0]
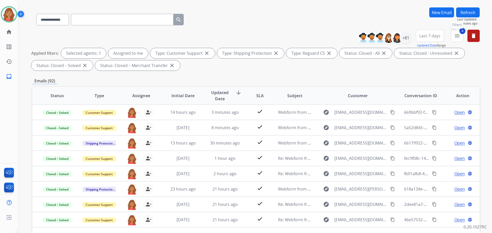
click at [462, 39] on button "4 menu Filters" at bounding box center [457, 36] width 12 height 12
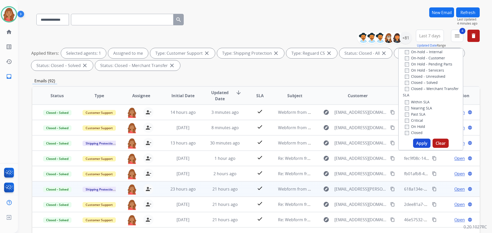
scroll to position [26, 0]
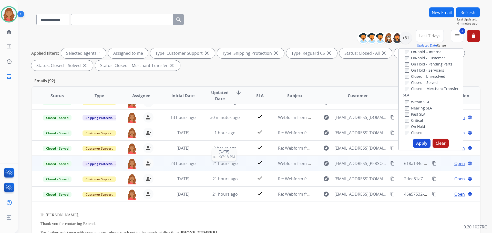
click at [221, 166] on span "21 hours ago" at bounding box center [224, 164] width 25 height 6
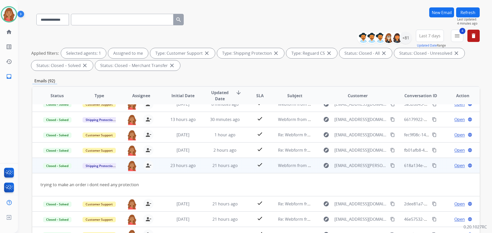
click at [458, 167] on span "Open" at bounding box center [459, 166] width 11 height 6
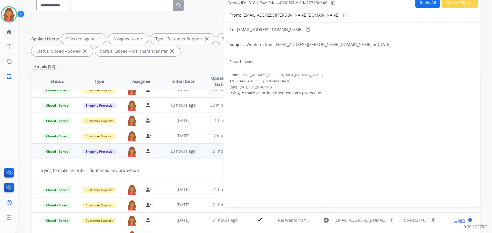
scroll to position [32, 0]
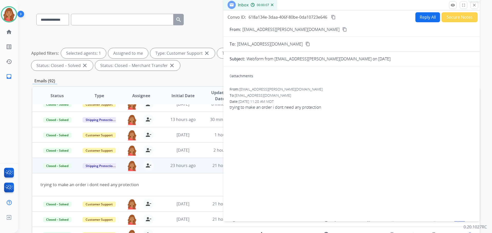
click at [477, 7] on button "close Close" at bounding box center [474, 5] width 8 height 8
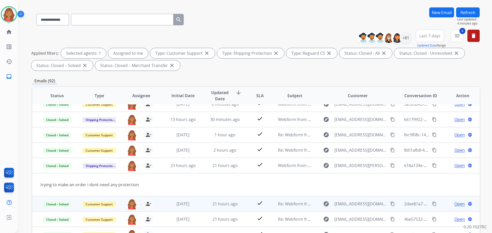
click at [221, 199] on td "21 hours ago" at bounding box center [221, 204] width 42 height 15
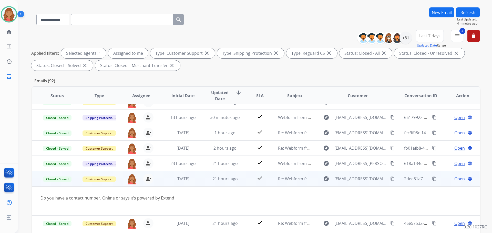
scroll to position [30, 0]
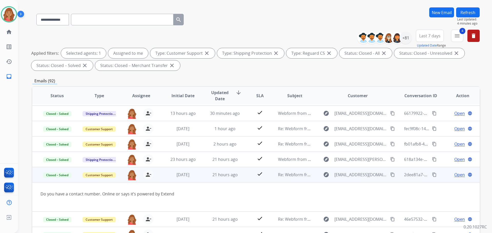
click at [457, 176] on span "Open" at bounding box center [459, 175] width 11 height 6
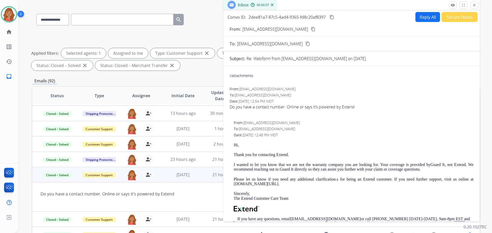
click at [475, 5] on mat-icon "close" at bounding box center [474, 5] width 5 height 5
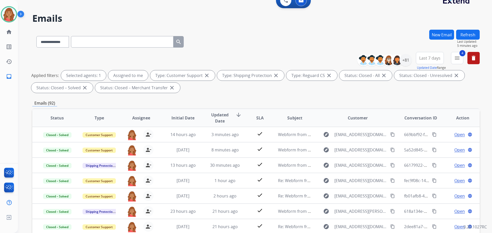
scroll to position [0, 0]
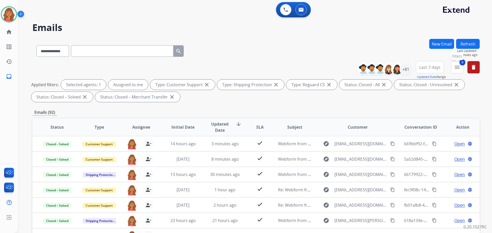
click at [455, 67] on mat-icon "menu" at bounding box center [457, 67] width 6 height 6
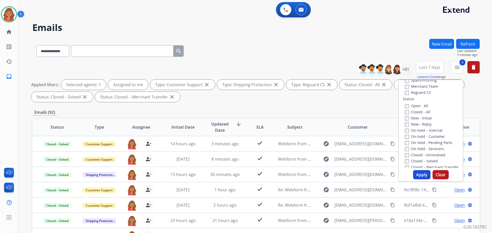
scroll to position [51, 0]
click at [419, 174] on button "Apply" at bounding box center [421, 174] width 17 height 9
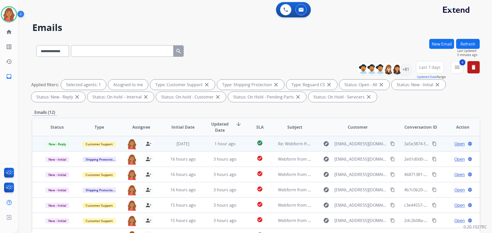
scroll to position [17, 0]
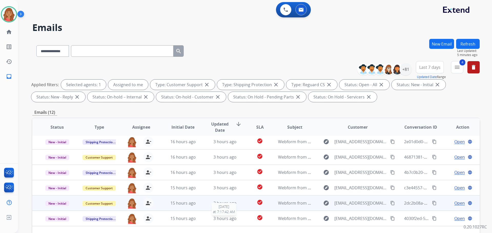
click at [210, 220] on div "3 hours ago" at bounding box center [225, 219] width 34 height 6
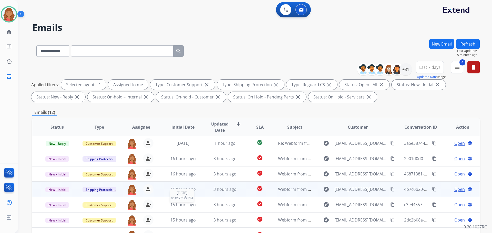
scroll to position [83, 0]
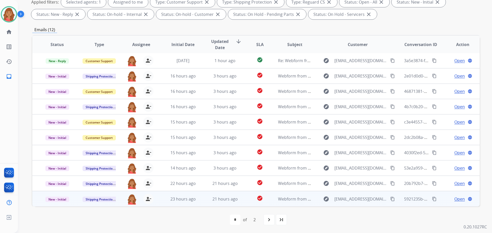
click at [168, 203] on td "23 hours ago" at bounding box center [179, 198] width 42 height 15
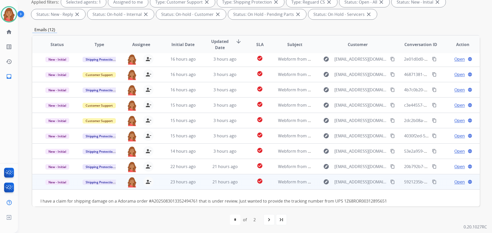
scroll to position [29, 0]
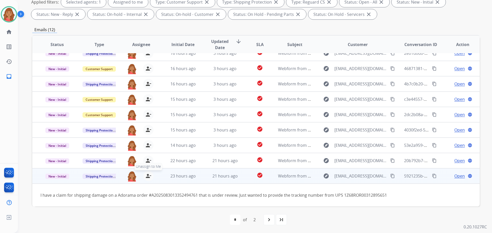
click at [149, 173] on mat-icon "person_remove" at bounding box center [148, 176] width 6 height 6
click at [149, 173] on mat-icon "person_add" at bounding box center [148, 176] width 6 height 6
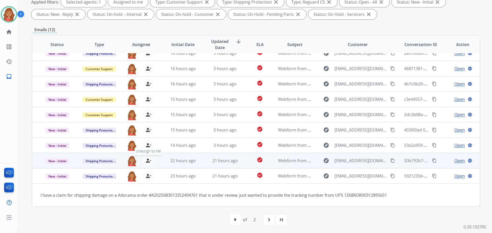
click at [146, 158] on mat-icon "person_remove" at bounding box center [148, 161] width 6 height 6
click at [146, 158] on mat-icon "person_add" at bounding box center [148, 161] width 6 height 6
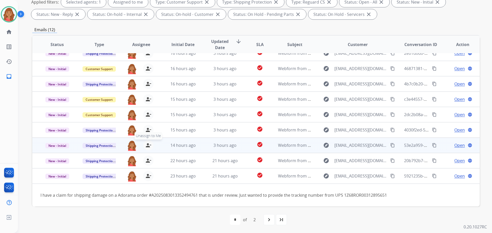
click at [146, 143] on button "person_remove Unassign to Me" at bounding box center [148, 145] width 10 height 10
click at [146, 143] on button "person_add Assign to Me" at bounding box center [148, 145] width 10 height 10
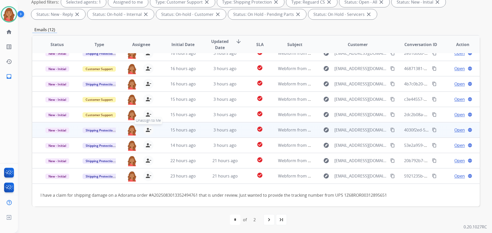
click at [147, 127] on mat-icon "person_remove" at bounding box center [148, 130] width 6 height 6
click at [147, 127] on mat-icon "person_add" at bounding box center [148, 130] width 6 height 6
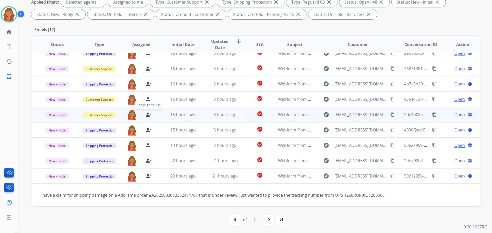
click at [147, 112] on mat-icon "person_remove" at bounding box center [148, 115] width 6 height 6
click at [147, 112] on mat-icon "person_add" at bounding box center [148, 115] width 6 height 6
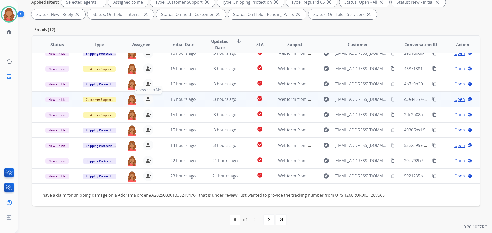
click at [143, 94] on button "person_remove Unassign to Me" at bounding box center [148, 99] width 10 height 10
click at [143, 94] on button "person_add Assign to Me" at bounding box center [148, 99] width 10 height 10
click at [143, 94] on button "person_remove Unassign to Me" at bounding box center [148, 99] width 10 height 10
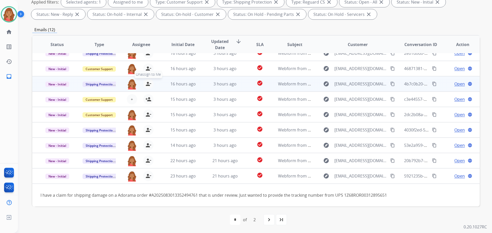
click at [146, 81] on mat-icon "person_remove" at bounding box center [148, 84] width 6 height 6
click at [146, 81] on mat-icon "person_add" at bounding box center [148, 84] width 6 height 6
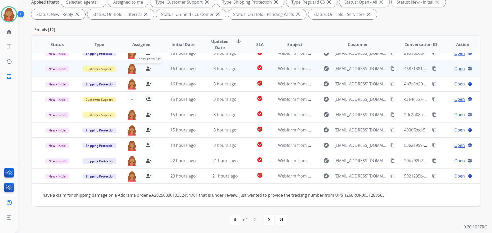
click at [148, 66] on mat-icon "person_remove" at bounding box center [148, 69] width 6 height 6
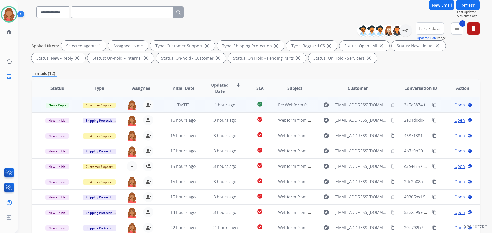
scroll to position [32, 0]
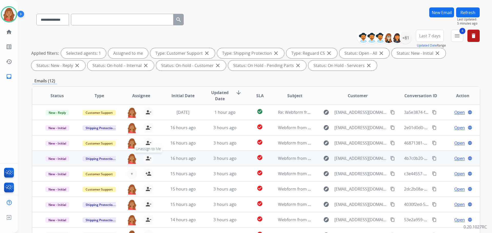
click at [143, 158] on button "person_remove Unassign to Me" at bounding box center [148, 158] width 10 height 10
drag, startPoint x: 145, startPoint y: 158, endPoint x: 145, endPoint y: 154, distance: 3.6
click at [145, 158] on mat-icon "person_add" at bounding box center [148, 159] width 6 height 6
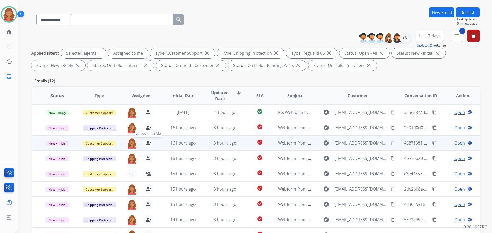
click at [145, 144] on mat-icon "person_remove" at bounding box center [148, 143] width 6 height 6
click at [145, 144] on mat-icon "person_add" at bounding box center [148, 143] width 6 height 6
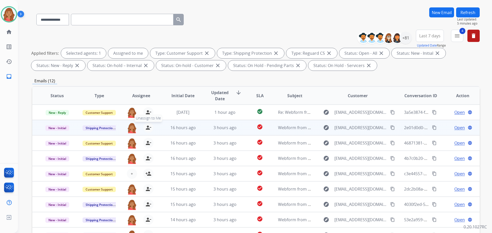
click at [146, 131] on button "person_remove Unassign to Me" at bounding box center [148, 128] width 10 height 10
click at [146, 131] on button "person_add Assign to Me" at bounding box center [148, 128] width 10 height 10
click at [143, 115] on span "Assign to Me" at bounding box center [148, 119] width 23 height 8
click at [143, 115] on span "Unassign to Me" at bounding box center [149, 119] width 28 height 8
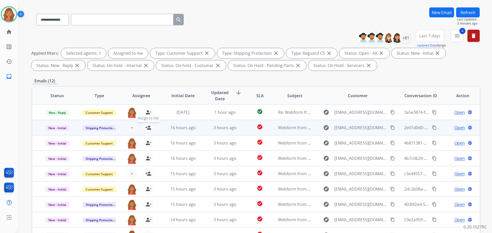
click at [143, 115] on span "Assign to Me" at bounding box center [148, 119] width 23 height 8
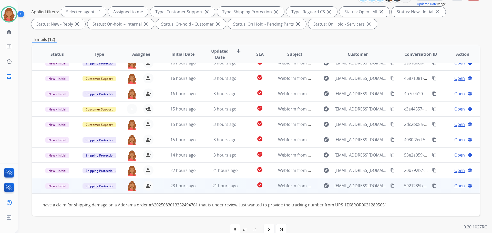
scroll to position [83, 0]
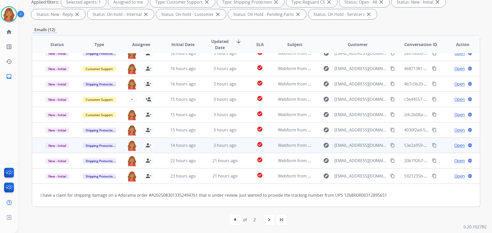
click at [384, 172] on div "explore Mirianaponoran@live.com content_copy" at bounding box center [357, 176] width 75 height 8
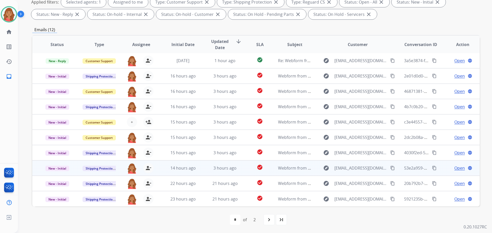
scroll to position [1, 0]
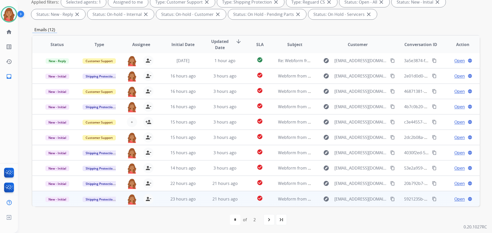
click at [390, 198] on mat-icon "content_copy" at bounding box center [392, 199] width 5 height 5
click at [454, 198] on span "Open" at bounding box center [459, 199] width 11 height 6
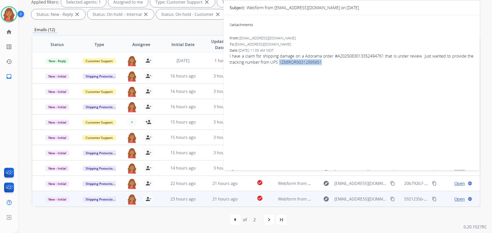
drag, startPoint x: 289, startPoint y: 61, endPoint x: 330, endPoint y: 64, distance: 40.8
click at [330, 64] on span "I have a claim for shipping damage on a Adorama order #A2025083013352494761 tha…" at bounding box center [352, 59] width 244 height 12
copy span "1Z68ROR00312895651"
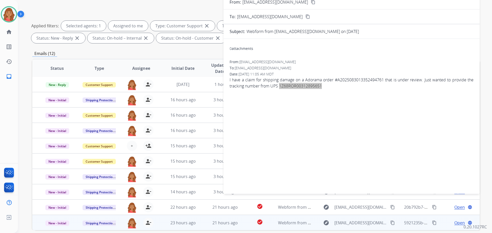
scroll to position [83, 0]
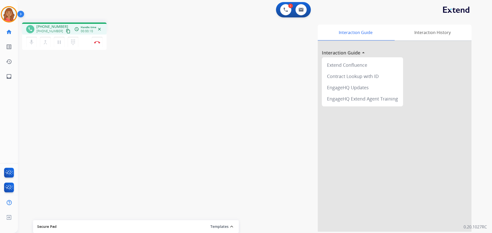
click at [66, 32] on mat-icon "content_copy" at bounding box center [68, 31] width 5 height 5
click at [61, 43] on mat-icon "pause" at bounding box center [59, 42] width 6 height 6
click at [58, 45] on button "play_arrow Hold" at bounding box center [59, 42] width 11 height 11
click at [71, 44] on mat-icon "dialpad" at bounding box center [73, 42] width 6 height 6
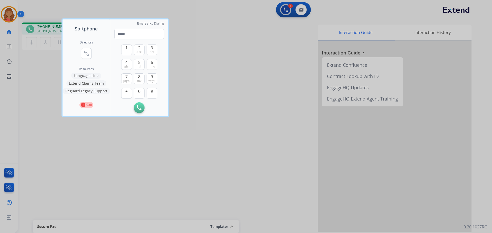
drag, startPoint x: 200, startPoint y: 22, endPoint x: 184, endPoint y: 28, distance: 17.0
click at [200, 22] on div at bounding box center [246, 116] width 492 height 233
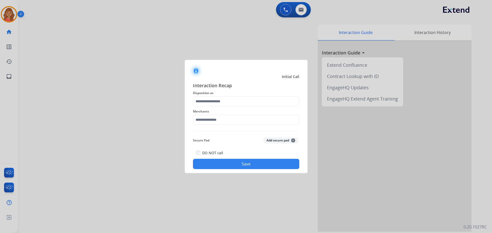
click at [232, 160] on button "Save" at bounding box center [246, 164] width 106 height 10
drag, startPoint x: 232, startPoint y: 160, endPoint x: 224, endPoint y: 134, distance: 27.1
click at [224, 134] on div "Interaction Recap Disposition as Please select a Disposition Merchants Secure P…" at bounding box center [246, 125] width 106 height 87
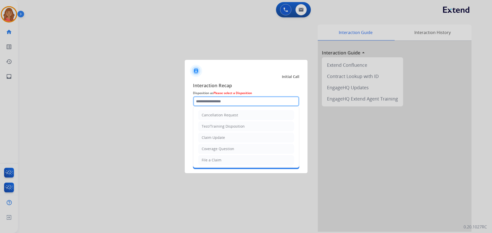
click at [211, 106] on input "text" at bounding box center [246, 101] width 106 height 10
drag, startPoint x: 211, startPoint y: 161, endPoint x: 211, endPoint y: 148, distance: 13.1
click at [212, 160] on div "File a Claim" at bounding box center [212, 160] width 20 height 5
type input "**********"
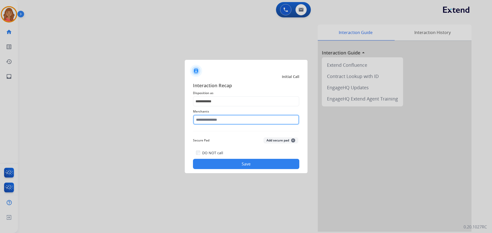
click at [205, 120] on input "text" at bounding box center [246, 120] width 106 height 10
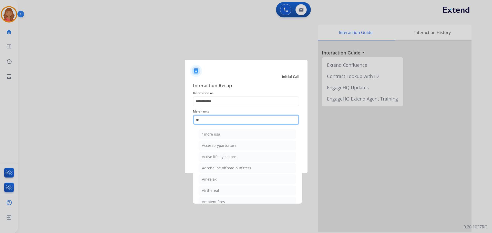
type input "*"
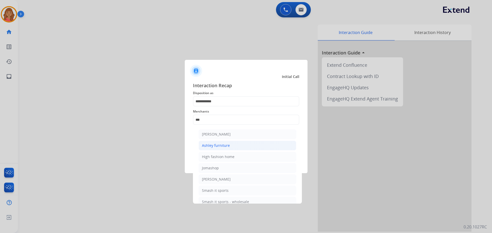
click at [216, 148] on div "Ashley furniture" at bounding box center [216, 145] width 28 height 5
type input "**********"
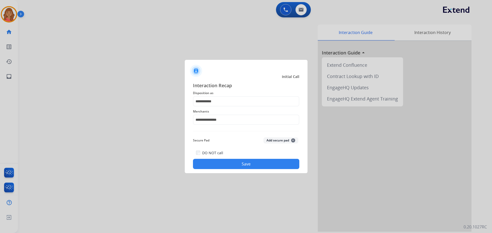
click at [235, 167] on button "Save" at bounding box center [246, 164] width 106 height 10
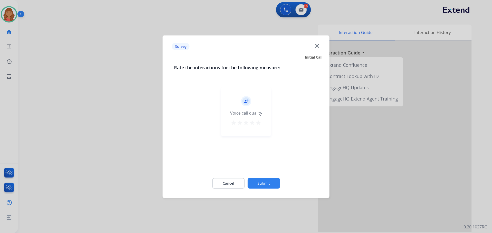
click at [257, 125] on mat-icon "star" at bounding box center [258, 123] width 6 height 6
click at [269, 187] on button "Submit" at bounding box center [264, 183] width 32 height 11
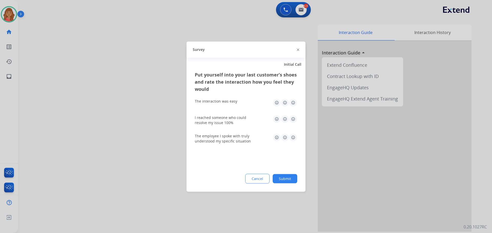
click at [292, 104] on img at bounding box center [293, 103] width 8 height 8
click at [292, 118] on img at bounding box center [293, 119] width 8 height 8
click at [294, 139] on img at bounding box center [293, 137] width 8 height 8
click at [292, 183] on button "Submit" at bounding box center [285, 178] width 25 height 9
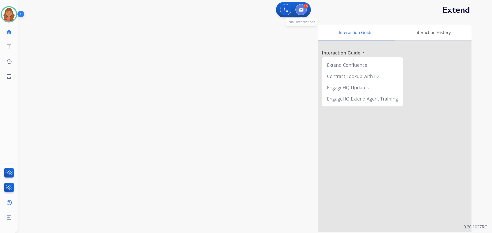
click at [302, 12] on button at bounding box center [300, 9] width 11 height 11
select select "**********"
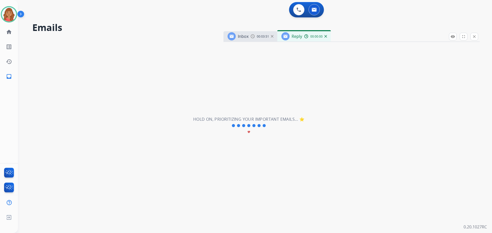
select select "**********"
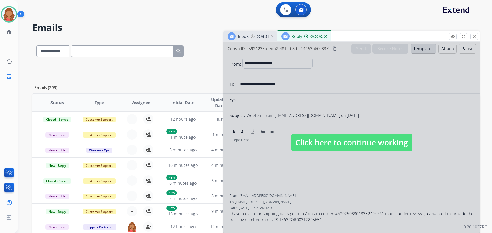
drag, startPoint x: 309, startPoint y: 138, endPoint x: 299, endPoint y: 151, distance: 16.2
click at [310, 139] on span "Click here to continue working" at bounding box center [351, 142] width 121 height 17
select select
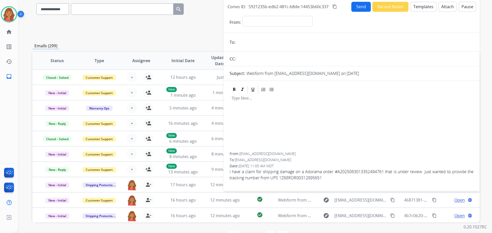
scroll to position [58, 0]
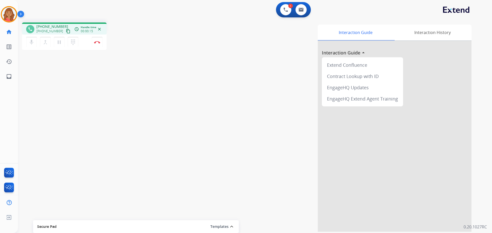
drag, startPoint x: 61, startPoint y: 30, endPoint x: 24, endPoint y: 30, distance: 37.2
click at [66, 30] on mat-icon "content_copy" at bounding box center [68, 31] width 5 height 5
click at [96, 42] on img at bounding box center [97, 42] width 6 height 3
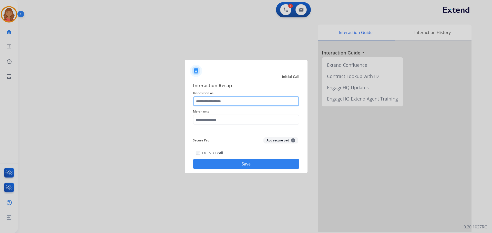
click at [224, 107] on div at bounding box center [246, 101] width 106 height 10
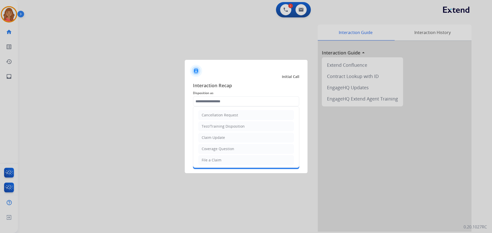
drag, startPoint x: 215, startPoint y: 138, endPoint x: 217, endPoint y: 132, distance: 5.4
click at [215, 137] on div "Claim Update" at bounding box center [213, 137] width 23 height 5
type input "**********"
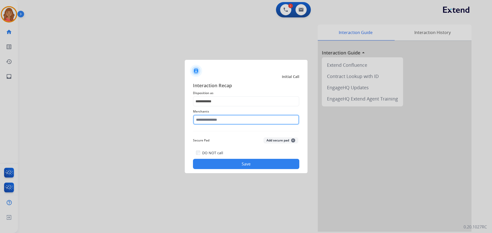
drag, startPoint x: 212, startPoint y: 115, endPoint x: 214, endPoint y: 118, distance: 3.8
click at [213, 116] on input "text" at bounding box center [246, 120] width 106 height 10
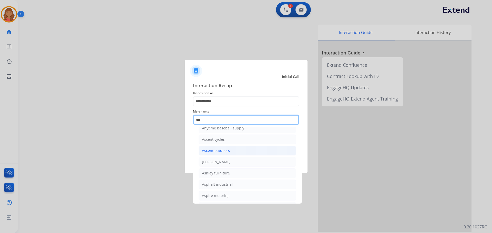
scroll to position [8, 0]
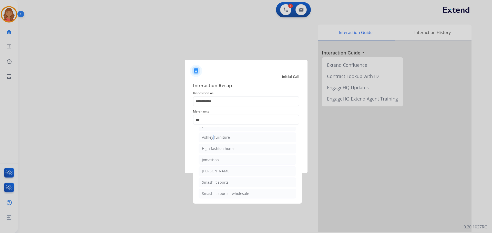
drag, startPoint x: 212, startPoint y: 135, endPoint x: 213, endPoint y: 139, distance: 4.5
click at [213, 136] on div "Ashley furniture" at bounding box center [216, 137] width 28 height 5
type input "**********"
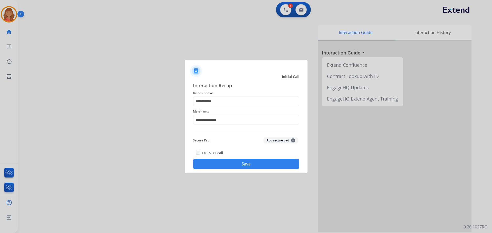
click at [225, 161] on button "Save" at bounding box center [246, 164] width 106 height 10
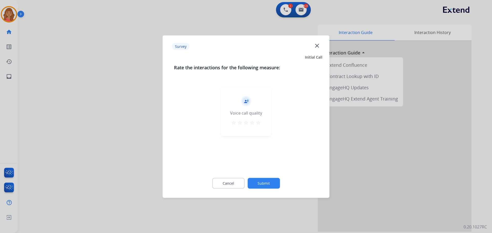
click at [258, 120] on mat-icon "star" at bounding box center [258, 123] width 6 height 6
click at [273, 185] on button "Submit" at bounding box center [264, 183] width 32 height 11
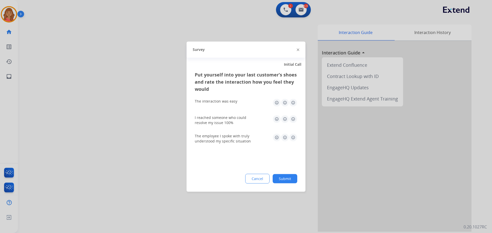
drag, startPoint x: 292, startPoint y: 104, endPoint x: 293, endPoint y: 110, distance: 5.7
click at [292, 105] on img at bounding box center [293, 103] width 8 height 8
drag, startPoint x: 293, startPoint y: 120, endPoint x: 297, endPoint y: 140, distance: 20.4
click at [293, 120] on img at bounding box center [293, 119] width 8 height 8
click at [292, 137] on img at bounding box center [293, 137] width 8 height 8
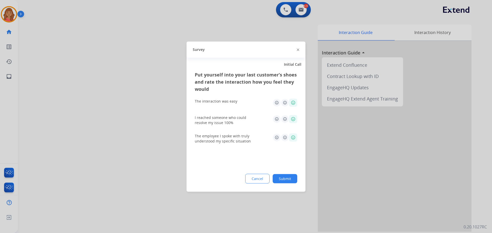
drag, startPoint x: 293, startPoint y: 174, endPoint x: 291, endPoint y: 177, distance: 3.8
click at [293, 175] on button "Submit" at bounding box center [285, 178] width 25 height 9
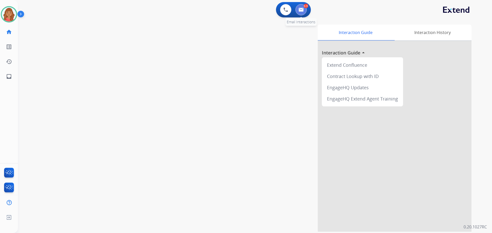
click at [304, 11] on button at bounding box center [300, 9] width 11 height 11
select select "**********"
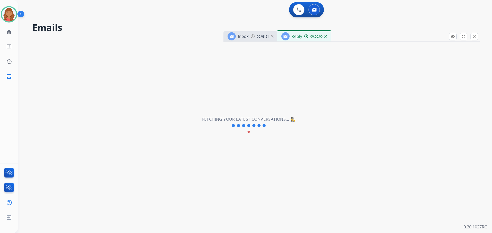
select select "**********"
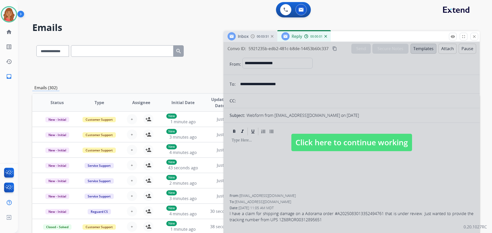
click at [319, 149] on span "Click here to continue working" at bounding box center [351, 142] width 121 height 17
select select
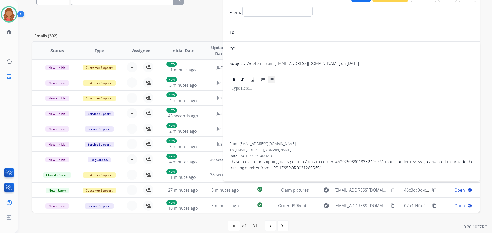
scroll to position [33, 0]
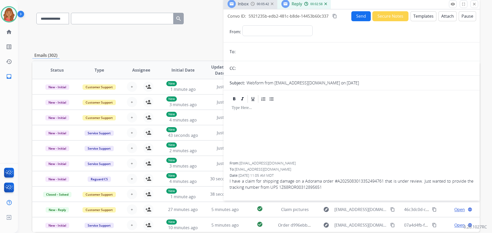
drag, startPoint x: 475, startPoint y: 4, endPoint x: 473, endPoint y: 6, distance: 2.9
click at [476, 4] on mat-icon "close" at bounding box center [474, 4] width 5 height 5
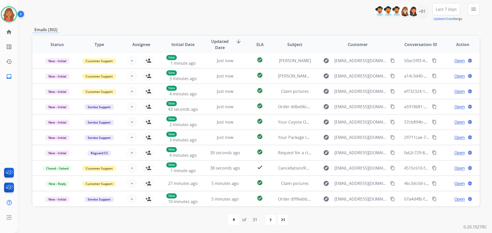
scroll to position [0, 0]
click at [473, 13] on button "menu Filters" at bounding box center [473, 9] width 12 height 12
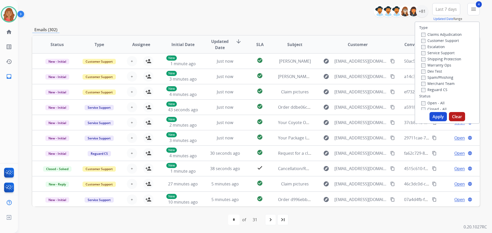
click at [435, 118] on button "Apply" at bounding box center [437, 116] width 17 height 9
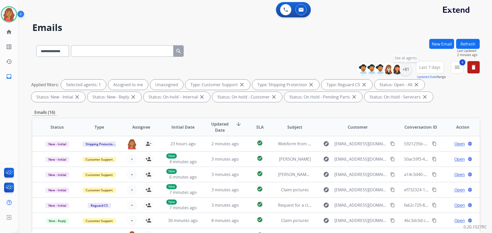
click at [404, 72] on div "+81" at bounding box center [405, 69] width 12 height 12
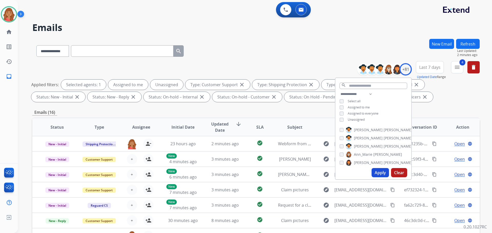
click at [340, 120] on div "**********" at bounding box center [373, 107] width 76 height 33
click at [377, 175] on button "Apply" at bounding box center [380, 172] width 17 height 9
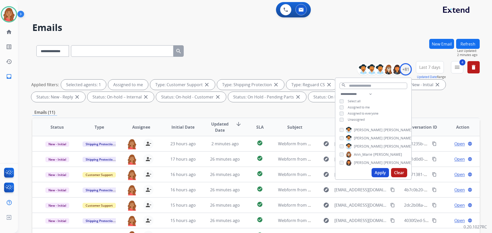
scroll to position [1, 0]
click at [259, 112] on div "Emails (11)" at bounding box center [255, 112] width 447 height 6
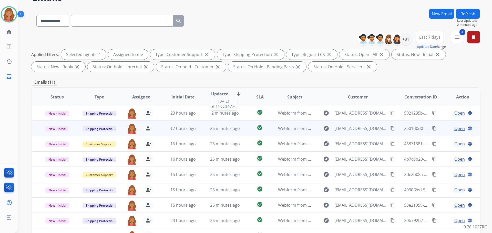
scroll to position [83, 0]
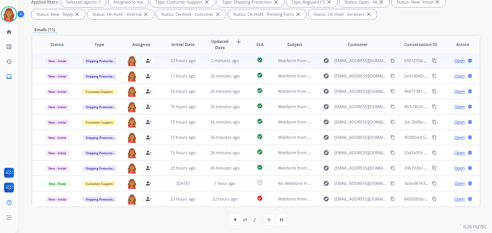
click at [224, 65] on td "2 minutes ago" at bounding box center [221, 60] width 42 height 15
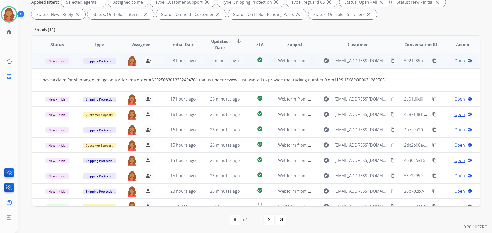
scroll to position [0, 0]
click at [454, 61] on span "Open" at bounding box center [459, 61] width 11 height 6
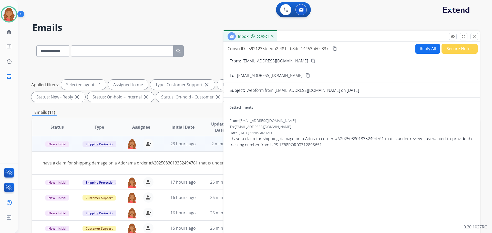
click at [457, 37] on div "remove_red_eye Logs fullscreen Expand close Close" at bounding box center [463, 37] width 29 height 8
click at [454, 38] on mat-icon "remove_red_eye" at bounding box center [452, 36] width 5 height 5
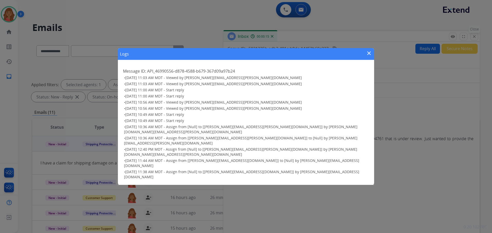
click at [473, 37] on div "Logs close Message ID: API_46990556-d878-4588-b679-367d09a97b24 • 09/09/2025 - …" at bounding box center [246, 116] width 492 height 233
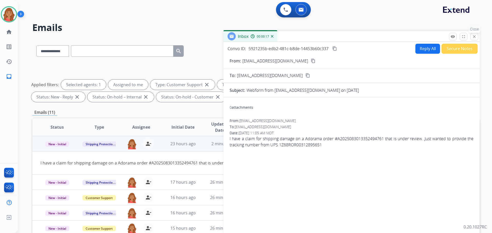
click at [476, 36] on mat-icon "close" at bounding box center [474, 36] width 5 height 5
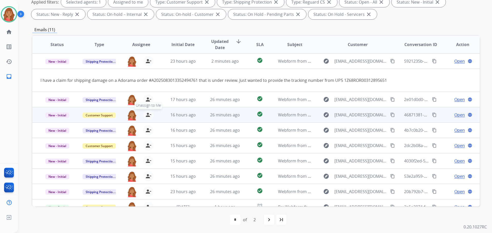
click at [146, 118] on mat-icon "person_remove" at bounding box center [148, 115] width 6 height 6
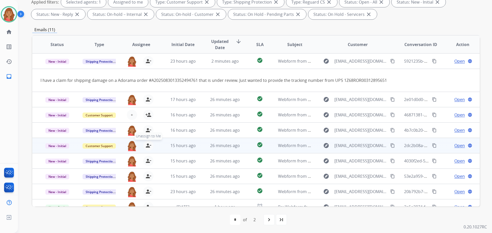
click at [148, 149] on mat-icon "person_remove" at bounding box center [148, 146] width 6 height 6
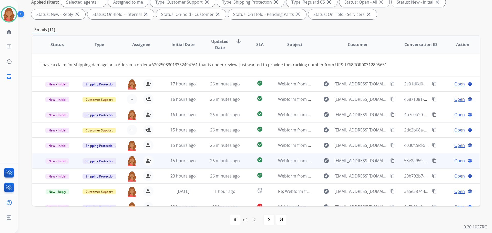
scroll to position [30, 0]
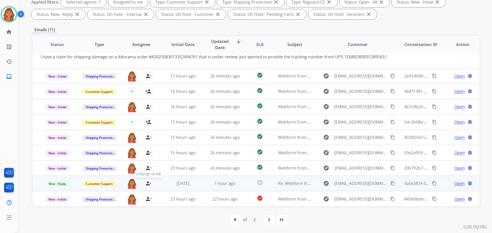
click at [147, 183] on mat-icon "person_remove" at bounding box center [148, 184] width 6 height 6
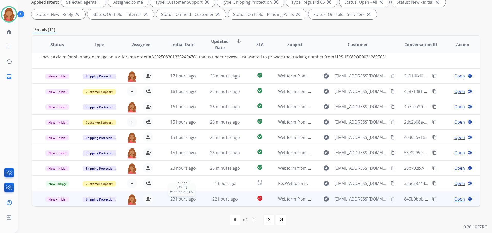
click at [180, 201] on span "23 hours ago" at bounding box center [182, 200] width 25 height 6
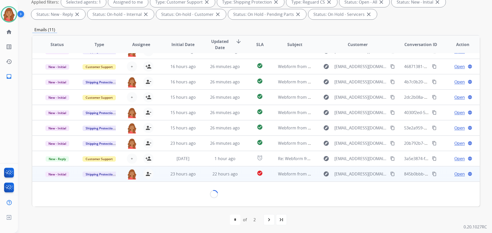
scroll to position [23, 0]
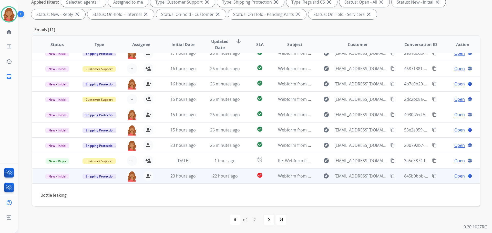
click at [173, 183] on td "23 hours ago" at bounding box center [179, 176] width 42 height 15
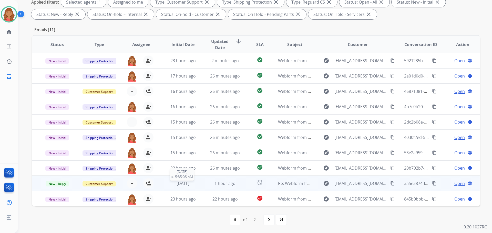
click at [179, 182] on span "[DATE]" at bounding box center [183, 184] width 13 height 6
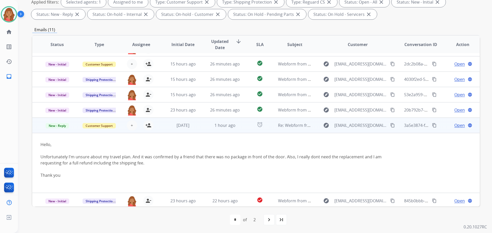
scroll to position [60, 0]
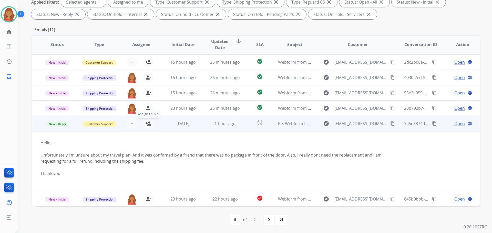
click at [145, 125] on mat-icon "person_add" at bounding box center [148, 124] width 6 height 6
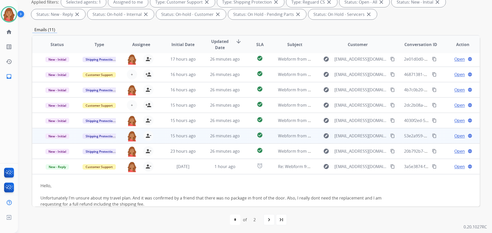
scroll to position [9, 0]
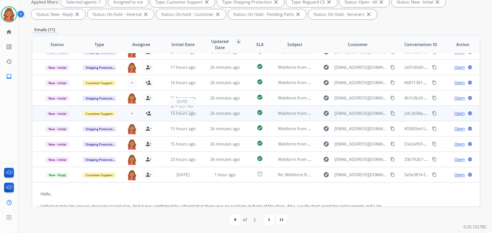
click at [180, 115] on span "15 hours ago" at bounding box center [182, 114] width 25 height 6
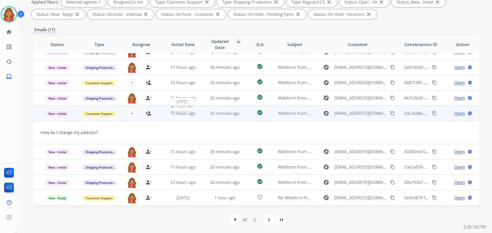
scroll to position [24, 0]
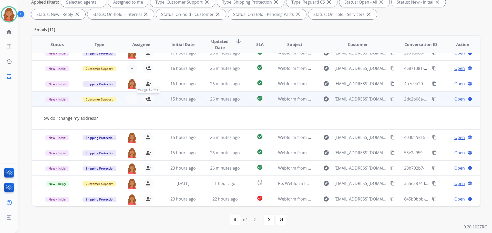
click at [145, 99] on mat-icon "person_add" at bounding box center [148, 99] width 6 height 6
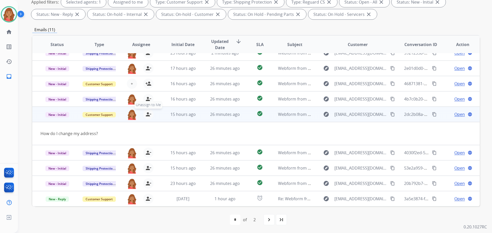
scroll to position [0, 0]
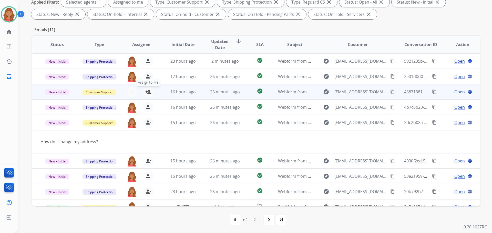
click at [147, 94] on mat-icon "person_add" at bounding box center [148, 92] width 6 height 6
click at [164, 93] on td "16 hours ago" at bounding box center [179, 91] width 42 height 15
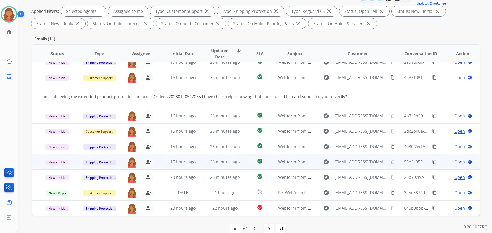
scroll to position [83, 0]
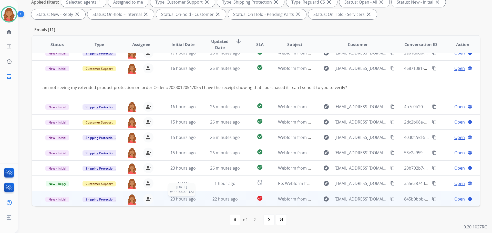
click at [173, 199] on span "23 hours ago" at bounding box center [182, 200] width 25 height 6
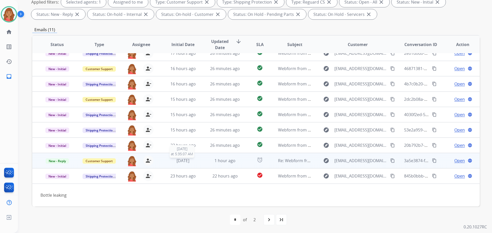
click at [178, 163] on span "[DATE]" at bounding box center [183, 161] width 13 height 6
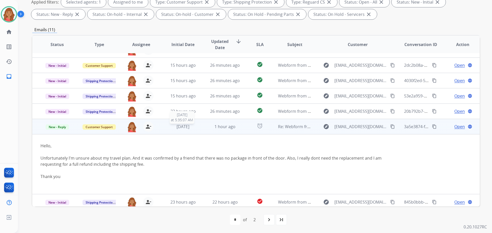
scroll to position [60, 0]
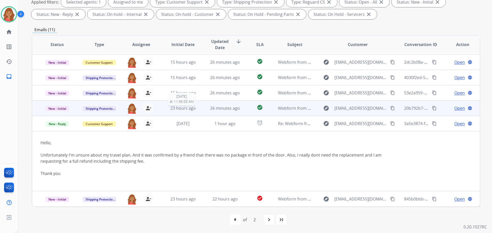
click at [177, 109] on span "23 hours ago" at bounding box center [182, 109] width 25 height 6
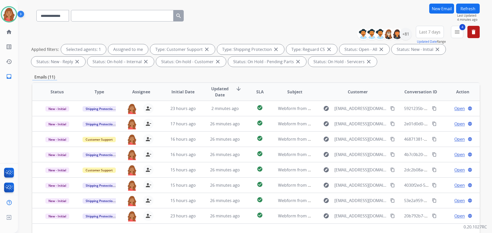
scroll to position [0, 0]
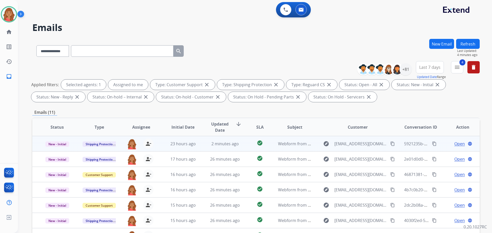
click at [185, 148] on td "23 hours ago" at bounding box center [179, 143] width 42 height 15
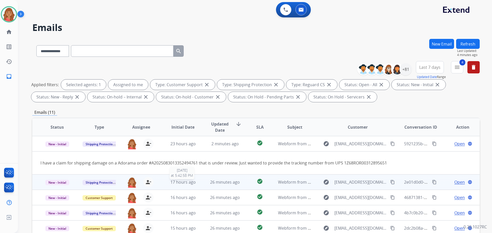
click at [176, 185] on span "17 hours ago" at bounding box center [182, 183] width 25 height 6
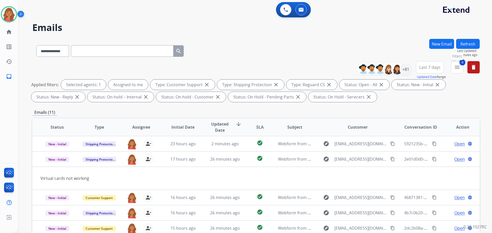
click at [456, 70] on mat-icon "menu" at bounding box center [457, 67] width 6 height 6
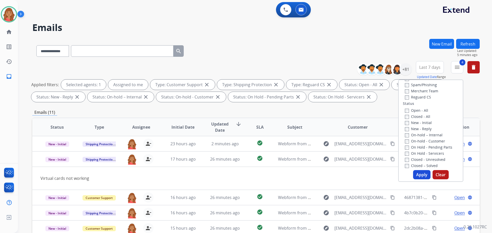
scroll to position [51, 0]
click at [420, 174] on button "Apply" at bounding box center [421, 174] width 17 height 9
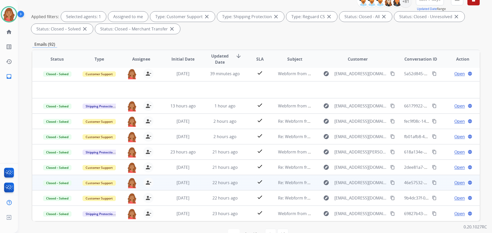
scroll to position [0, 0]
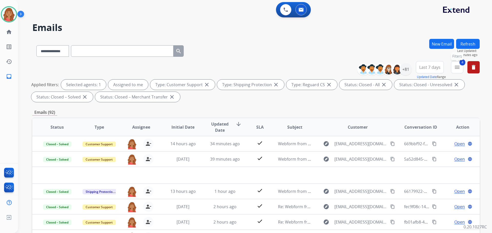
drag, startPoint x: 458, startPoint y: 68, endPoint x: 395, endPoint y: 91, distance: 66.9
click at [458, 68] on mat-icon "menu" at bounding box center [457, 67] width 6 height 6
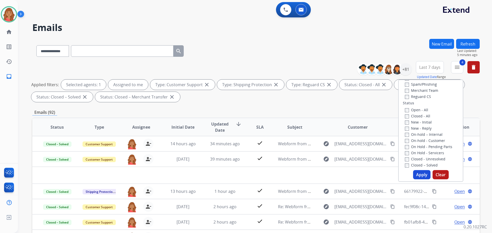
click at [420, 173] on button "Apply" at bounding box center [421, 174] width 17 height 9
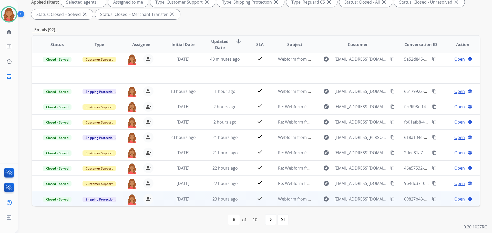
click at [223, 202] on div "23 hours ago" at bounding box center [225, 199] width 34 height 6
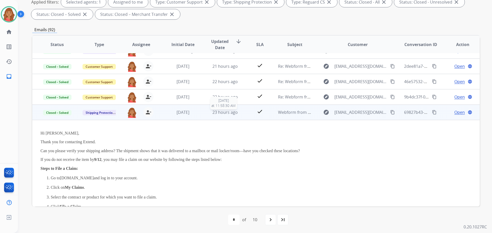
click at [220, 115] on span "23 hours ago" at bounding box center [224, 113] width 25 height 6
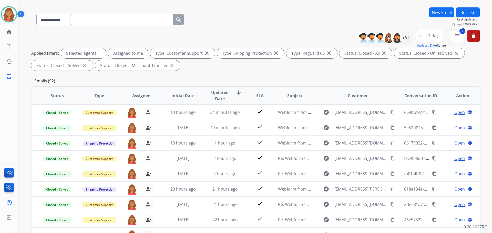
drag, startPoint x: 462, startPoint y: 35, endPoint x: 435, endPoint y: 53, distance: 33.1
click at [462, 35] on button "4 menu Filters" at bounding box center [457, 36] width 12 height 12
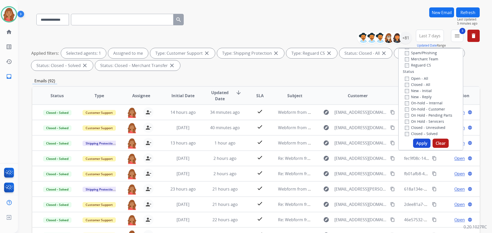
click at [403, 78] on div "Open - All Closed - All New - Initial New - Reply On-hold – Internal On-hold - …" at bounding box center [431, 109] width 56 height 68
click at [418, 141] on button "Apply" at bounding box center [421, 143] width 17 height 9
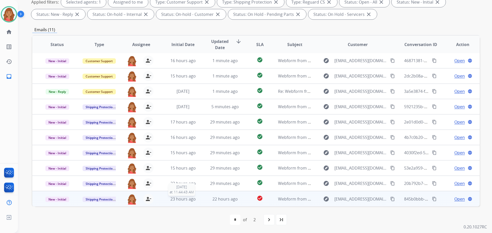
click at [186, 197] on span "23 hours ago" at bounding box center [182, 200] width 25 height 6
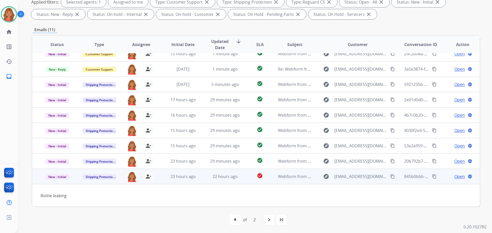
scroll to position [23, 0]
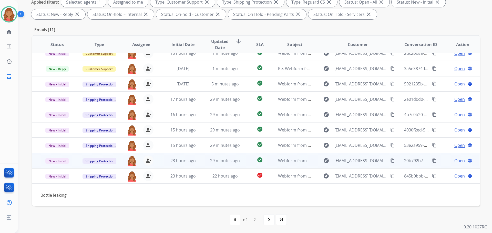
click at [218, 181] on td "22 hours ago" at bounding box center [221, 176] width 42 height 15
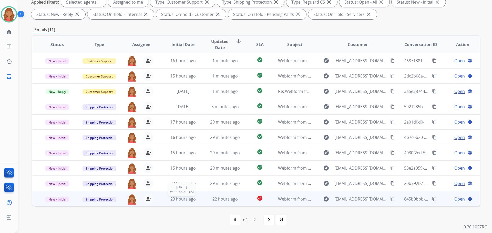
click at [186, 199] on span "23 hours ago" at bounding box center [182, 200] width 25 height 6
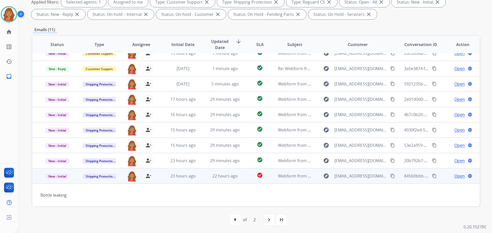
click at [390, 177] on mat-icon "content_copy" at bounding box center [392, 176] width 5 height 5
click at [458, 178] on span "Open" at bounding box center [459, 176] width 11 height 6
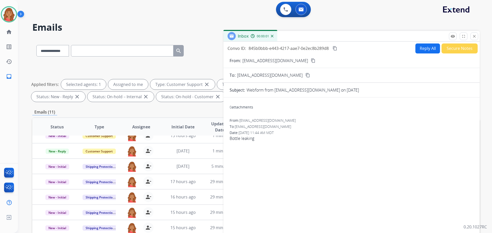
scroll to position [0, 0]
click at [420, 50] on button "Reply All" at bounding box center [427, 49] width 25 height 10
select select "**********"
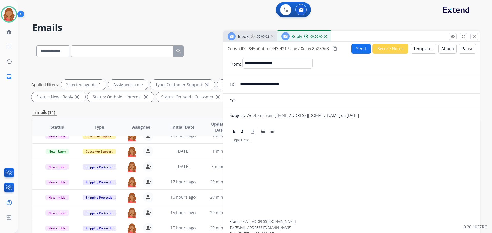
click at [415, 52] on button "Templates" at bounding box center [423, 49] width 26 height 10
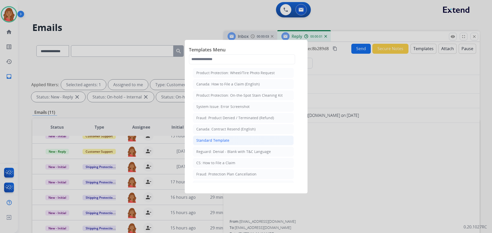
click at [218, 143] on li "Standard Template" at bounding box center [243, 141] width 101 height 10
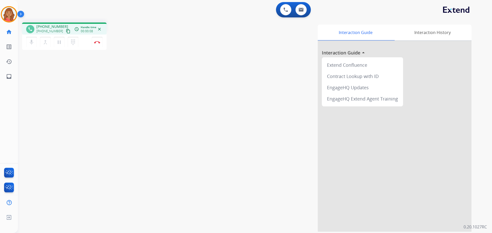
click at [66, 32] on mat-icon "content_copy" at bounding box center [68, 31] width 5 height 5
click at [66, 31] on mat-icon "content_copy" at bounding box center [68, 31] width 5 height 5
drag, startPoint x: 63, startPoint y: 32, endPoint x: 60, endPoint y: 32, distance: 3.6
click at [66, 32] on mat-icon "content_copy" at bounding box center [68, 31] width 5 height 5
click at [76, 43] on mat-icon "dialpad" at bounding box center [73, 42] width 6 height 6
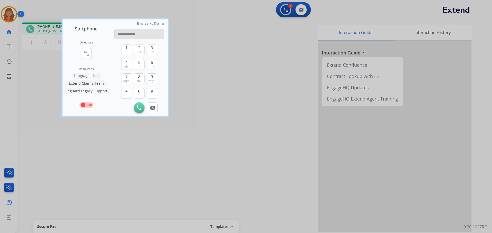
click at [122, 35] on input "**********" at bounding box center [139, 34] width 50 height 11
type input "**********"
click at [138, 108] on img at bounding box center [139, 108] width 5 height 5
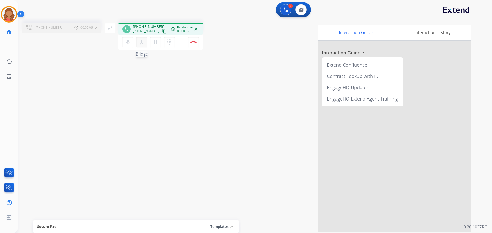
click at [144, 45] on mat-icon "merge_type" at bounding box center [142, 42] width 6 height 6
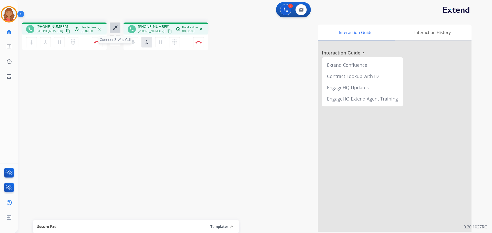
click at [113, 31] on mat-icon "close_fullscreen" at bounding box center [115, 28] width 6 height 6
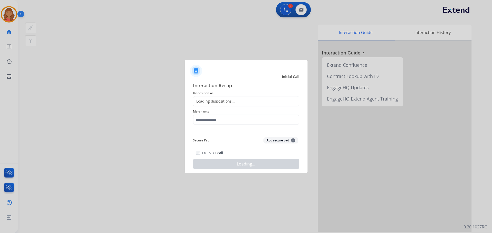
click at [236, 102] on div "Loading dispositions..." at bounding box center [246, 101] width 106 height 10
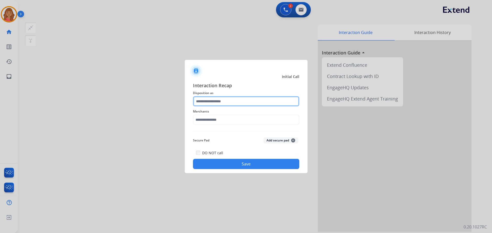
drag, startPoint x: 217, startPoint y: 98, endPoint x: 216, endPoint y: 102, distance: 3.6
click at [216, 99] on input "text" at bounding box center [246, 101] width 106 height 10
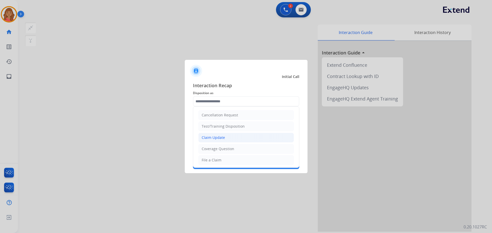
click at [215, 139] on div "Claim Update" at bounding box center [213, 137] width 23 height 5
type input "**********"
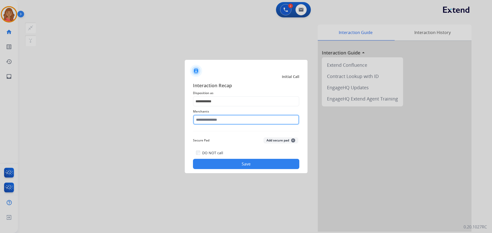
click at [214, 125] on input "text" at bounding box center [246, 120] width 106 height 10
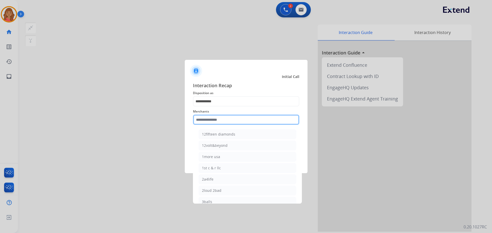
type input "*"
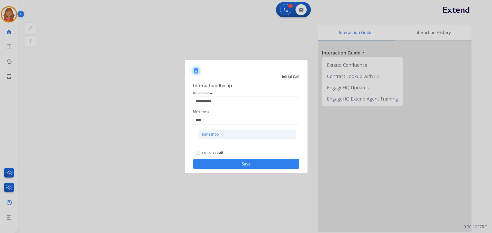
click at [218, 139] on li "Jomashop" at bounding box center [248, 135] width 98 height 10
type input "********"
drag, startPoint x: 230, startPoint y: 171, endPoint x: 235, endPoint y: 166, distance: 7.4
click at [232, 169] on div "**********" at bounding box center [246, 126] width 123 height 96
click at [236, 165] on button "Save" at bounding box center [246, 164] width 106 height 10
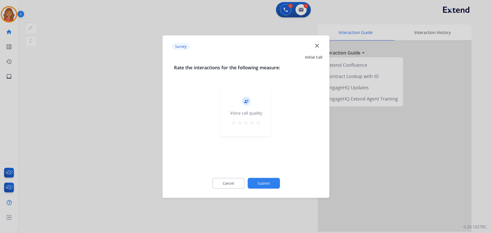
drag, startPoint x: 256, startPoint y: 126, endPoint x: 262, endPoint y: 131, distance: 8.0
click at [256, 126] on mat-icon "star" at bounding box center [258, 123] width 6 height 6
click at [261, 180] on button "Submit" at bounding box center [264, 183] width 32 height 11
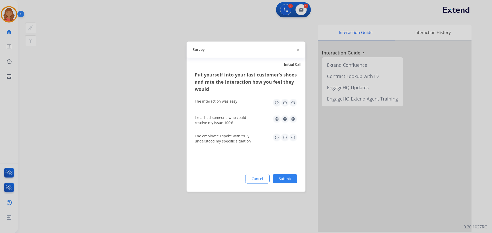
click at [294, 104] on img at bounding box center [293, 103] width 8 height 8
click at [293, 117] on img at bounding box center [293, 119] width 8 height 8
click at [295, 137] on img at bounding box center [293, 137] width 8 height 8
click at [292, 179] on button "Submit" at bounding box center [285, 178] width 25 height 9
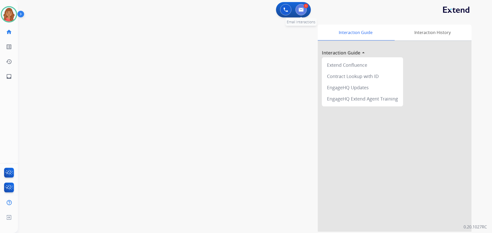
click at [301, 9] on img at bounding box center [301, 10] width 5 height 4
select select "**********"
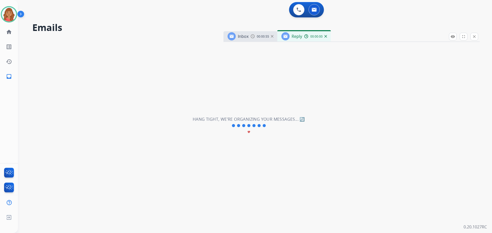
select select "**********"
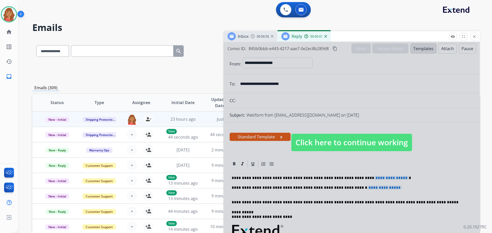
drag, startPoint x: 319, startPoint y: 141, endPoint x: 314, endPoint y: 148, distance: 8.0
click at [319, 142] on span "Click here to continue working" at bounding box center [351, 142] width 121 height 17
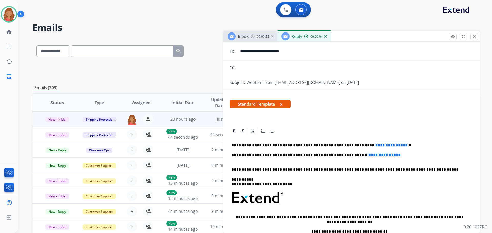
scroll to position [12, 0]
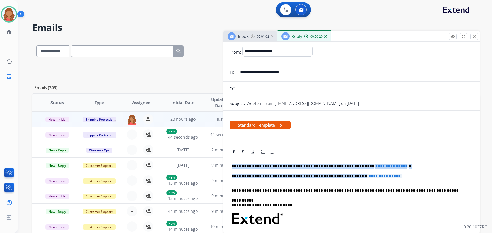
drag, startPoint x: 366, startPoint y: 179, endPoint x: 230, endPoint y: 166, distance: 136.7
click at [230, 166] on div "**********" at bounding box center [352, 231] width 244 height 148
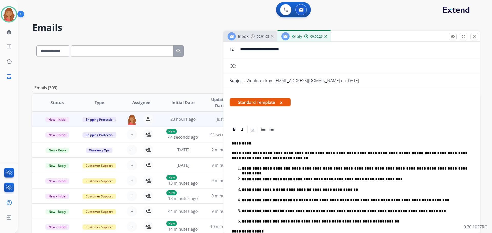
scroll to position [0, 0]
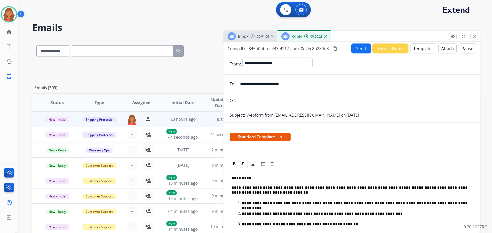
drag, startPoint x: 336, startPoint y: 49, endPoint x: 339, endPoint y: 49, distance: 2.9
click at [338, 49] on div "Convo ID: 845b0bbb-e443-4217-aae7-0e2ec8b289d8 content_copy Send Secure Notes T…" at bounding box center [351, 49] width 256 height 10
click at [356, 49] on button "Send" at bounding box center [360, 49] width 19 height 10
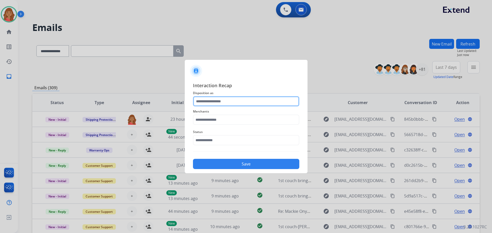
drag, startPoint x: 211, startPoint y: 100, endPoint x: 210, endPoint y: 106, distance: 6.6
click at [210, 105] on input "text" at bounding box center [246, 101] width 106 height 10
click at [208, 106] on input "text" at bounding box center [246, 101] width 106 height 10
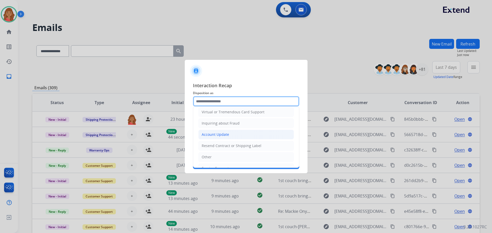
scroll to position [77, 0]
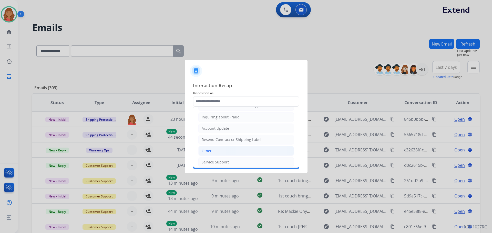
click at [214, 146] on li "Other" at bounding box center [246, 151] width 96 height 10
type input "*****"
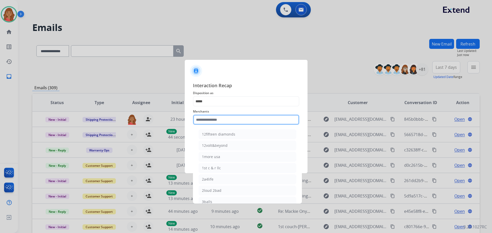
click at [205, 121] on input "text" at bounding box center [246, 120] width 106 height 10
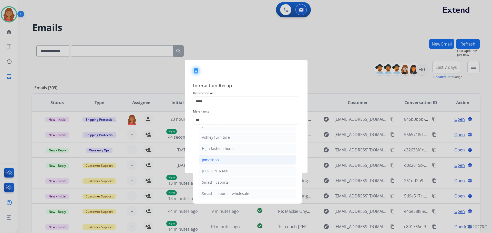
click at [212, 159] on div "Jomashop" at bounding box center [210, 160] width 17 height 5
type input "********"
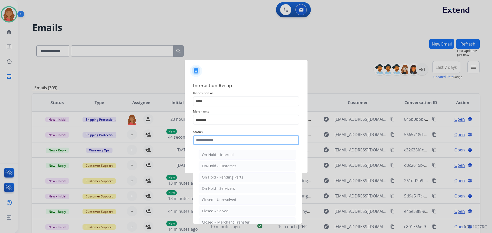
click at [209, 145] on input "text" at bounding box center [246, 140] width 106 height 10
click at [213, 210] on div "Closed – Solved" at bounding box center [215, 211] width 27 height 5
type input "**********"
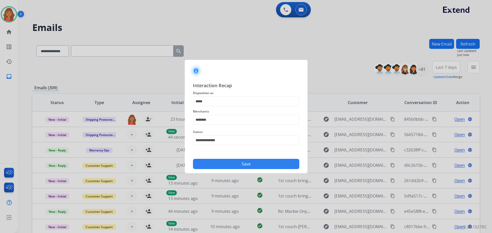
click at [219, 167] on button "Save" at bounding box center [246, 164] width 106 height 10
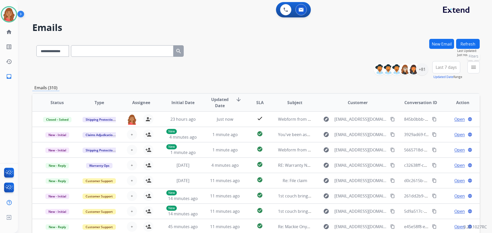
drag, startPoint x: 477, startPoint y: 67, endPoint x: 472, endPoint y: 73, distance: 7.0
click at [476, 68] on button "menu Filters" at bounding box center [473, 67] width 12 height 12
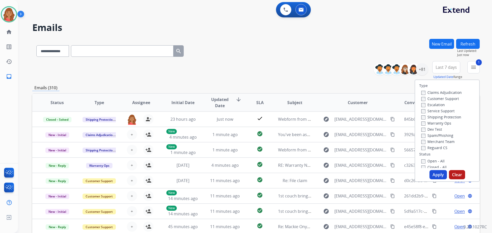
drag, startPoint x: 423, startPoint y: 119, endPoint x: 425, endPoint y: 124, distance: 5.7
click at [424, 118] on label "Shipping Protection" at bounding box center [441, 117] width 40 height 5
click at [423, 160] on label "Open - All" at bounding box center [432, 161] width 23 height 5
click at [432, 174] on button "Apply" at bounding box center [437, 174] width 17 height 9
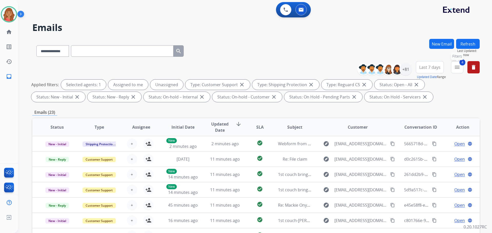
drag, startPoint x: 458, startPoint y: 67, endPoint x: 454, endPoint y: 72, distance: 6.0
click at [459, 67] on mat-icon "menu" at bounding box center [457, 67] width 6 height 6
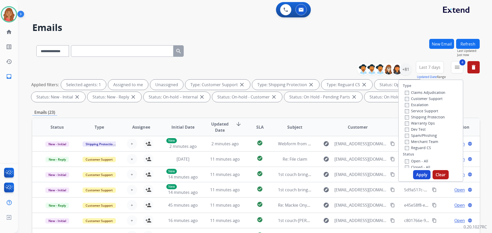
click at [416, 174] on button "Apply" at bounding box center [421, 174] width 17 height 9
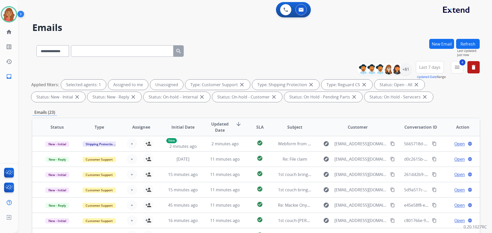
scroll to position [1, 0]
click at [406, 71] on div "+81" at bounding box center [405, 69] width 12 height 12
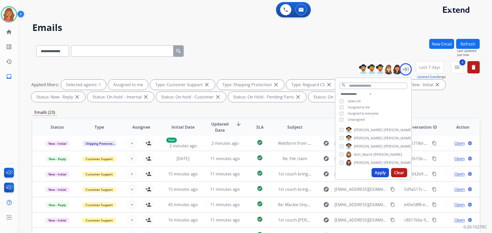
click at [374, 171] on button "Apply" at bounding box center [380, 172] width 17 height 9
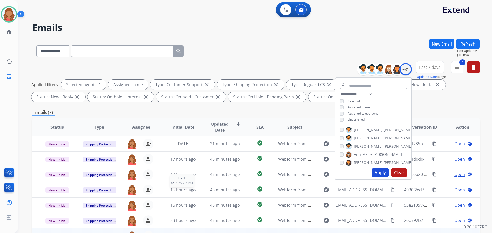
scroll to position [83, 0]
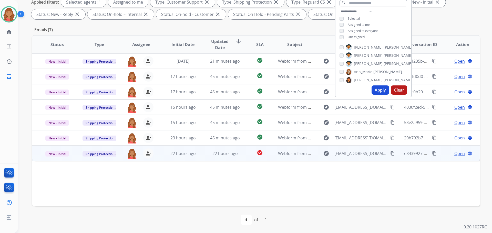
click at [190, 158] on td "22 hours ago" at bounding box center [179, 153] width 42 height 15
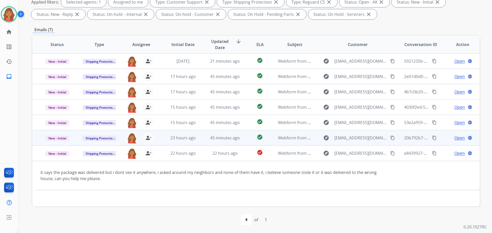
click at [200, 143] on td "45 minutes ago" at bounding box center [221, 137] width 42 height 15
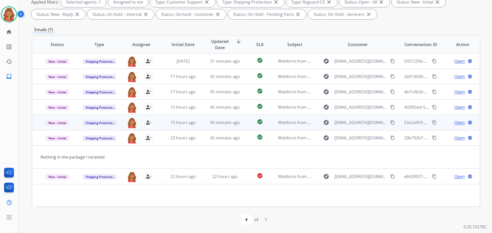
click at [200, 122] on td "45 minutes ago" at bounding box center [221, 122] width 42 height 15
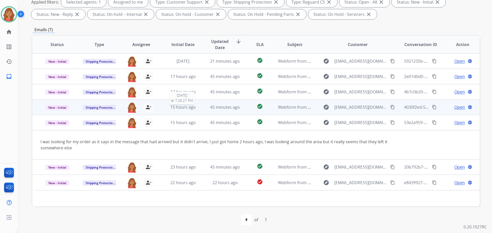
click at [193, 107] on span "15 hours ago" at bounding box center [182, 108] width 25 height 6
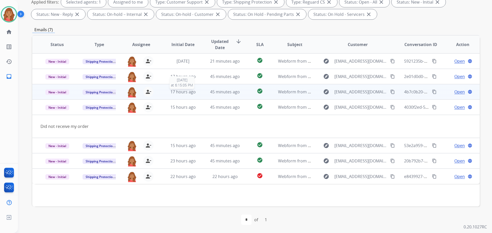
click at [197, 93] on div "17 hours ago" at bounding box center [183, 92] width 34 height 6
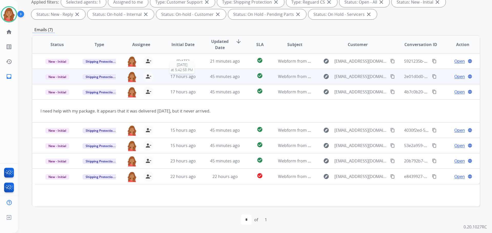
click at [193, 79] on div "17 hours ago" at bounding box center [183, 77] width 34 height 6
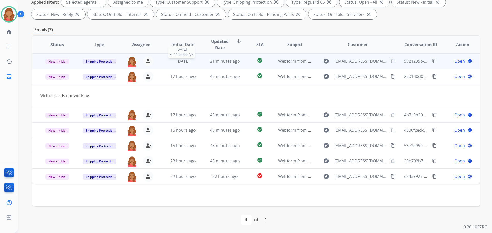
click at [197, 61] on div "[DATE]" at bounding box center [183, 61] width 34 height 6
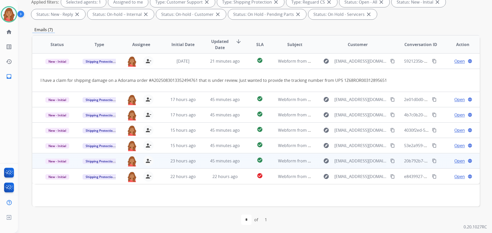
drag, startPoint x: 389, startPoint y: 183, endPoint x: 305, endPoint y: 169, distance: 85.4
click at [390, 179] on mat-icon "content_copy" at bounding box center [392, 176] width 5 height 5
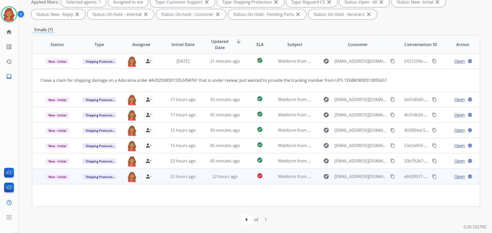
drag, startPoint x: 389, startPoint y: 182, endPoint x: 365, endPoint y: 186, distance: 25.1
click at [390, 179] on mat-icon "content_copy" at bounding box center [392, 176] width 5 height 5
click at [341, 180] on span "tuananhnguyen10854@gmail.com" at bounding box center [360, 177] width 53 height 6
type input "**********"
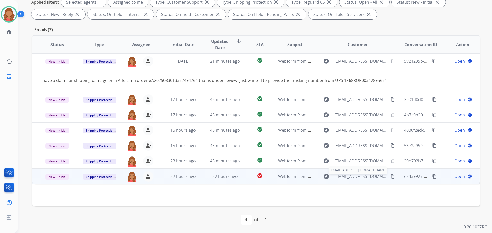
scroll to position [0, 0]
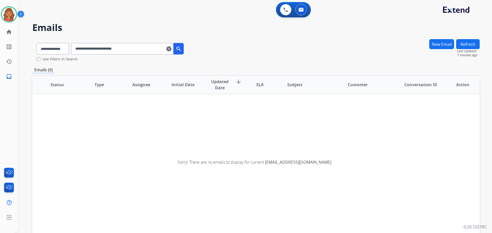
click at [171, 50] on mat-icon "clear" at bounding box center [168, 49] width 5 height 6
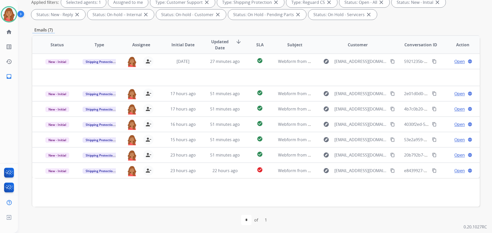
scroll to position [83, 0]
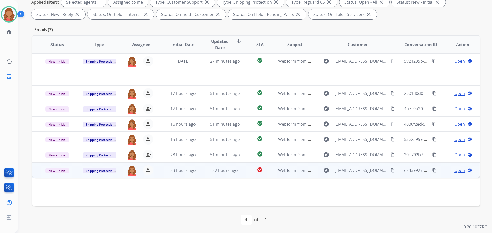
drag, startPoint x: 451, startPoint y: 171, endPoint x: 445, endPoint y: 172, distance: 6.4
click at [454, 171] on span "Open" at bounding box center [459, 171] width 11 height 6
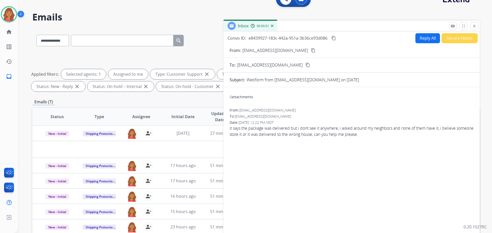
scroll to position [0, 0]
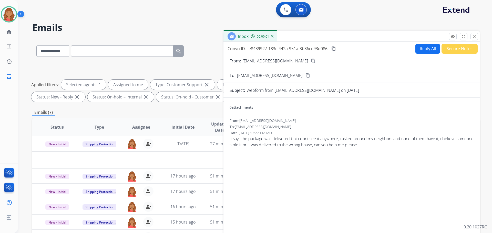
click at [420, 51] on button "Reply All" at bounding box center [427, 49] width 25 height 10
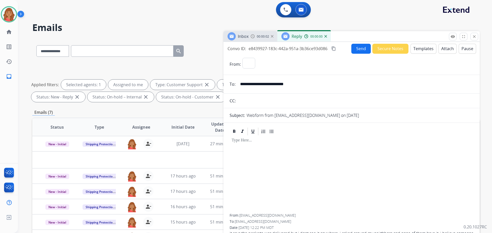
select select "**********"
click at [419, 52] on button "Templates" at bounding box center [423, 49] width 26 height 10
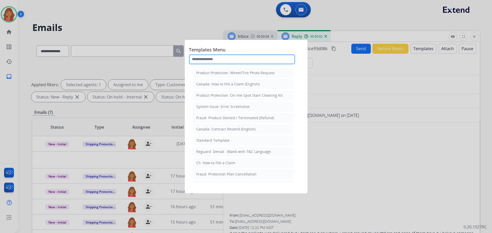
click at [222, 56] on input "text" at bounding box center [242, 59] width 106 height 10
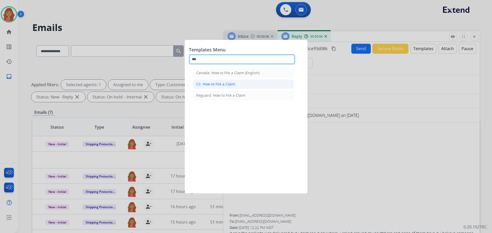
type input "***"
click at [209, 85] on div "CS: How to File a Claim" at bounding box center [215, 84] width 39 height 5
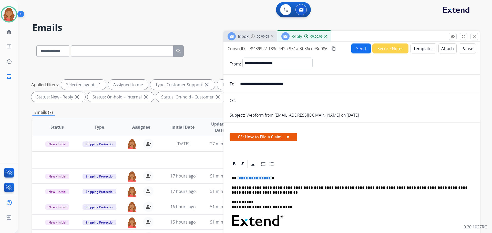
drag, startPoint x: 268, startPoint y: 179, endPoint x: 230, endPoint y: 170, distance: 39.3
click at [267, 179] on span "**********" at bounding box center [254, 178] width 35 height 4
drag, startPoint x: 244, startPoint y: 180, endPoint x: 241, endPoint y: 177, distance: 3.8
click at [241, 177] on span "**********" at bounding box center [254, 178] width 35 height 4
drag, startPoint x: 243, startPoint y: 178, endPoint x: 263, endPoint y: 180, distance: 20.0
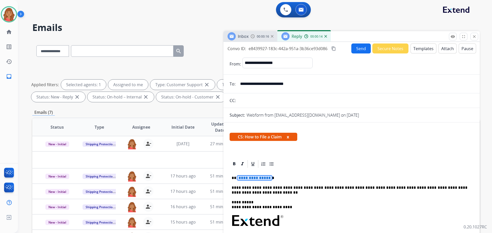
click at [261, 180] on span "**********" at bounding box center [254, 178] width 35 height 4
click at [269, 179] on p "**********" at bounding box center [350, 178] width 236 height 5
click at [357, 50] on button "Send" at bounding box center [360, 49] width 19 height 10
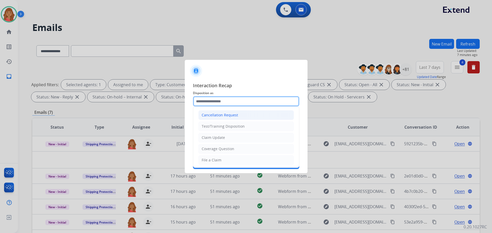
drag, startPoint x: 204, startPoint y: 102, endPoint x: 207, endPoint y: 110, distance: 8.8
click at [204, 103] on input "text" at bounding box center [246, 101] width 106 height 10
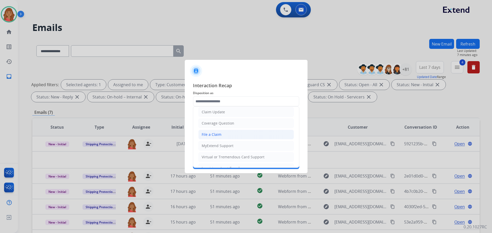
click at [213, 137] on div "File a Claim" at bounding box center [212, 134] width 20 height 5
type input "**********"
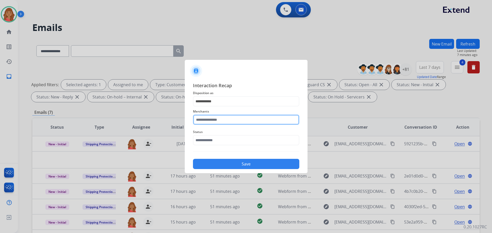
click at [213, 123] on input "text" at bounding box center [246, 120] width 106 height 10
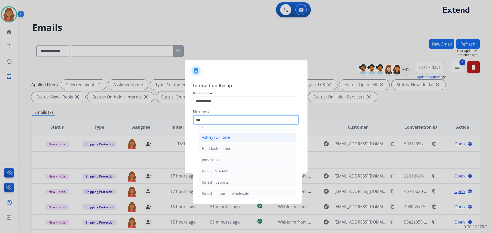
scroll to position [8, 0]
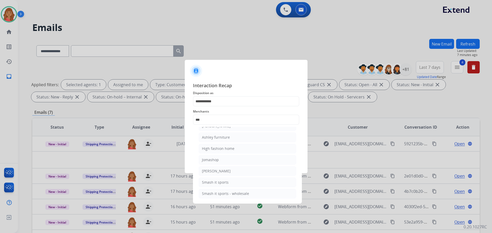
drag, startPoint x: 216, startPoint y: 136, endPoint x: 214, endPoint y: 139, distance: 3.8
click at [216, 136] on div "Ashley furniture" at bounding box center [216, 137] width 28 height 5
type input "**********"
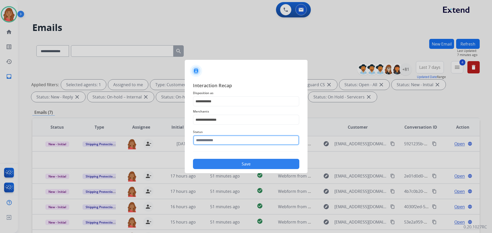
click at [211, 144] on input "text" at bounding box center [246, 140] width 106 height 10
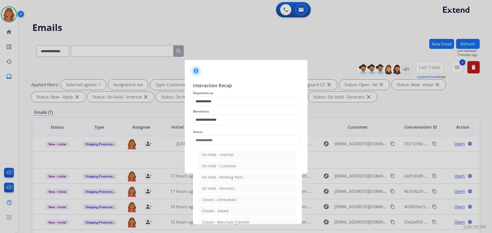
click at [218, 212] on div "Closed – Solved" at bounding box center [215, 211] width 27 height 5
type input "**********"
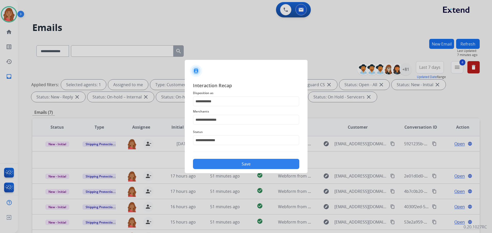
click at [221, 164] on button "Save" at bounding box center [246, 164] width 106 height 10
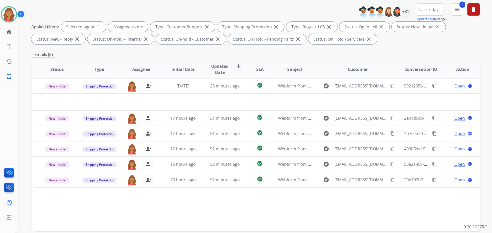
scroll to position [83, 0]
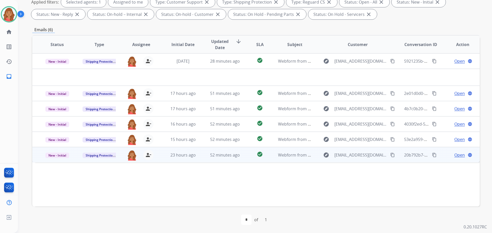
click at [200, 159] on td "52 minutes ago" at bounding box center [221, 154] width 42 height 15
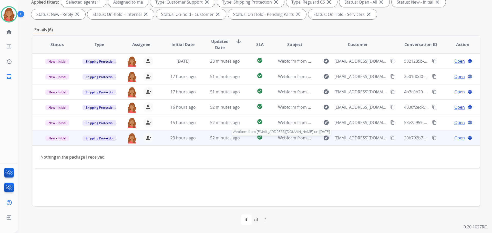
click at [284, 138] on span "Webform from [EMAIL_ADDRESS][DOMAIN_NAME] on [DATE]" at bounding box center [336, 138] width 116 height 6
click at [284, 138] on span "Webform from [EMAIL_ADDRESS][DOMAIN_NAME] on [DATE]" at bounding box center [336, 139] width 116 height 6
click at [454, 137] on span "Open" at bounding box center [459, 138] width 11 height 6
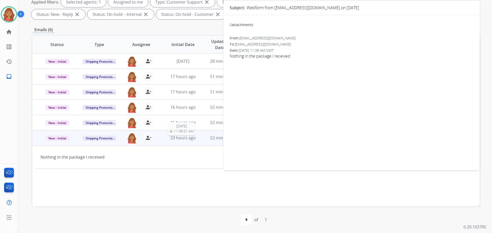
click at [179, 138] on span "23 hours ago" at bounding box center [182, 138] width 25 height 6
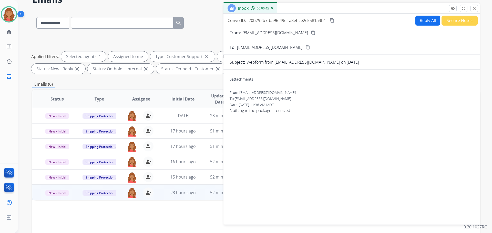
scroll to position [0, 0]
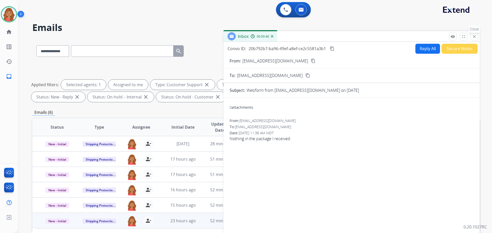
click at [475, 38] on mat-icon "close" at bounding box center [474, 36] width 5 height 5
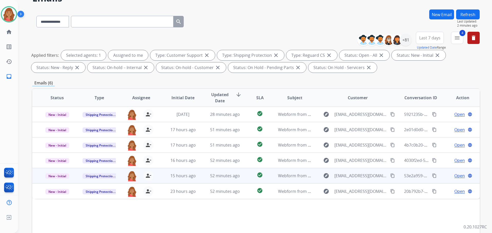
scroll to position [83, 0]
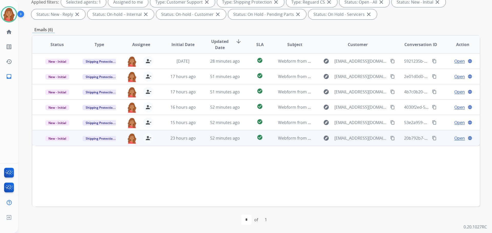
click at [242, 138] on td "check_circle" at bounding box center [256, 137] width 28 height 15
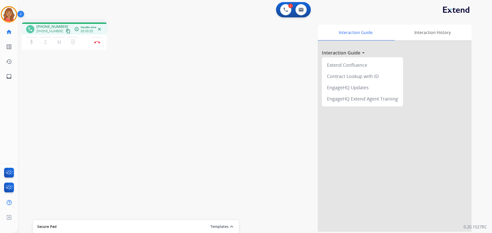
drag, startPoint x: 63, startPoint y: 30, endPoint x: 47, endPoint y: 29, distance: 15.6
click at [66, 30] on mat-icon "content_copy" at bounding box center [68, 31] width 5 height 5
click at [99, 43] on img at bounding box center [97, 42] width 6 height 3
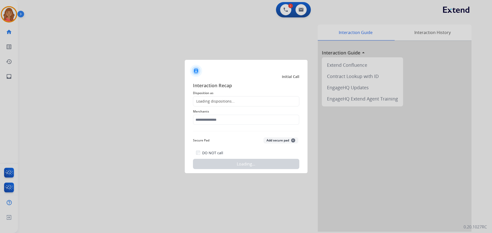
drag, startPoint x: 211, startPoint y: 99, endPoint x: 209, endPoint y: 109, distance: 10.1
click at [211, 100] on div "Loading dispositions..." at bounding box center [214, 101] width 42 height 5
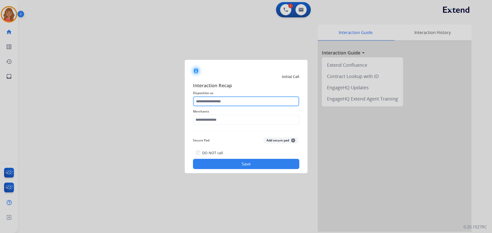
drag, startPoint x: 209, startPoint y: 99, endPoint x: 209, endPoint y: 103, distance: 3.3
click at [209, 100] on input "text" at bounding box center [246, 101] width 106 height 10
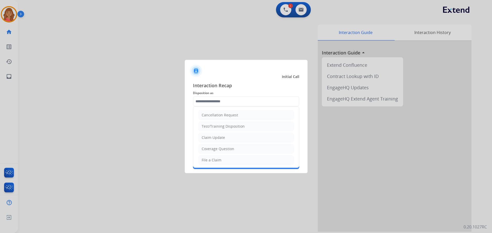
drag, startPoint x: 209, startPoint y: 159, endPoint x: 209, endPoint y: 137, distance: 22.5
click at [209, 158] on div "File a Claim" at bounding box center [212, 160] width 20 height 5
type input "**********"
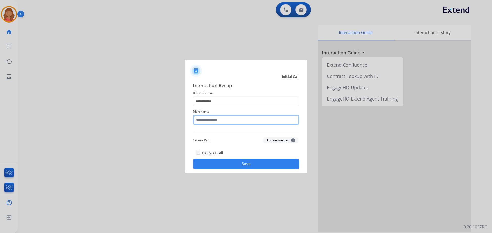
drag, startPoint x: 208, startPoint y: 120, endPoint x: 208, endPoint y: 125, distance: 4.9
click at [208, 120] on input "text" at bounding box center [246, 120] width 106 height 10
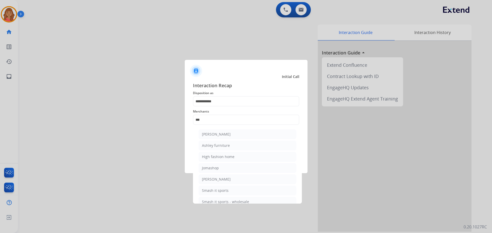
drag, startPoint x: 214, startPoint y: 145, endPoint x: 216, endPoint y: 150, distance: 5.2
click at [214, 146] on div "Ashley furniture" at bounding box center [216, 145] width 28 height 5
type input "**********"
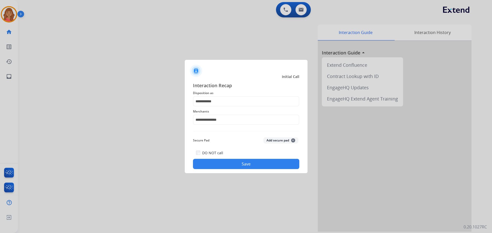
click at [230, 165] on button "Save" at bounding box center [246, 164] width 106 height 10
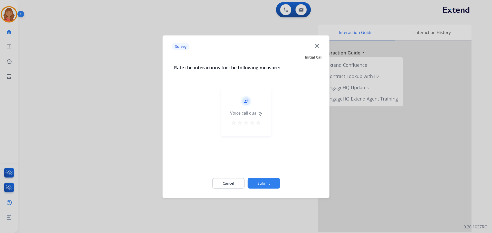
click at [260, 125] on mat-icon "star" at bounding box center [258, 123] width 6 height 6
drag, startPoint x: 264, startPoint y: 176, endPoint x: 266, endPoint y: 185, distance: 9.6
click at [264, 178] on div "Cancel Submit" at bounding box center [246, 183] width 144 height 23
click at [265, 188] on button "Submit" at bounding box center [264, 183] width 32 height 11
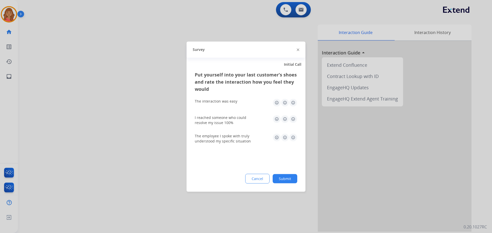
click at [293, 118] on img at bounding box center [293, 119] width 8 height 8
click at [291, 103] on img at bounding box center [293, 103] width 8 height 8
click at [294, 137] on img at bounding box center [293, 137] width 8 height 8
click at [286, 180] on button "Submit" at bounding box center [285, 178] width 25 height 9
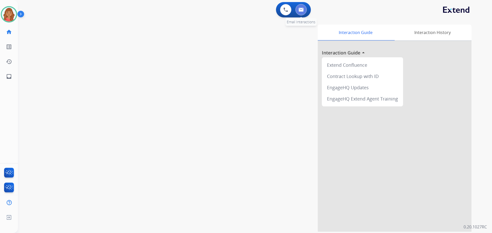
click at [303, 8] on img at bounding box center [301, 10] width 5 height 4
select select "**********"
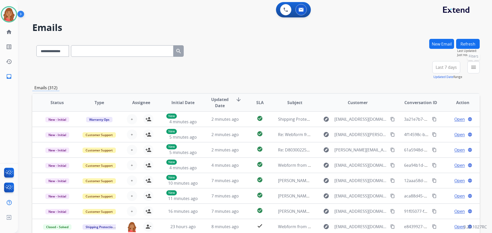
drag, startPoint x: 475, startPoint y: 67, endPoint x: 446, endPoint y: 85, distance: 33.8
click at [474, 68] on mat-icon "menu" at bounding box center [473, 67] width 6 height 6
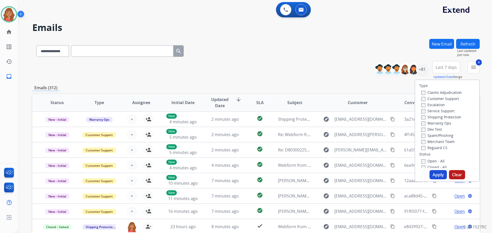
click at [436, 176] on button "Apply" at bounding box center [437, 174] width 17 height 9
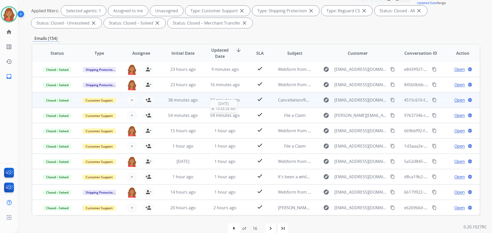
scroll to position [77, 0]
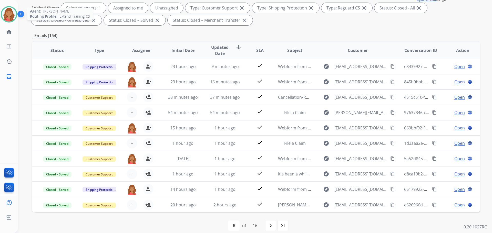
click at [12, 12] on img at bounding box center [9, 14] width 14 height 14
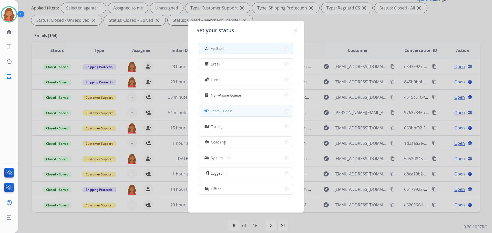
click at [213, 112] on span "Team Huddle" at bounding box center [221, 110] width 21 height 5
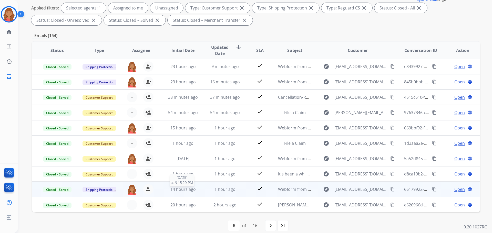
click at [181, 191] on span "14 hours ago" at bounding box center [182, 190] width 25 height 6
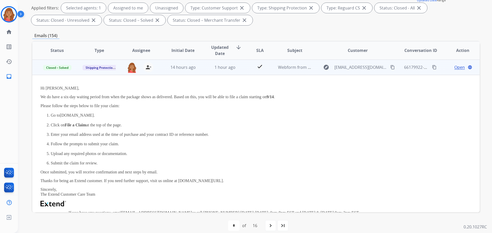
scroll to position [123, 0]
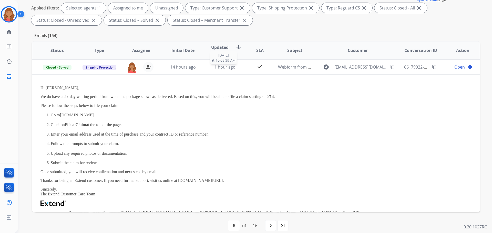
click at [217, 67] on span "1 hour ago" at bounding box center [224, 67] width 21 height 6
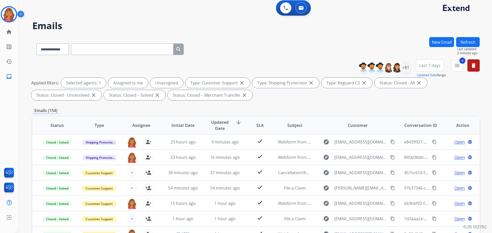
scroll to position [0, 0]
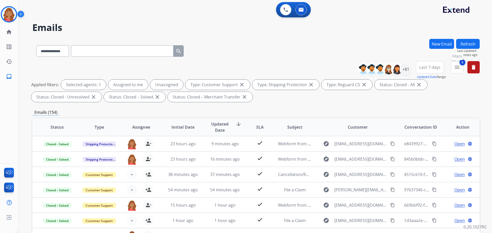
click at [459, 66] on mat-icon "menu" at bounding box center [457, 67] width 6 height 6
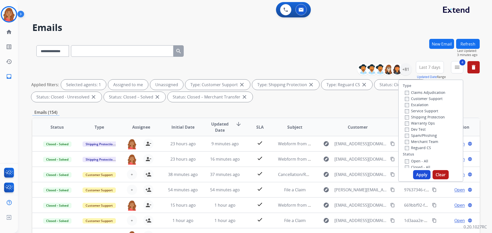
click at [415, 172] on button "Apply" at bounding box center [421, 174] width 17 height 9
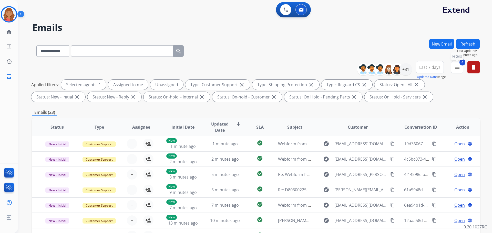
drag, startPoint x: 457, startPoint y: 70, endPoint x: 412, endPoint y: 91, distance: 50.4
click at [457, 70] on mat-icon "menu" at bounding box center [457, 67] width 6 height 6
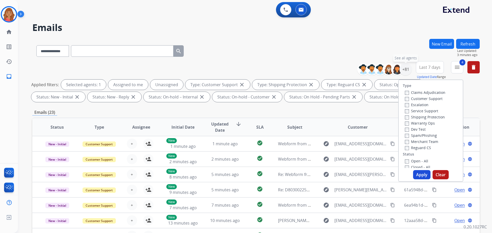
drag, startPoint x: 405, startPoint y: 73, endPoint x: 390, endPoint y: 87, distance: 20.5
click at [404, 73] on div "+81" at bounding box center [405, 69] width 12 height 12
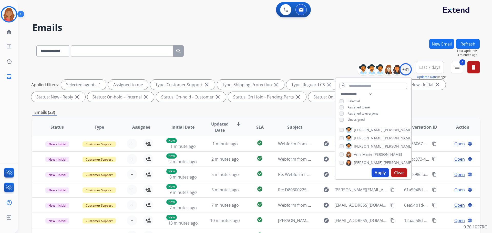
click at [377, 173] on button "Apply" at bounding box center [380, 172] width 17 height 9
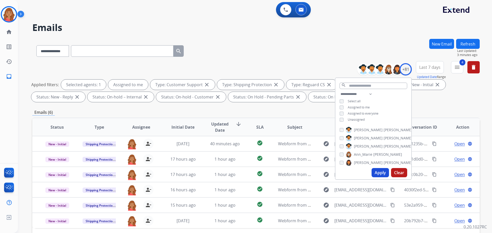
scroll to position [83, 0]
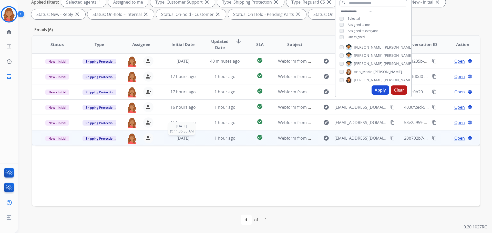
click at [184, 139] on span "[DATE]" at bounding box center [183, 139] width 13 height 6
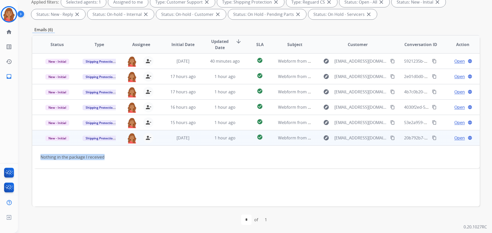
drag, startPoint x: 90, startPoint y: 156, endPoint x: 34, endPoint y: 152, distance: 55.7
click at [34, 152] on td "Nothing in the package I received" at bounding box center [214, 157] width 364 height 23
click at [98, 158] on div "Nothing in the package I received" at bounding box center [213, 157] width 347 height 6
click at [390, 137] on mat-icon "content_copy" at bounding box center [392, 138] width 5 height 5
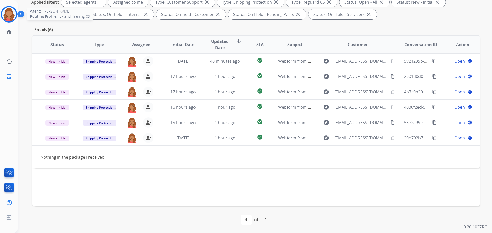
click at [11, 8] on img at bounding box center [9, 14] width 14 height 14
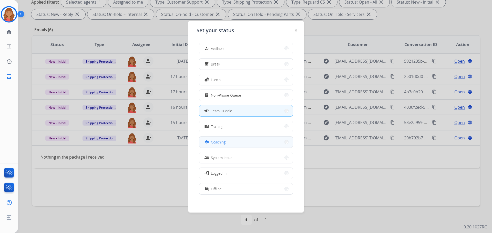
click at [220, 142] on span "Coaching" at bounding box center [218, 142] width 15 height 5
